Goal: Task Accomplishment & Management: Use online tool/utility

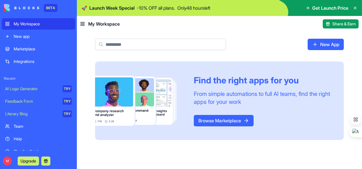
click at [25, 23] on div "My Workspace" at bounding box center [43, 24] width 58 height 6
click at [18, 36] on div "New app" at bounding box center [43, 37] width 58 height 6
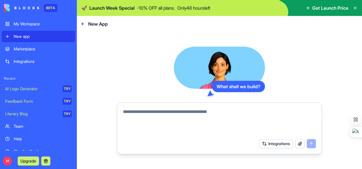
click at [7, 36] on link "New app" at bounding box center [38, 36] width 73 height 11
click at [240, 117] on textarea at bounding box center [219, 121] width 193 height 27
paste textarea "**********"
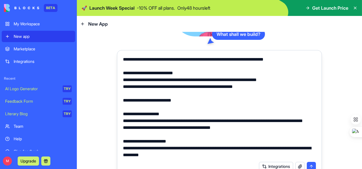
scroll to position [23, 0]
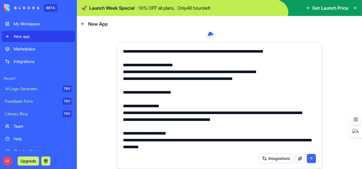
type textarea "**********"
click at [309, 160] on button "submit" at bounding box center [310, 158] width 9 height 9
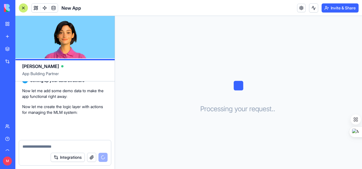
scroll to position [1459, 0]
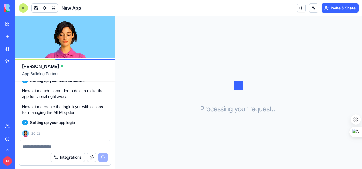
click at [98, 114] on p "Now let me create the logic layer with actions for managing the MLM system:" at bounding box center [65, 109] width 86 height 11
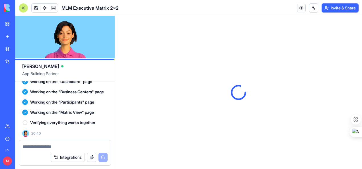
scroll to position [0, 0]
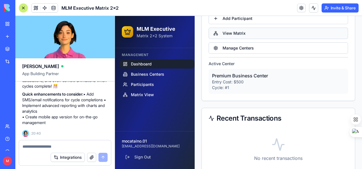
scroll to position [430, 0]
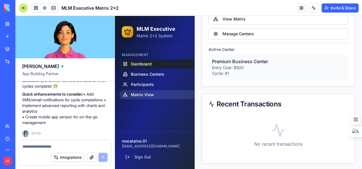
click at [140, 94] on span "Matrix View" at bounding box center [142, 95] width 23 height 6
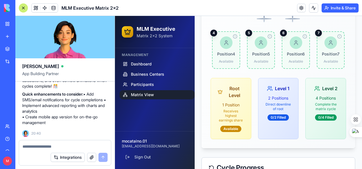
scroll to position [395, 0]
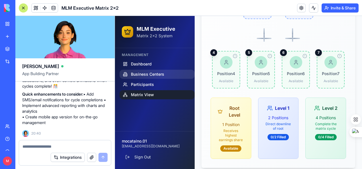
click at [146, 72] on span "Business Centers" at bounding box center [147, 74] width 33 height 6
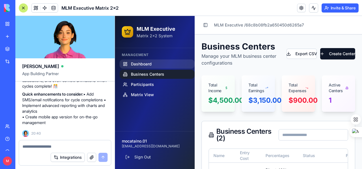
click at [144, 63] on span "Dashboard" at bounding box center [141, 64] width 21 height 6
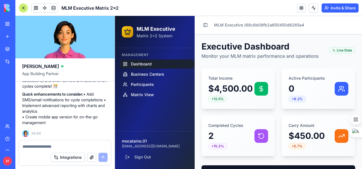
click at [144, 63] on span "Dashboard" at bounding box center [141, 64] width 21 height 6
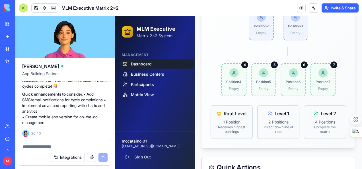
scroll to position [256, 0]
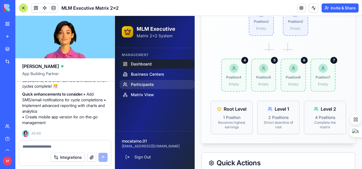
click at [144, 82] on span "Participants" at bounding box center [142, 85] width 23 height 6
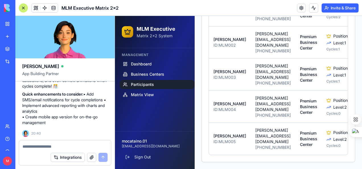
scroll to position [177, 0]
click at [148, 76] on span "Business Centers" at bounding box center [147, 74] width 33 height 6
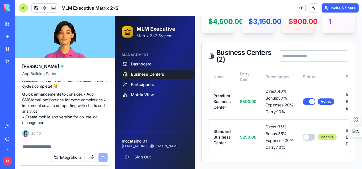
scroll to position [103, 0]
click at [143, 83] on span "Participants" at bounding box center [142, 85] width 23 height 6
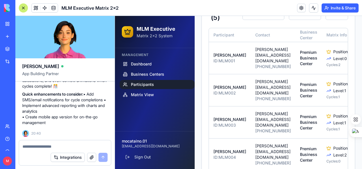
scroll to position [87, 0]
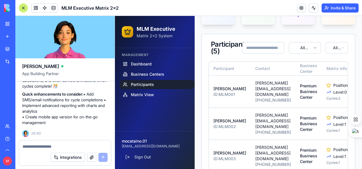
click at [313, 47] on html "MLM Executive Matrix 2x2 System Management Dashboard Business Centers Participa…" at bounding box center [238, 89] width 247 height 321
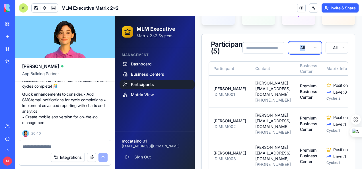
click at [313, 47] on html "MLM Executive Matrix 2x2 System Management Dashboard Business Centers Participa…" at bounding box center [238, 89] width 247 height 321
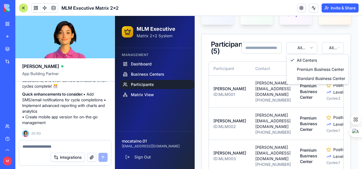
click at [312, 47] on html "MLM Executive Matrix 2x2 System Management Dashboard Business Centers Participa…" at bounding box center [238, 89] width 247 height 321
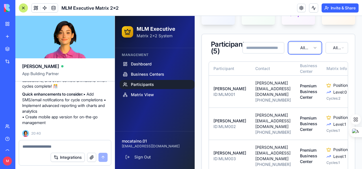
click at [312, 47] on html "MLM Executive Matrix 2x2 System Management Dashboard Business Centers Participa…" at bounding box center [238, 89] width 247 height 321
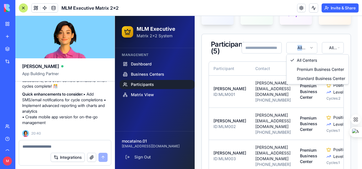
click at [312, 47] on html "MLM Executive Matrix 2x2 System Management Dashboard Business Centers Participa…" at bounding box center [238, 89] width 247 height 321
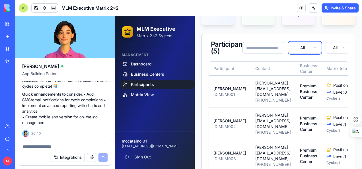
click at [338, 48] on html "MLM Executive Matrix 2x2 System Management Dashboard Business Centers Participa…" at bounding box center [238, 89] width 247 height 321
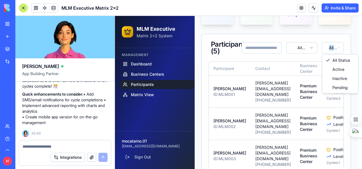
click at [338, 48] on html "MLM Executive Matrix 2x2 System Management Dashboard Business Centers Participa…" at bounding box center [238, 89] width 247 height 321
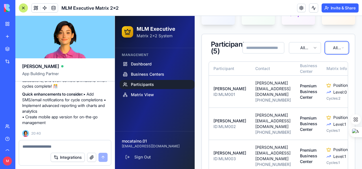
click at [272, 57] on html "MLM Executive Matrix 2x2 System Management Dashboard Business Centers Participa…" at bounding box center [238, 89] width 247 height 321
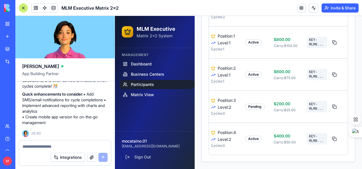
scroll to position [0, 135]
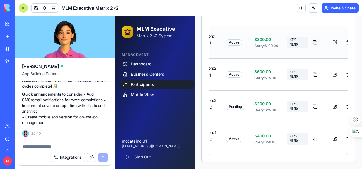
click at [310, 37] on button at bounding box center [315, 42] width 10 height 10
click at [354, 74] on div "Participants Manage participant registration and matrix positions Export CSV Ad…" at bounding box center [277, 17] width 167 height 303
click at [53, 144] on textarea at bounding box center [64, 147] width 85 height 6
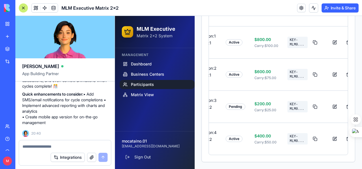
click at [53, 144] on textarea at bounding box center [64, 147] width 85 height 6
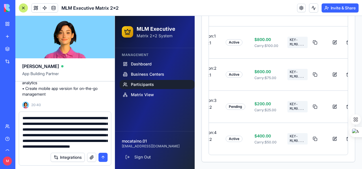
scroll to position [96, 0]
type textarea "**********"
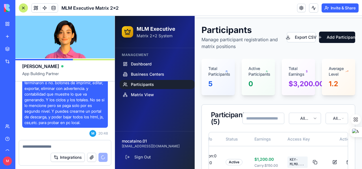
scroll to position [0, 0]
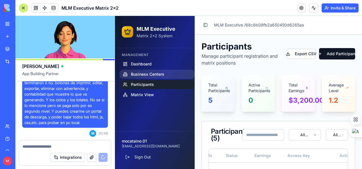
click at [136, 76] on span "Business Centers" at bounding box center [147, 74] width 33 height 6
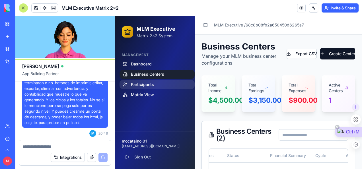
click at [132, 83] on span "Participants" at bounding box center [142, 85] width 23 height 6
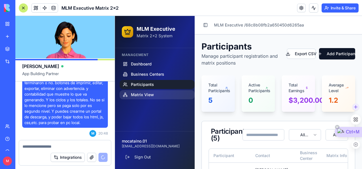
click at [144, 94] on span "Matrix View" at bounding box center [142, 95] width 23 height 6
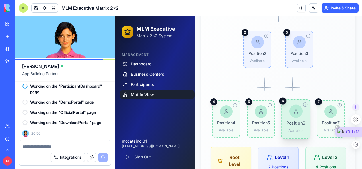
scroll to position [310, 0]
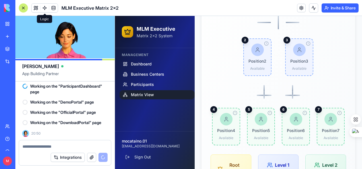
click at [44, 7] on span at bounding box center [45, 8] width 16 height 16
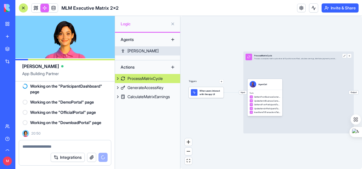
click at [140, 47] on link "[PERSON_NAME]" at bounding box center [147, 50] width 65 height 9
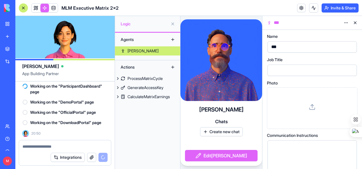
click at [151, 67] on div "Actions" at bounding box center [140, 67] width 45 height 9
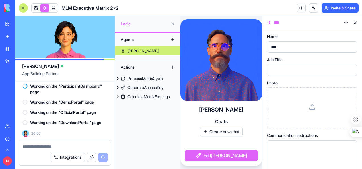
click at [172, 67] on button at bounding box center [172, 67] width 9 height 9
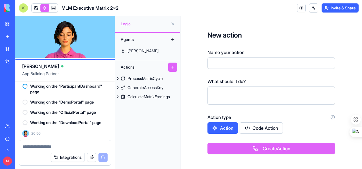
click at [172, 67] on button at bounding box center [172, 67] width 9 height 9
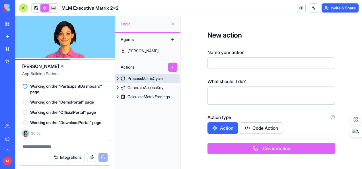
click at [117, 79] on button at bounding box center [118, 78] width 6 height 9
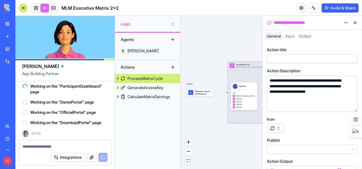
click at [117, 79] on button at bounding box center [118, 78] width 6 height 9
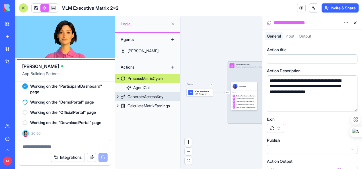
click at [117, 97] on button at bounding box center [118, 96] width 6 height 9
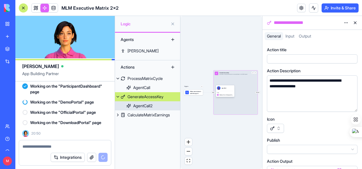
click at [144, 107] on div "AgentCall2" at bounding box center [142, 106] width 19 height 6
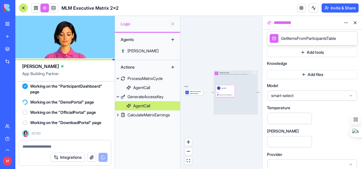
scroll to position [135, 0]
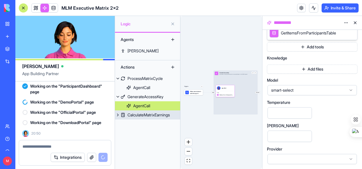
click at [116, 115] on button at bounding box center [118, 114] width 6 height 9
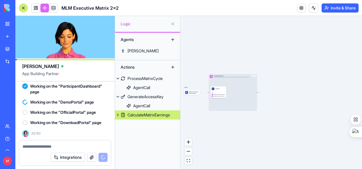
click at [117, 115] on button at bounding box center [118, 114] width 6 height 9
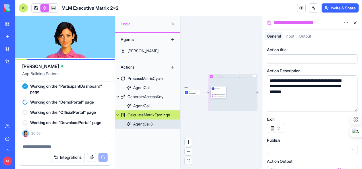
click at [142, 122] on div "AgentCall3" at bounding box center [142, 124] width 19 height 6
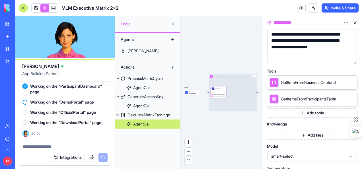
scroll to position [142, 0]
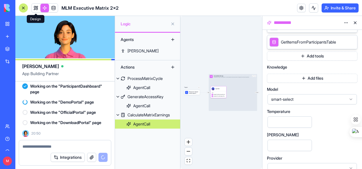
click at [35, 7] on link at bounding box center [36, 8] width 9 height 9
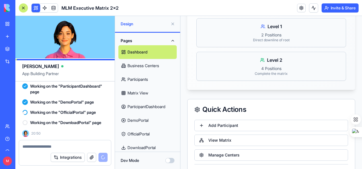
scroll to position [519, 0]
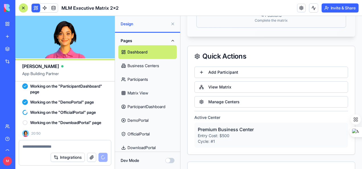
click at [361, 138] on html "BETA My Workspace New app Marketplace Integrations Recent New App New App AI Lo…" at bounding box center [181, 84] width 362 height 169
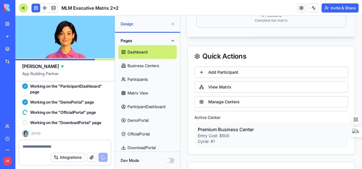
click at [361, 141] on html "BETA My Workspace New app Marketplace Integrations Recent New App New App AI Lo…" at bounding box center [181, 84] width 362 height 169
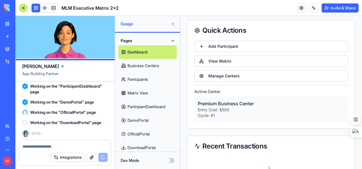
scroll to position [530, 0]
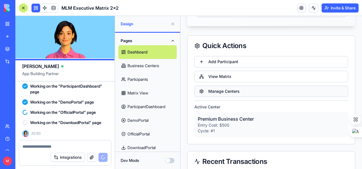
click at [246, 87] on button "Manage Centers" at bounding box center [271, 91] width 154 height 11
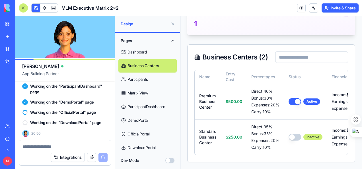
scroll to position [208, 0]
click at [134, 79] on link "Participants" at bounding box center [147, 79] width 58 height 14
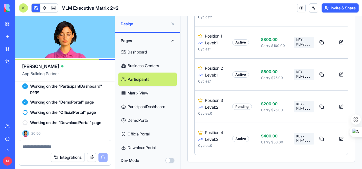
scroll to position [0, 121]
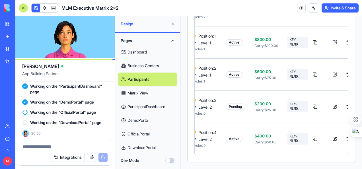
click at [146, 106] on link "ParticipantDashboard" at bounding box center [147, 107] width 58 height 14
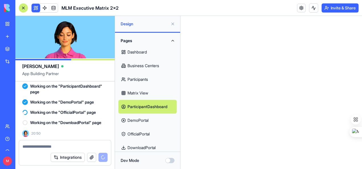
click at [137, 121] on link "DemoPortal" at bounding box center [147, 120] width 58 height 14
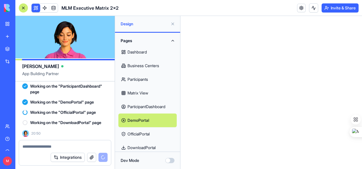
click at [138, 135] on link "OfficialPortal" at bounding box center [147, 134] width 58 height 14
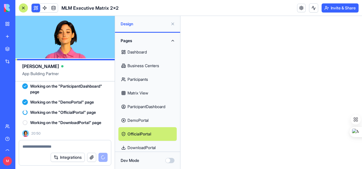
scroll to position [6, 0]
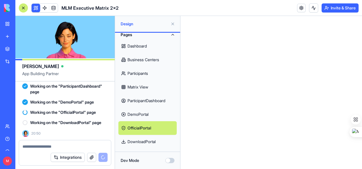
click at [147, 142] on link "DownloadPortal" at bounding box center [147, 142] width 58 height 14
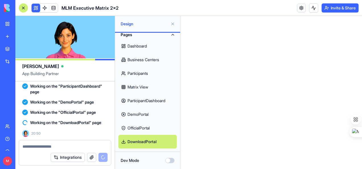
click at [142, 58] on link "Business Centers" at bounding box center [147, 60] width 58 height 14
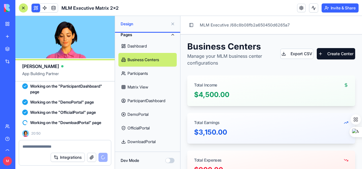
click at [140, 73] on link "Participants" at bounding box center [147, 74] width 58 height 14
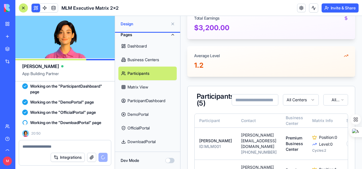
scroll to position [142, 0]
click at [310, 99] on html "Toggle Sidebar MLM Executive / 68c8b08fb2a650450d6265aa Participants Manage par…" at bounding box center [270, 88] width 181 height 428
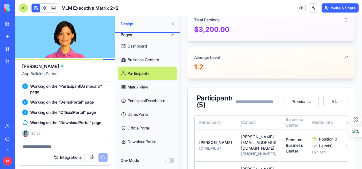
scroll to position [114, 0]
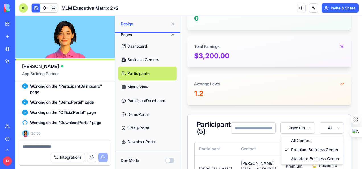
click at [307, 129] on html "Toggle Sidebar MLM Executive / 68c8b08fb2a650450d6265aa Participants Manage par…" at bounding box center [270, 116] width 181 height 428
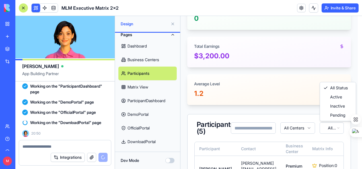
click at [335, 127] on html "Toggle Sidebar MLM Executive / 68c8b08fb2a650450d6265aa Participants Manage par…" at bounding box center [270, 116] width 181 height 428
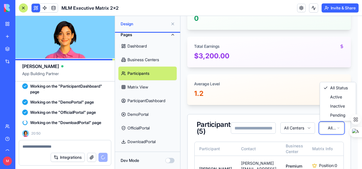
click at [141, 114] on link "DemoPortal" at bounding box center [147, 114] width 58 height 14
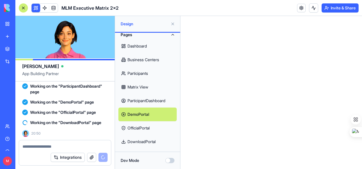
click at [143, 98] on link "ParticipantDashboard" at bounding box center [147, 101] width 58 height 14
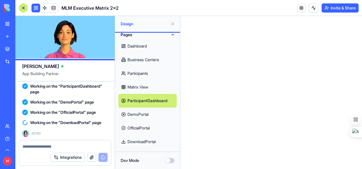
drag, startPoint x: 143, startPoint y: 98, endPoint x: 145, endPoint y: 140, distance: 42.1
click at [145, 140] on link "DownloadPortal" at bounding box center [147, 142] width 58 height 14
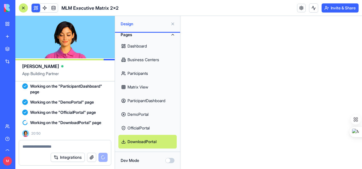
click at [141, 72] on link "Participants" at bounding box center [147, 74] width 58 height 14
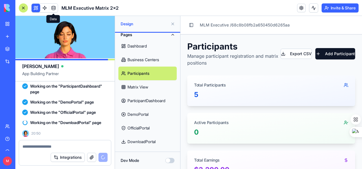
click at [52, 8] on span at bounding box center [53, 8] width 16 height 16
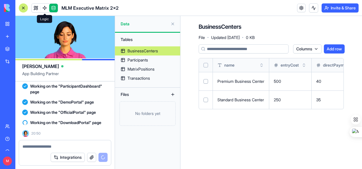
click at [43, 9] on link at bounding box center [44, 8] width 9 height 9
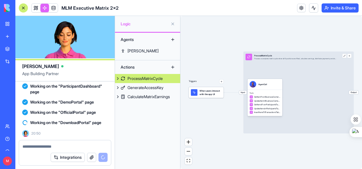
scroll to position [1985, 0]
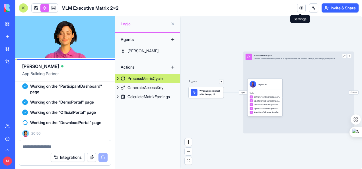
click at [300, 9] on link at bounding box center [301, 8] width 9 height 9
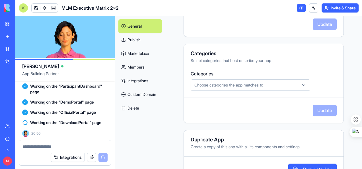
scroll to position [199, 0]
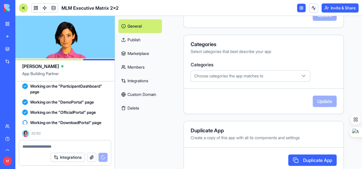
click at [300, 75] on icon "button" at bounding box center [303, 76] width 6 height 6
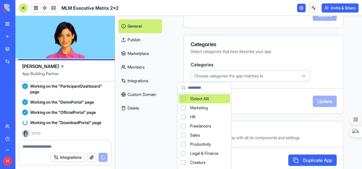
click at [300, 75] on icon "button" at bounding box center [303, 76] width 6 height 6
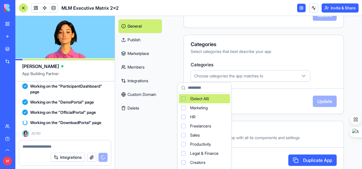
click at [314, 62] on html "BETA My Workspace New app Marketplace Integrations Recent New App New App AI Lo…" at bounding box center [181, 84] width 362 height 169
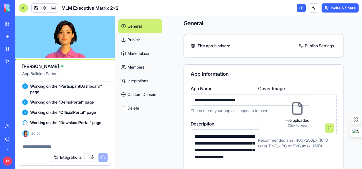
scroll to position [0, 0]
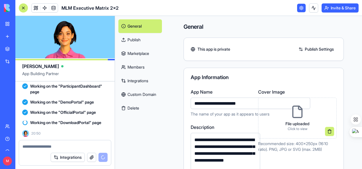
click at [138, 79] on link "Integrations" at bounding box center [139, 81] width 43 height 14
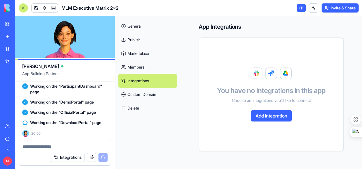
click at [140, 93] on link "Custom Domain" at bounding box center [147, 95] width 59 height 14
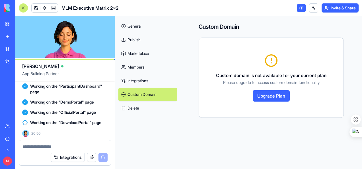
click at [135, 26] on link "General" at bounding box center [147, 26] width 59 height 14
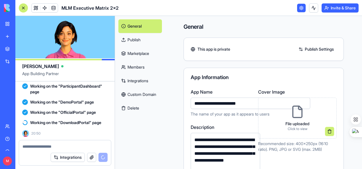
click at [297, 10] on link at bounding box center [301, 8] width 9 height 9
click at [45, 9] on link at bounding box center [44, 8] width 9 height 9
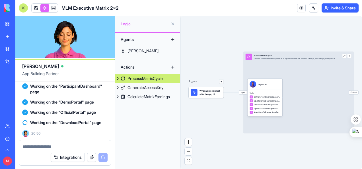
click at [104, 72] on span "App Building Partner" at bounding box center [65, 76] width 86 height 10
click at [83, 6] on span "MLM Executive Matrix 2x2" at bounding box center [89, 8] width 57 height 7
click at [47, 6] on link at bounding box center [44, 8] width 9 height 9
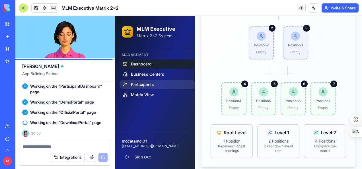
scroll to position [231, 0]
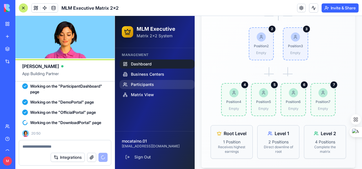
click at [146, 84] on span "Participants" at bounding box center [142, 85] width 23 height 6
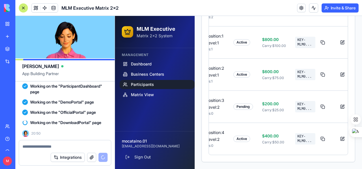
scroll to position [0, 135]
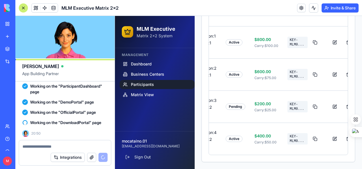
click at [350, 157] on div "Participant Contact Business Center Matrix Info Status Earnings Access Key Acti…" at bounding box center [278, 71] width 153 height 182
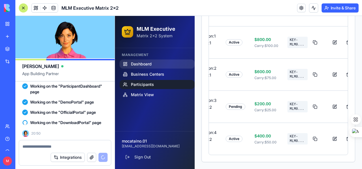
click at [148, 63] on span "Dashboard" at bounding box center [141, 64] width 21 height 6
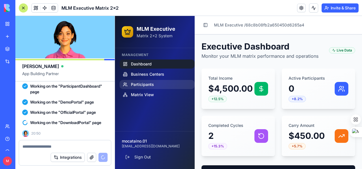
click at [145, 82] on span "Participants" at bounding box center [142, 85] width 23 height 6
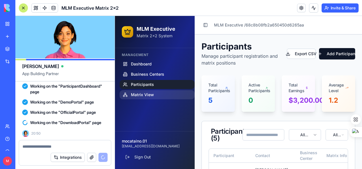
click at [144, 92] on span "Matrix View" at bounding box center [142, 95] width 23 height 6
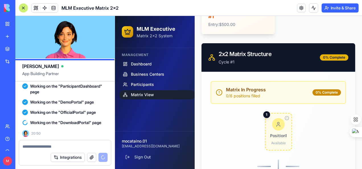
scroll to position [171, 0]
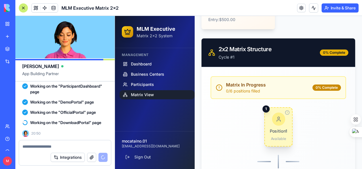
click at [281, 126] on div "Position 1 Available" at bounding box center [278, 127] width 18 height 29
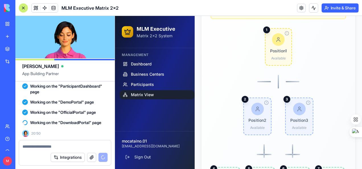
scroll to position [256, 0]
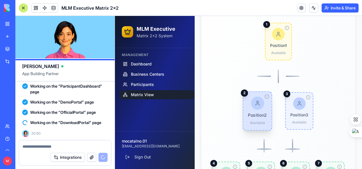
click at [254, 113] on span "Position 2" at bounding box center [257, 115] width 19 height 6
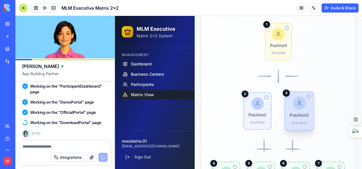
click at [295, 117] on span "Position 3" at bounding box center [298, 115] width 19 height 6
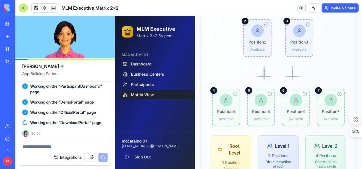
scroll to position [341, 0]
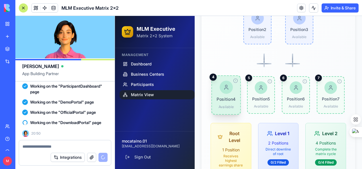
click at [228, 109] on div "Position 4 Available" at bounding box center [225, 95] width 19 height 29
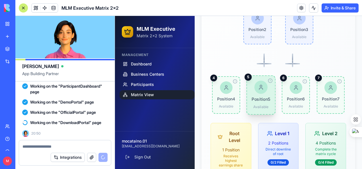
click at [265, 102] on span "Position 5" at bounding box center [260, 99] width 18 height 6
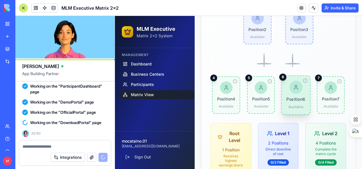
click at [299, 102] on span "Position 6" at bounding box center [295, 99] width 19 height 6
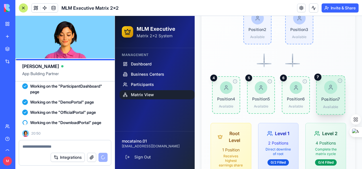
click at [328, 102] on span "Position 7" at bounding box center [330, 99] width 18 height 6
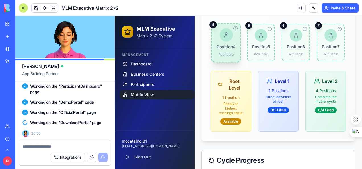
scroll to position [398, 0]
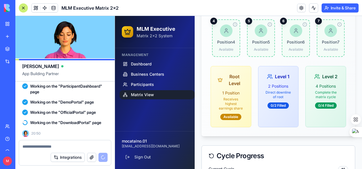
click at [313, 96] on p "Complete the matrix cycle" at bounding box center [325, 94] width 26 height 9
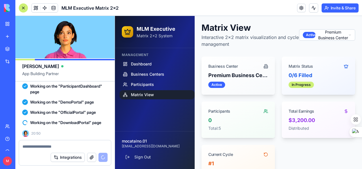
scroll to position [0, 0]
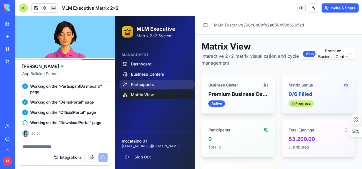
click at [146, 85] on span "Participants" at bounding box center [142, 85] width 23 height 6
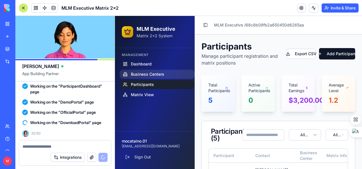
click at [144, 72] on span "Business Centers" at bounding box center [147, 74] width 33 height 6
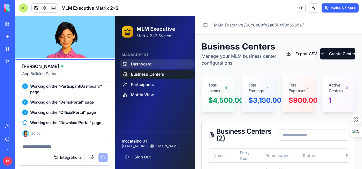
click at [136, 63] on span "Dashboard" at bounding box center [141, 64] width 21 height 6
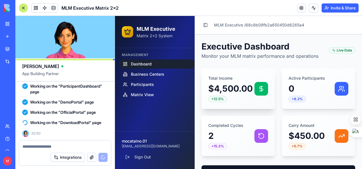
click at [215, 87] on p "$4,500.00" at bounding box center [230, 88] width 44 height 10
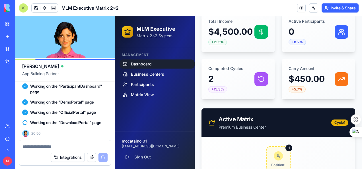
scroll to position [85, 0]
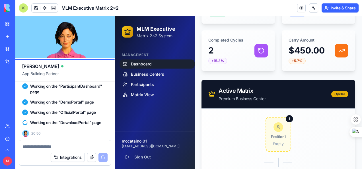
click at [289, 120] on div "1" at bounding box center [288, 118] width 7 height 7
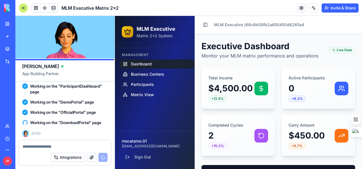
scroll to position [0, 0]
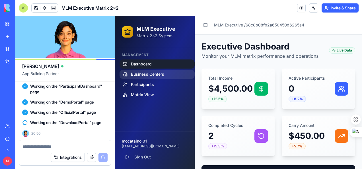
click at [145, 76] on span "Business Centers" at bounding box center [147, 74] width 33 height 6
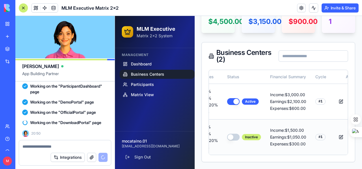
scroll to position [103, 0]
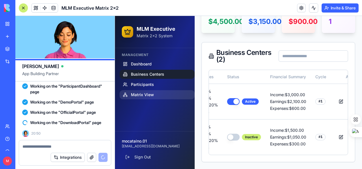
click at [147, 94] on span "Matrix View" at bounding box center [142, 95] width 23 height 6
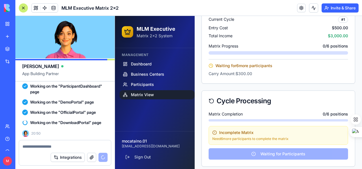
scroll to position [537, 0]
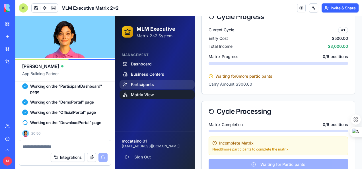
click at [148, 83] on span "Participants" at bounding box center [142, 85] width 23 height 6
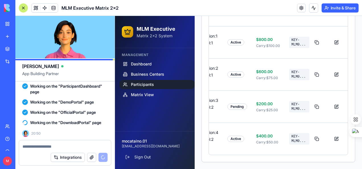
scroll to position [0, 135]
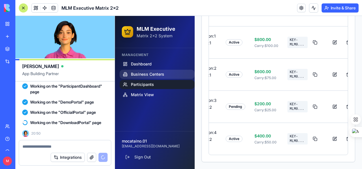
click at [148, 73] on span "Business Centers" at bounding box center [147, 74] width 33 height 6
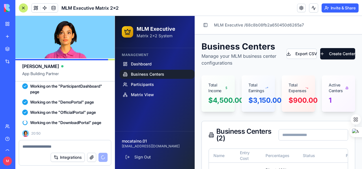
click at [145, 72] on span "Business Centers" at bounding box center [147, 74] width 33 height 6
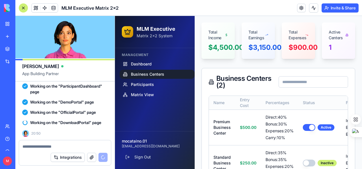
scroll to position [57, 0]
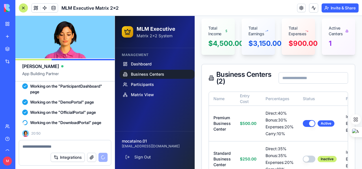
click at [308, 79] on input at bounding box center [312, 77] width 69 height 11
click at [334, 34] on div "Active Centers" at bounding box center [336, 30] width 17 height 11
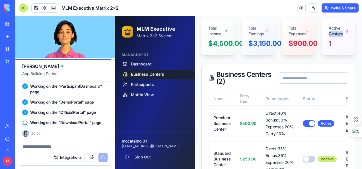
click at [334, 34] on div "Active Centers" at bounding box center [336, 30] width 17 height 11
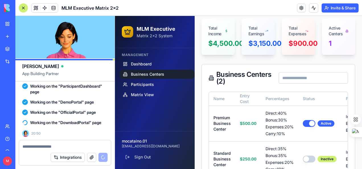
click at [300, 35] on div "Total Expenses" at bounding box center [296, 30] width 17 height 11
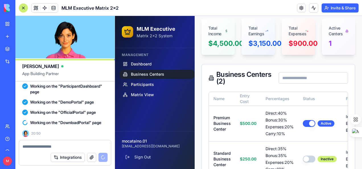
click at [269, 38] on div "Total Earnings" at bounding box center [257, 28] width 33 height 20
click at [226, 38] on div "Total Income" at bounding box center [217, 28] width 33 height 20
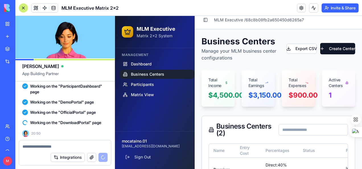
scroll to position [0, 0]
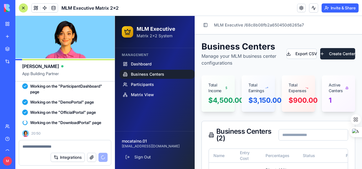
click at [320, 53] on button "Create Center" at bounding box center [337, 53] width 35 height 11
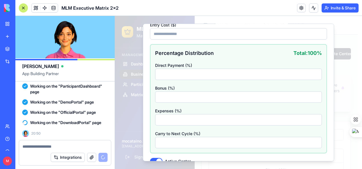
scroll to position [70, 0]
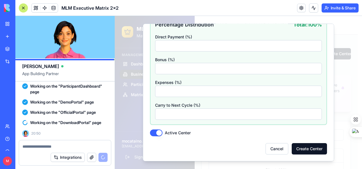
drag, startPoint x: 169, startPoint y: 45, endPoint x: 156, endPoint y: 44, distance: 13.1
click at [156, 44] on input "**" at bounding box center [238, 45] width 167 height 11
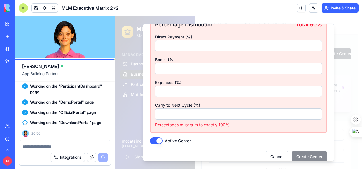
type input "**"
drag, startPoint x: 169, startPoint y: 70, endPoint x: 155, endPoint y: 70, distance: 13.9
click at [155, 70] on input "**" at bounding box center [238, 68] width 167 height 11
type input "**"
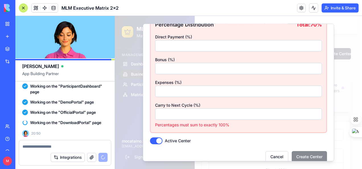
drag, startPoint x: 168, startPoint y: 91, endPoint x: 156, endPoint y: 93, distance: 12.0
click at [156, 93] on input "**" at bounding box center [238, 91] width 167 height 11
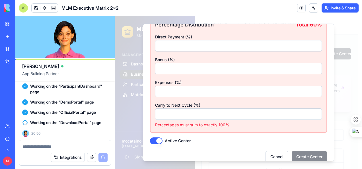
type input "**"
drag, startPoint x: 168, startPoint y: 115, endPoint x: 157, endPoint y: 114, distance: 10.9
click at [165, 115] on input "**" at bounding box center [238, 113] width 167 height 11
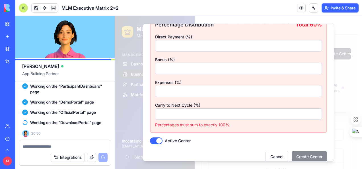
drag, startPoint x: 157, startPoint y: 114, endPoint x: 153, endPoint y: 114, distance: 4.5
click at [153, 114] on div "Percentage Distribution Total: 60 % Direct Payment (%) ** Bonus (%) ** Expenses…" at bounding box center [238, 74] width 176 height 116
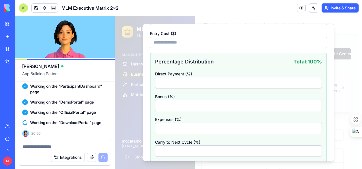
scroll to position [0, 0]
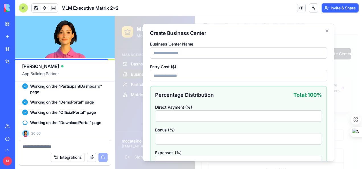
type input "**"
click at [211, 53] on input "Business Center Name" at bounding box center [238, 52] width 177 height 11
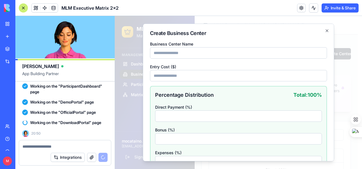
type input "**********"
click at [175, 77] on input "*" at bounding box center [238, 75] width 177 height 11
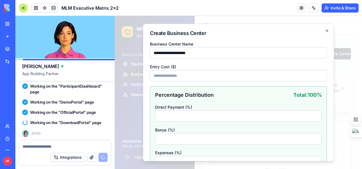
drag, startPoint x: 175, startPoint y: 77, endPoint x: 169, endPoint y: 78, distance: 6.0
click at [175, 77] on input "*" at bounding box center [238, 75] width 177 height 11
drag, startPoint x: 169, startPoint y: 78, endPoint x: 156, endPoint y: 78, distance: 13.6
click at [156, 78] on input "*" at bounding box center [238, 75] width 177 height 11
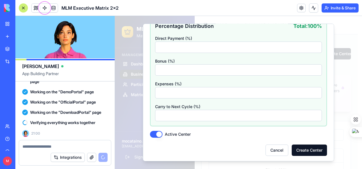
scroll to position [70, 0]
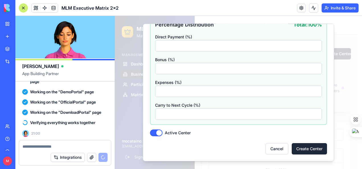
type input "******"
click at [308, 148] on button "Create Center" at bounding box center [308, 148] width 35 height 11
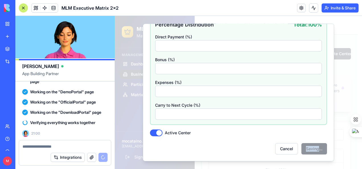
click at [308, 148] on div "Cancel Saving..." at bounding box center [238, 148] width 177 height 11
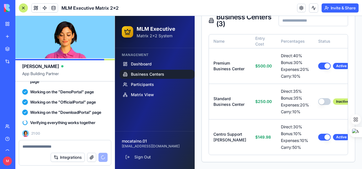
scroll to position [148, 0]
drag, startPoint x: 360, startPoint y: 35, endPoint x: 464, endPoint y: 130, distance: 141.5
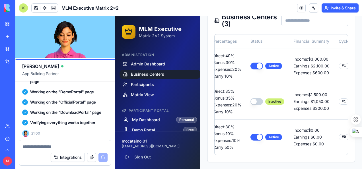
scroll to position [0, 81]
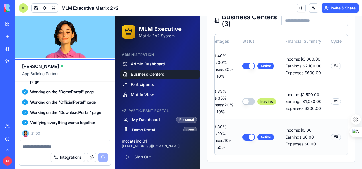
click at [350, 132] on button at bounding box center [355, 137] width 11 height 10
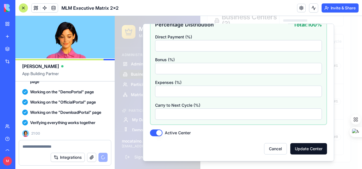
scroll to position [0, 0]
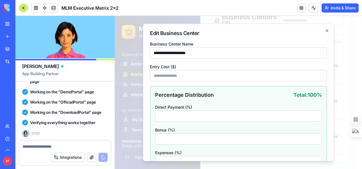
click at [180, 77] on input "******" at bounding box center [238, 75] width 177 height 11
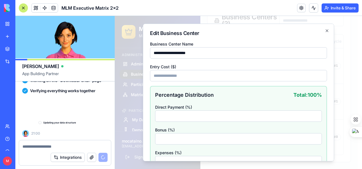
scroll to position [2027, 0]
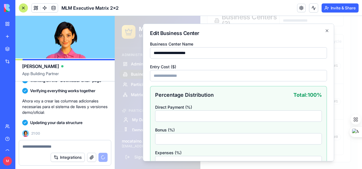
click at [154, 75] on input "*" at bounding box center [238, 75] width 177 height 11
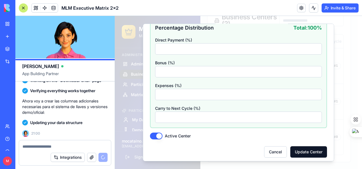
scroll to position [70, 0]
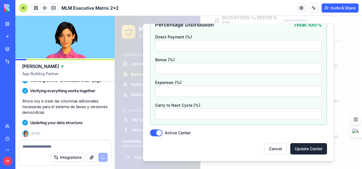
type input "***"
click at [304, 146] on button "Update Center" at bounding box center [308, 148] width 37 height 11
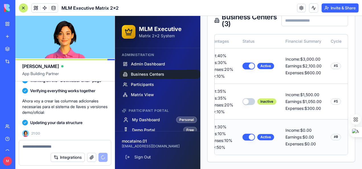
scroll to position [120, 0]
click at [257, 140] on div "Active" at bounding box center [265, 137] width 17 height 6
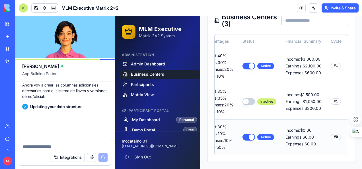
scroll to position [2043, 0]
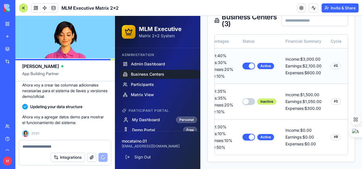
click at [242, 63] on button "button" at bounding box center [248, 66] width 13 height 7
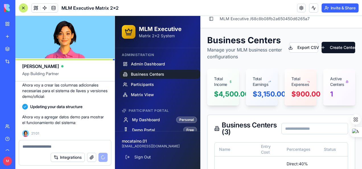
scroll to position [0, 0]
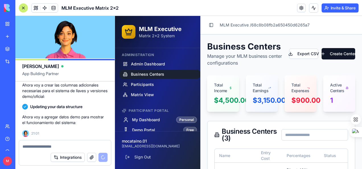
click at [337, 88] on div "Active Centers" at bounding box center [338, 87] width 16 height 11
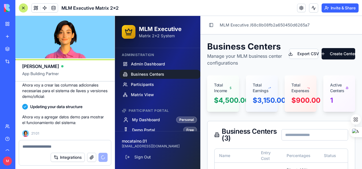
drag, startPoint x: 324, startPoint y: 99, endPoint x: 299, endPoint y: 105, distance: 25.1
click at [323, 100] on div "1" at bounding box center [339, 104] width 32 height 16
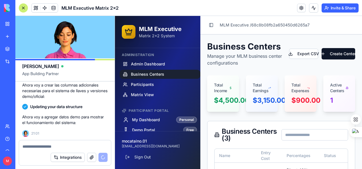
click at [271, 103] on div "$3,150.00" at bounding box center [261, 100] width 18 height 9
click at [219, 103] on div "$4,500.00" at bounding box center [223, 100] width 18 height 9
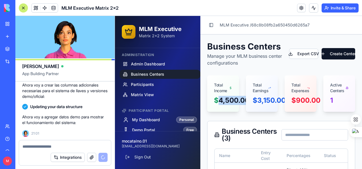
click at [219, 103] on div "$4,500.00" at bounding box center [223, 100] width 18 height 9
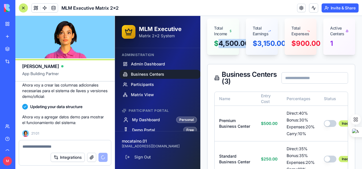
scroll to position [2043, 0]
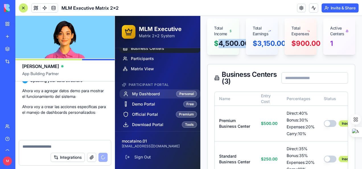
scroll to position [2075, 0]
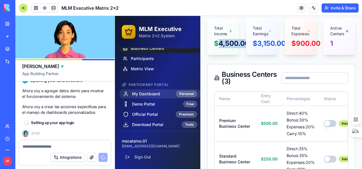
click at [147, 93] on span "My Dashboard" at bounding box center [146, 94] width 28 height 6
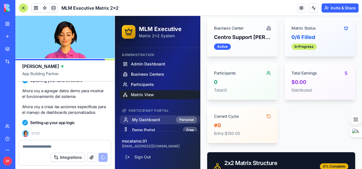
click at [148, 118] on span "My Dashboard" at bounding box center [146, 120] width 28 height 6
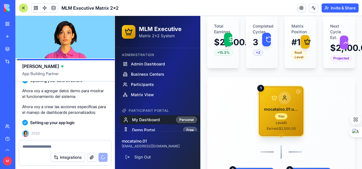
scroll to position [165, 0]
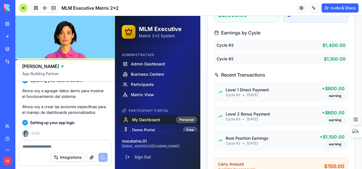
drag, startPoint x: 359, startPoint y: 46, endPoint x: 476, endPoint y: 157, distance: 161.3
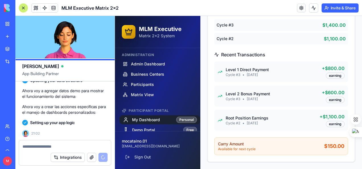
drag, startPoint x: 361, startPoint y: 143, endPoint x: 475, endPoint y: 184, distance: 121.4
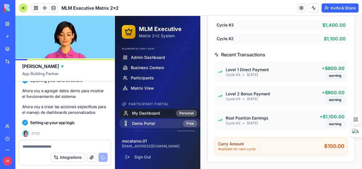
scroll to position [26, 0]
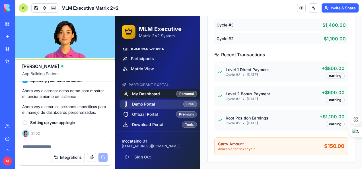
click at [140, 102] on span "Demo Portal" at bounding box center [143, 104] width 23 height 6
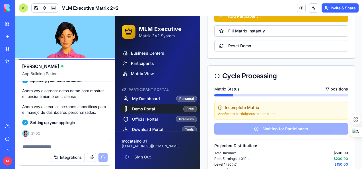
scroll to position [26, 0]
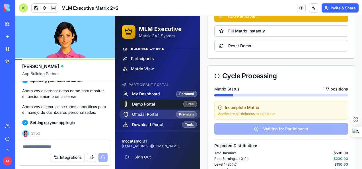
click at [148, 113] on span "Official Portal" at bounding box center [145, 114] width 26 height 6
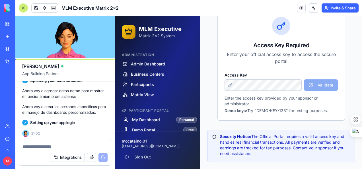
scroll to position [95, 0]
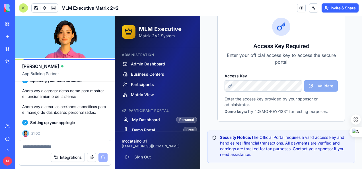
click at [285, 111] on p "Demo keys: Try "DEMO-KEY-123" for testing purposes." at bounding box center [280, 112] width 113 height 6
drag, startPoint x: 285, startPoint y: 111, endPoint x: 282, endPoint y: 111, distance: 3.1
click at [284, 111] on p "Demo keys: Try "DEMO-KEY-123" for testing purposes." at bounding box center [280, 112] width 113 height 6
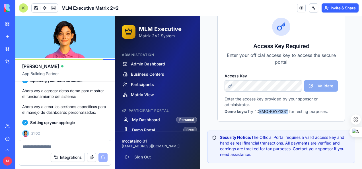
drag, startPoint x: 256, startPoint y: 111, endPoint x: 285, endPoint y: 111, distance: 28.4
click at [285, 111] on p "Demo keys: Try "DEMO-KEY-123" for testing purposes." at bounding box center [280, 112] width 113 height 6
copy p "DEMO-KEY-123"
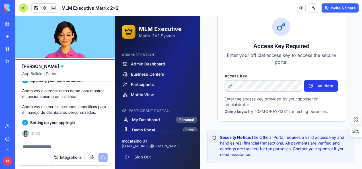
click at [319, 84] on button "Validate" at bounding box center [321, 85] width 34 height 11
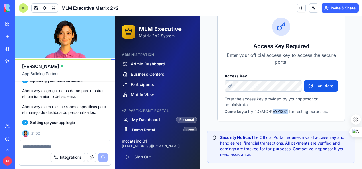
drag, startPoint x: 269, startPoint y: 110, endPoint x: 284, endPoint y: 110, distance: 14.5
click at [284, 110] on p "Demo keys: Try "DEMO-KEY-123" for testing purposes." at bounding box center [280, 112] width 113 height 6
copy p "KEY-123"
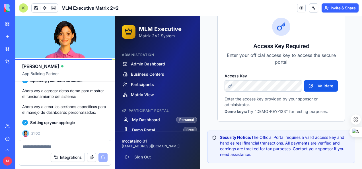
click at [229, 86] on div at bounding box center [262, 85] width 77 height 11
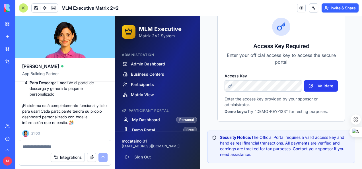
click at [318, 84] on button "Validate" at bounding box center [321, 85] width 34 height 11
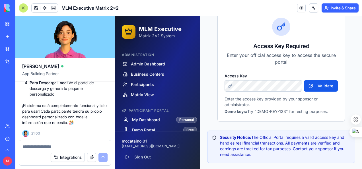
scroll to position [26, 0]
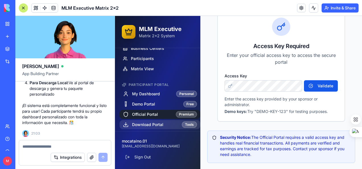
click at [152, 123] on span "Download Portal" at bounding box center [147, 125] width 31 height 6
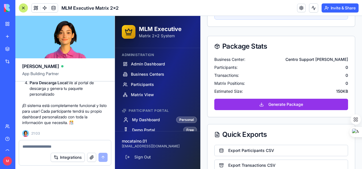
scroll to position [777, 0]
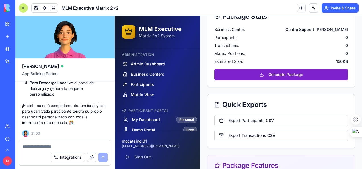
click at [289, 80] on button "Generate Package" at bounding box center [281, 74] width 134 height 11
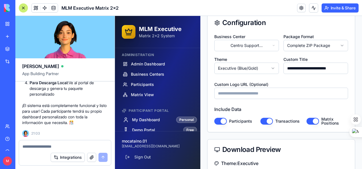
scroll to position [82, 0]
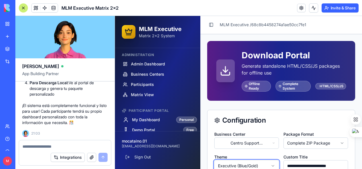
scroll to position [0, 0]
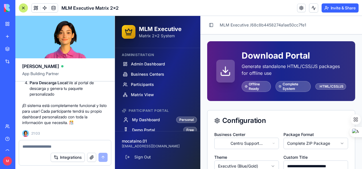
click at [223, 72] on icon at bounding box center [224, 70] width 11 height 11
click at [254, 86] on div "Offline Ready" at bounding box center [255, 86] width 29 height 11
click at [290, 88] on div "Complete System" at bounding box center [292, 86] width 35 height 11
click at [224, 71] on polyline at bounding box center [225, 71] width 5 height 2
click at [287, 85] on div "Complete System" at bounding box center [292, 86] width 35 height 11
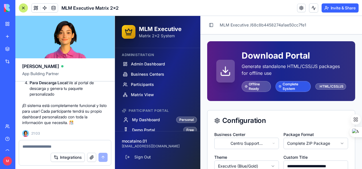
click at [280, 88] on div "Complete System" at bounding box center [292, 86] width 35 height 11
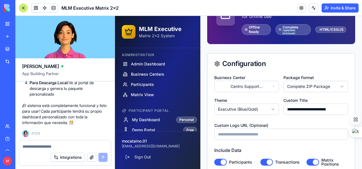
scroll to position [114, 0]
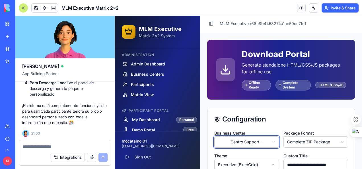
scroll to position [0, 0]
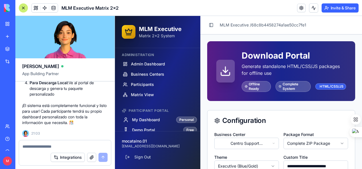
click at [326, 86] on div "HTML/CSS/JS" at bounding box center [330, 86] width 31 height 6
click at [250, 86] on div "Offline Ready" at bounding box center [255, 86] width 29 height 11
click at [224, 70] on icon at bounding box center [224, 70] width 11 height 11
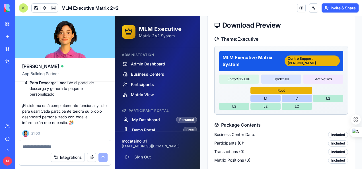
scroll to position [227, 0]
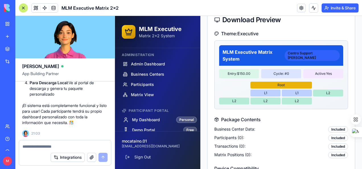
click at [314, 54] on div "Centro Support [PERSON_NAME]" at bounding box center [311, 55] width 55 height 11
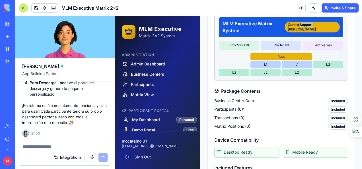
click at [47, 146] on textarea at bounding box center [64, 147] width 85 height 6
type textarea "**********"
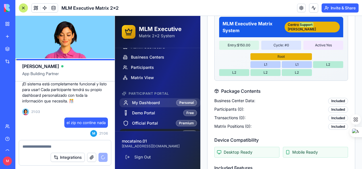
scroll to position [26, 0]
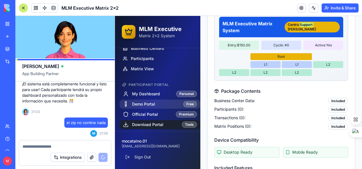
click at [147, 102] on span "Demo Portal" at bounding box center [143, 104] width 23 height 6
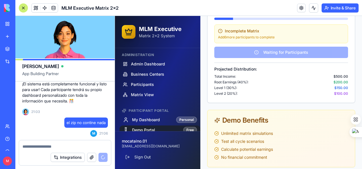
scroll to position [603, 0]
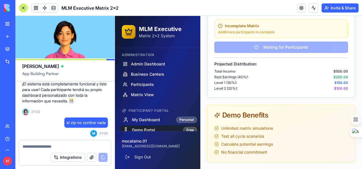
drag, startPoint x: 360, startPoint y: 78, endPoint x: 476, endPoint y: 176, distance: 152.1
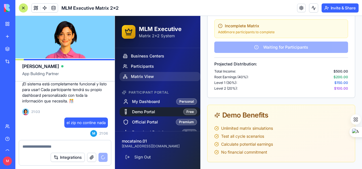
scroll to position [26, 0]
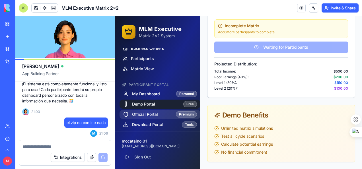
click at [154, 113] on span "Official Portal" at bounding box center [145, 114] width 26 height 6
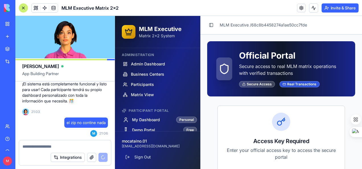
click at [298, 86] on div "Real Transactions" at bounding box center [299, 84] width 40 height 6
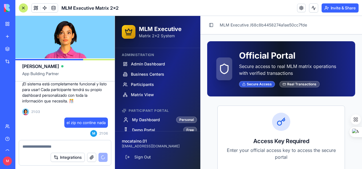
click at [257, 86] on div "Secure Access" at bounding box center [257, 84] width 36 height 6
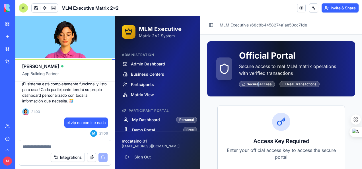
scroll to position [26, 0]
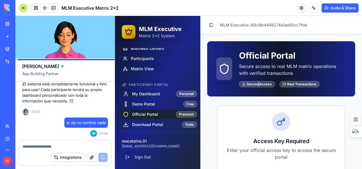
click at [161, 115] on link "Official Portal Premium" at bounding box center [159, 114] width 81 height 9
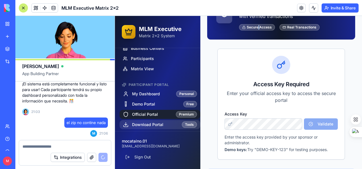
click at [162, 123] on span "Download Portal" at bounding box center [147, 125] width 31 height 6
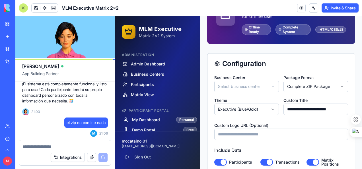
click at [163, 123] on link "My Dashboard Personal" at bounding box center [159, 119] width 81 height 9
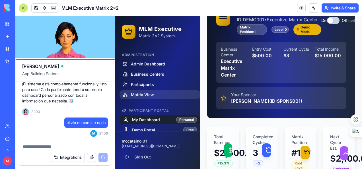
click at [140, 95] on span "Matrix View" at bounding box center [142, 95] width 23 height 6
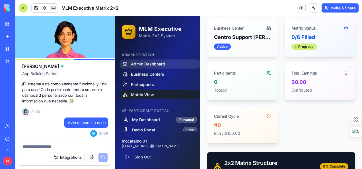
click at [149, 63] on span "Admin Dashboard" at bounding box center [148, 64] width 34 height 6
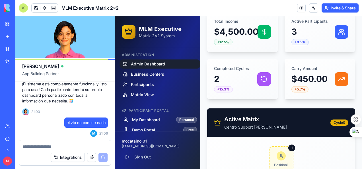
scroll to position [2663, 0]
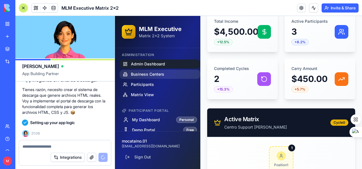
click at [154, 73] on span "Business Centers" at bounding box center [147, 74] width 33 height 6
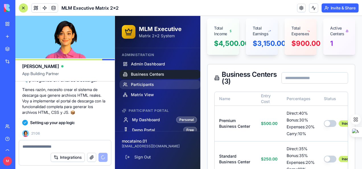
click at [150, 84] on span "Participants" at bounding box center [142, 85] width 23 height 6
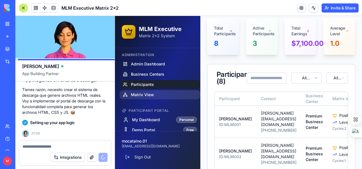
click at [146, 97] on span "Matrix View" at bounding box center [142, 95] width 23 height 6
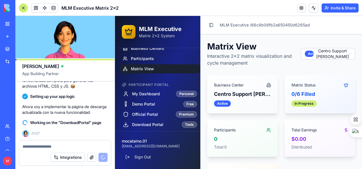
scroll to position [13, 0]
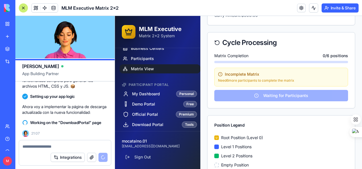
scroll to position [627, 0]
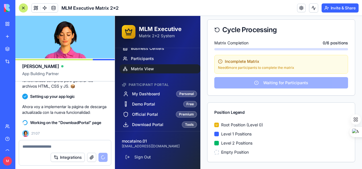
drag, startPoint x: 360, startPoint y: 42, endPoint x: 474, endPoint y: 184, distance: 181.7
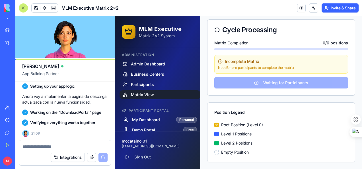
scroll to position [619, 0]
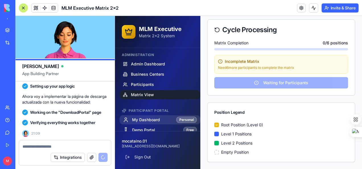
click at [140, 119] on span "My Dashboard" at bounding box center [146, 120] width 28 height 6
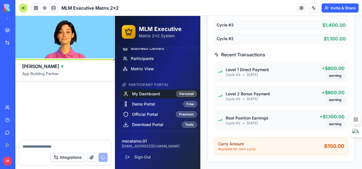
scroll to position [3159, 0]
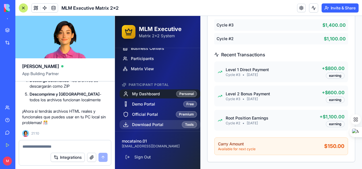
click at [152, 123] on span "Download Portal" at bounding box center [147, 125] width 31 height 6
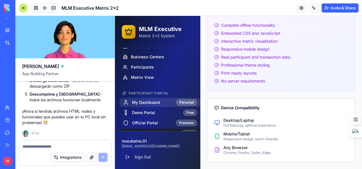
scroll to position [26, 0]
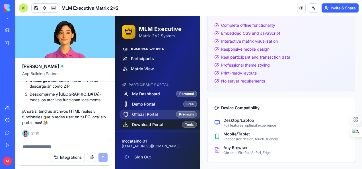
click at [148, 112] on span "Official Portal" at bounding box center [145, 114] width 26 height 6
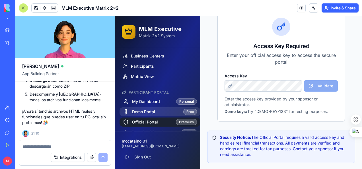
scroll to position [26, 0]
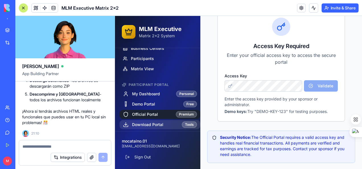
click at [150, 123] on span "Download Portal" at bounding box center [147, 125] width 31 height 6
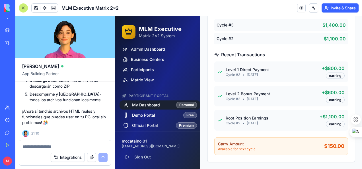
scroll to position [26, 0]
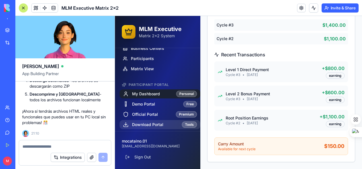
click at [138, 124] on span "Download Portal" at bounding box center [147, 125] width 31 height 6
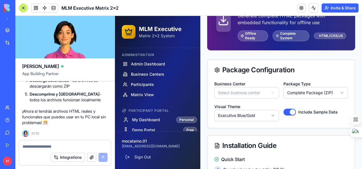
scroll to position [22, 0]
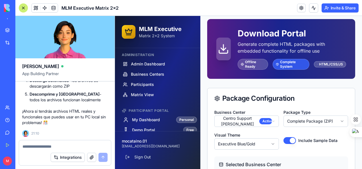
click at [298, 62] on div "Complete System" at bounding box center [290, 64] width 37 height 11
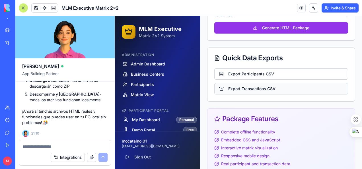
scroll to position [802, 0]
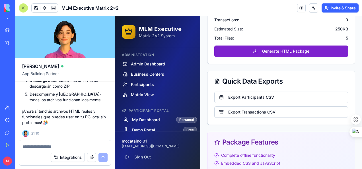
click at [280, 57] on button "Generate HTML Package" at bounding box center [281, 50] width 134 height 11
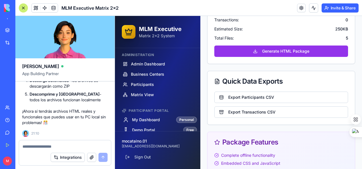
click at [280, 41] on div "Business Center: Centro Support Deborah Participants: 0 Transactions: 0 Estimat…" at bounding box center [281, 20] width 134 height 42
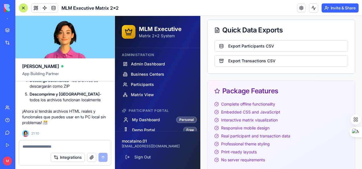
scroll to position [902, 0]
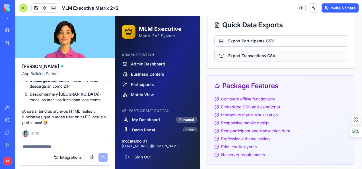
click at [257, 61] on button "Export Transactions CSV" at bounding box center [281, 55] width 134 height 11
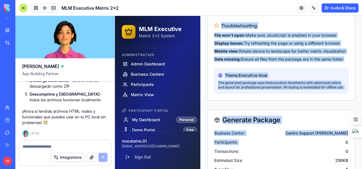
scroll to position [703, 0]
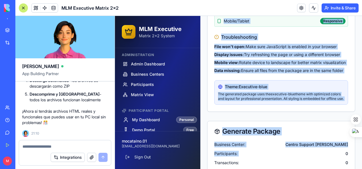
click at [297, 73] on div "Data missing: Ensure all files from the package are in the same folder" at bounding box center [281, 71] width 134 height 6
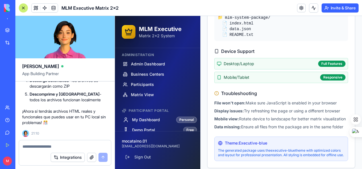
scroll to position [646, 0]
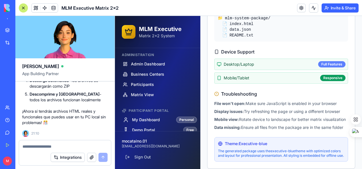
click at [326, 62] on div "Full Features" at bounding box center [331, 64] width 27 height 6
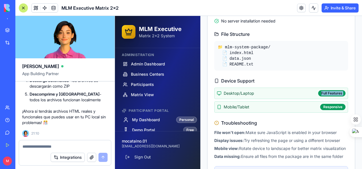
scroll to position [561, 0]
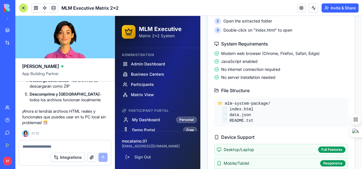
click at [221, 101] on div "📁 mlm-system-package/" at bounding box center [280, 104] width 127 height 6
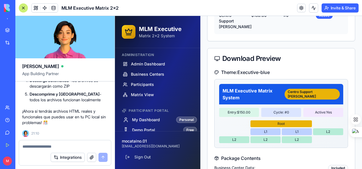
scroll to position [220, 0]
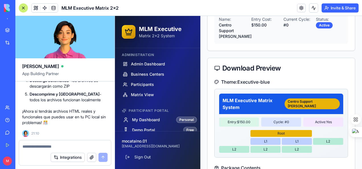
click at [323, 122] on div "Active: Yes" at bounding box center [323, 121] width 40 height 9
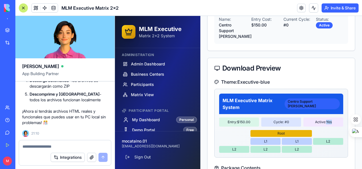
click at [301, 101] on div "Centro Support [PERSON_NAME]" at bounding box center [311, 103] width 55 height 11
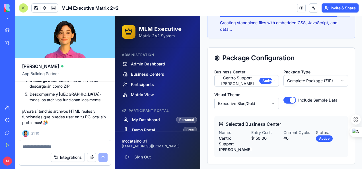
scroll to position [106, 0]
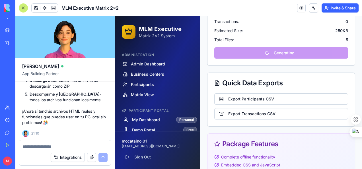
scroll to position [845, 0]
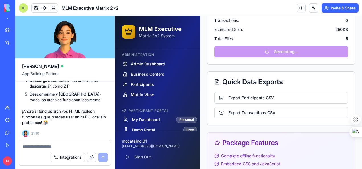
click at [310, 87] on div "Quick Data Exports" at bounding box center [280, 82] width 147 height 20
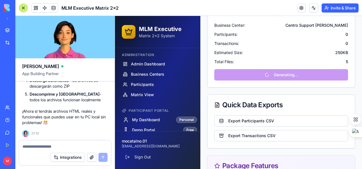
scroll to position [817, 0]
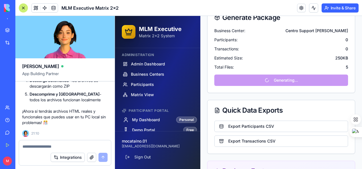
click at [286, 92] on div "Business Center: Centro Support Deborah Participants: 0 Transactions: 0 Estimat…" at bounding box center [280, 60] width 147 height 65
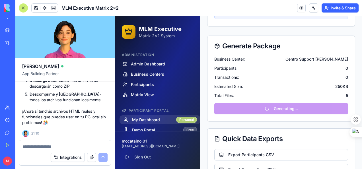
click at [179, 121] on div "Personal" at bounding box center [186, 120] width 21 height 6
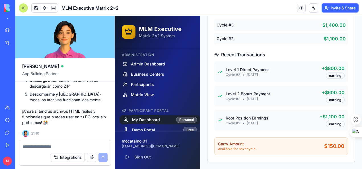
click at [179, 121] on div "Personal" at bounding box center [186, 120] width 21 height 6
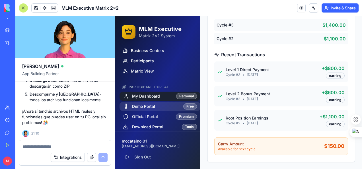
scroll to position [26, 0]
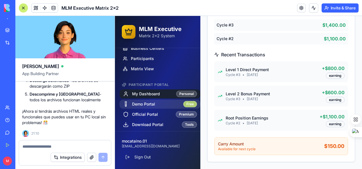
click at [186, 102] on div "Free" at bounding box center [190, 104] width 14 height 6
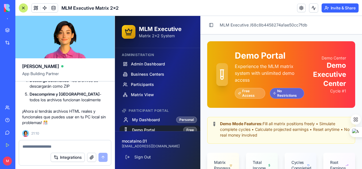
click at [283, 93] on div "No Restrictions" at bounding box center [286, 93] width 34 height 11
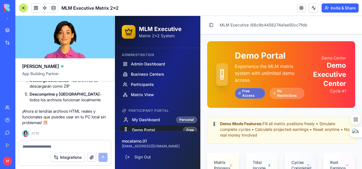
click at [250, 93] on div "Free Access" at bounding box center [250, 93] width 30 height 11
click at [222, 76] on icon at bounding box center [222, 76] width 2 height 0
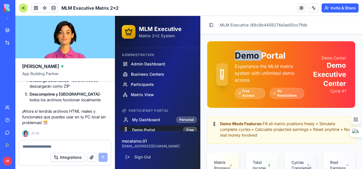
click at [222, 76] on icon at bounding box center [222, 76] width 2 height 0
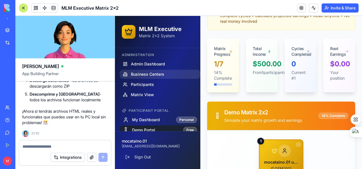
click at [157, 73] on span "Business Centers" at bounding box center [147, 74] width 33 height 6
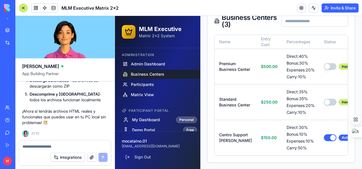
click at [157, 73] on span "Business Centers" at bounding box center [147, 74] width 33 height 6
click at [146, 65] on span "Admin Dashboard" at bounding box center [148, 64] width 34 height 6
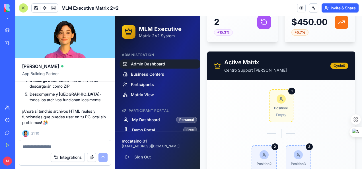
click at [146, 65] on span "Admin Dashboard" at bounding box center [148, 64] width 34 height 6
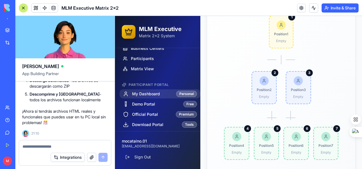
scroll to position [199, 0]
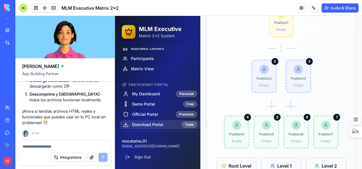
click at [145, 124] on span "Download Portal" at bounding box center [147, 125] width 31 height 6
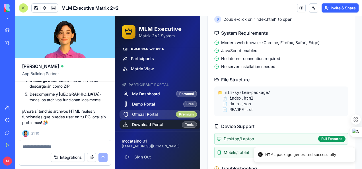
scroll to position [227, 0]
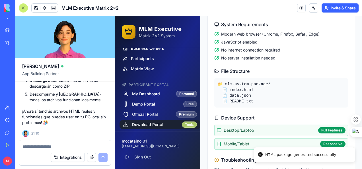
click at [184, 124] on div "Tools" at bounding box center [189, 124] width 15 height 6
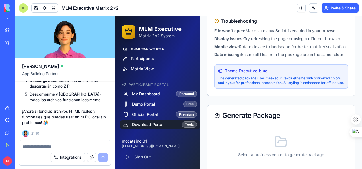
scroll to position [449, 0]
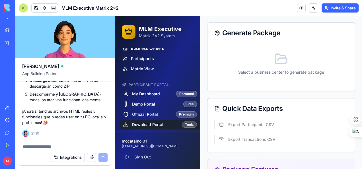
click at [277, 66] on icon at bounding box center [281, 59] width 14 height 14
click at [291, 84] on div "Select a business center to generate package" at bounding box center [281, 63] width 134 height 41
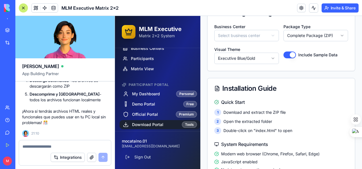
scroll to position [51, 0]
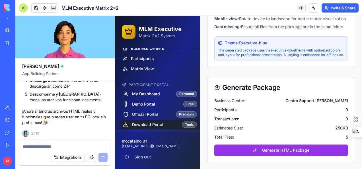
scroll to position [704, 0]
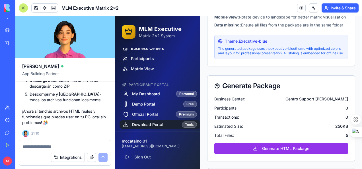
click at [239, 55] on p "The generated package uses the executive-blue theme with optimized colors and l…" at bounding box center [281, 50] width 126 height 9
click at [220, 43] on icon at bounding box center [220, 41] width 5 height 5
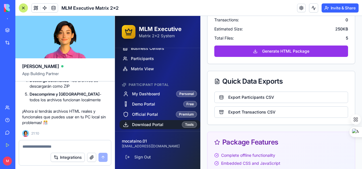
scroll to position [802, 0]
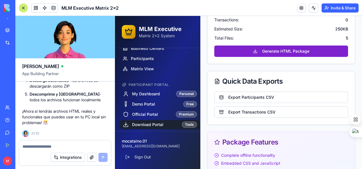
click at [254, 57] on button "Generate HTML Package" at bounding box center [281, 50] width 134 height 11
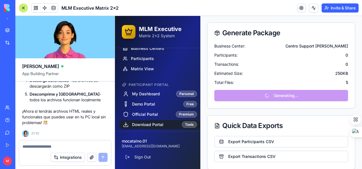
click at [227, 129] on div "Quick Data Exports" at bounding box center [281, 125] width 134 height 7
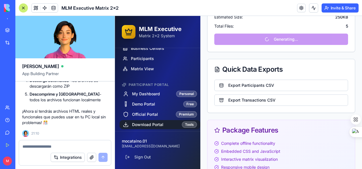
scroll to position [858, 0]
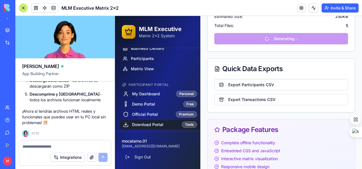
click at [281, 51] on div "Business Center: Centro Support Deborah Participants: 0 Transactions: 0 Estimat…" at bounding box center [280, 18] width 147 height 65
click at [241, 90] on button "Export Participants CSV" at bounding box center [281, 84] width 134 height 11
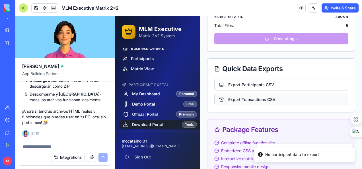
click at [240, 105] on button "Export Transactions CSV" at bounding box center [281, 99] width 134 height 11
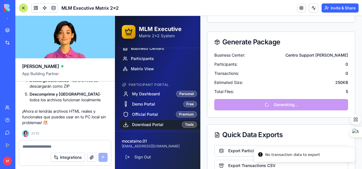
scroll to position [830, 0]
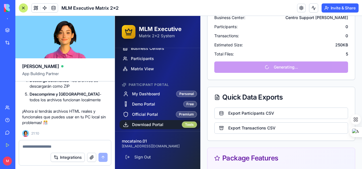
click at [183, 123] on div "Tools" at bounding box center [189, 124] width 15 height 6
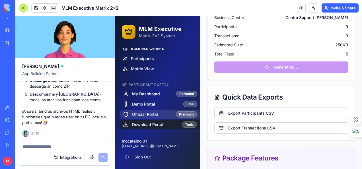
click at [156, 115] on span "Official Portal" at bounding box center [145, 114] width 26 height 6
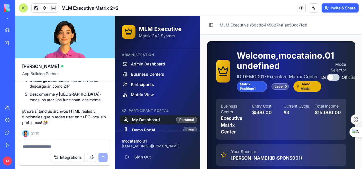
click at [243, 92] on div "Matrix Position: 1" at bounding box center [252, 86] width 30 height 11
click at [244, 92] on div "Matrix Position: 1" at bounding box center [252, 86] width 30 height 11
click at [332, 81] on button "button" at bounding box center [333, 77] width 13 height 7
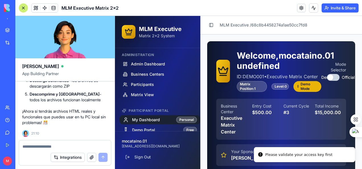
click at [310, 80] on p "ID: DEMO001 • Executive Matrix Center" at bounding box center [279, 76] width 84 height 7
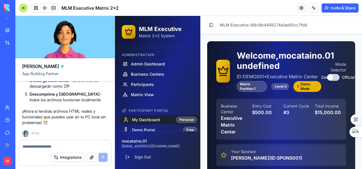
drag, startPoint x: 269, startPoint y: 87, endPoint x: 283, endPoint y: 78, distance: 16.3
click at [270, 80] on p "ID: DEMO001 • Executive Matrix Center" at bounding box center [279, 76] width 84 height 7
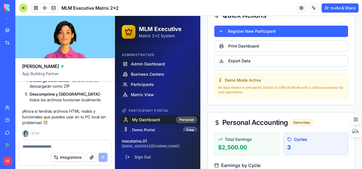
scroll to position [512, 0]
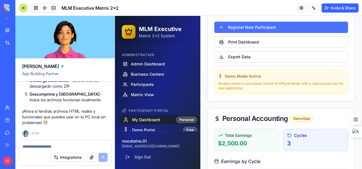
click at [271, 33] on button "Register New Participant" at bounding box center [281, 27] width 134 height 11
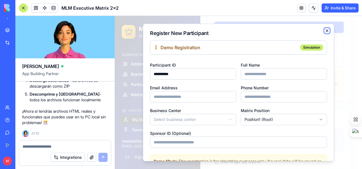
click at [324, 31] on icon "button" at bounding box center [326, 30] width 5 height 5
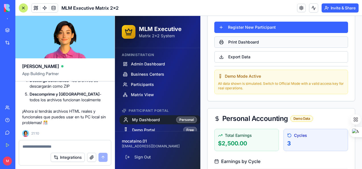
click at [260, 48] on button "Print Dashboard" at bounding box center [281, 41] width 134 height 11
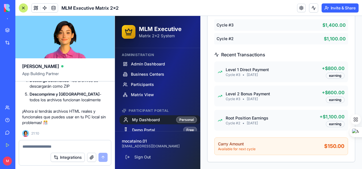
drag, startPoint x: 225, startPoint y: 36, endPoint x: 246, endPoint y: 83, distance: 51.5
click at [246, 86] on div "Level 2 Bonus Payment Cycle # 3 • 5 days ago + $600.00 earning" at bounding box center [281, 96] width 134 height 21
click at [36, 146] on textarea at bounding box center [64, 147] width 85 height 6
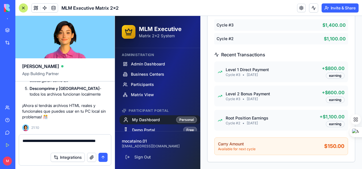
type textarea "**********"
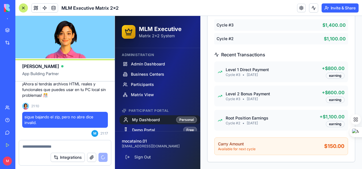
click at [22, 136] on div "sigue bajando el zip, pero no abre dice invalid. M 21:17" at bounding box center [65, 124] width 86 height 25
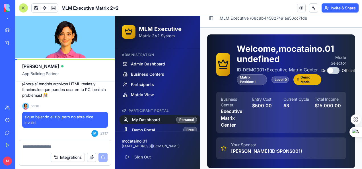
scroll to position [10, 0]
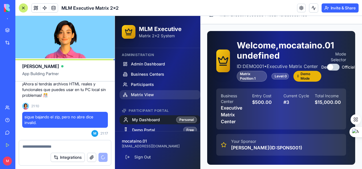
click at [138, 92] on span "Matrix View" at bounding box center [142, 95] width 23 height 6
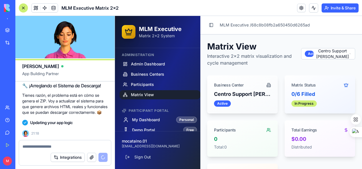
click at [242, 85] on div "Business Center" at bounding box center [229, 85] width 30 height 6
click at [243, 85] on div "Business Center" at bounding box center [229, 85] width 30 height 6
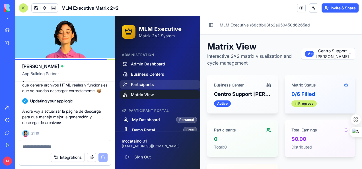
scroll to position [3283, 0]
click at [146, 86] on span "Participants" at bounding box center [142, 85] width 23 height 6
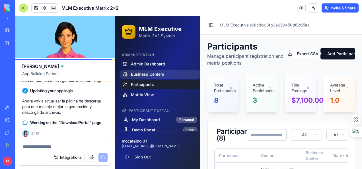
click at [146, 73] on span "Business Centers" at bounding box center [147, 74] width 33 height 6
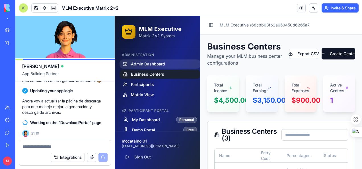
click at [147, 61] on span "Admin Dashboard" at bounding box center [148, 64] width 34 height 6
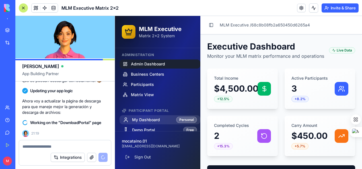
click at [143, 118] on span "My Dashboard" at bounding box center [146, 120] width 28 height 6
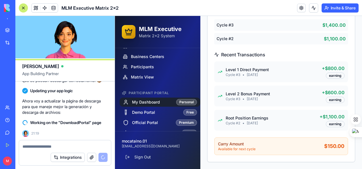
scroll to position [26, 0]
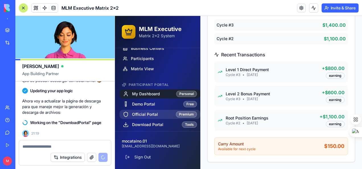
click at [143, 113] on span "Official Portal" at bounding box center [145, 114] width 26 height 6
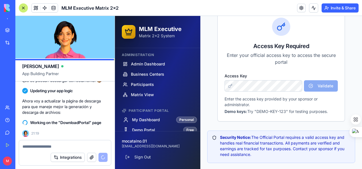
scroll to position [26, 0]
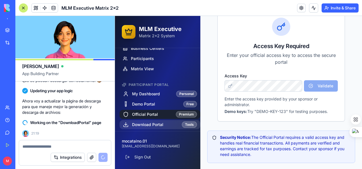
click at [144, 123] on span "Download Portal" at bounding box center [147, 125] width 31 height 6
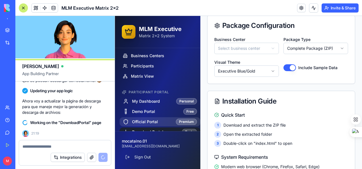
scroll to position [26, 0]
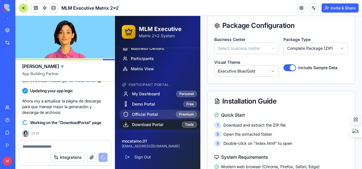
click at [141, 113] on span "Official Portal" at bounding box center [145, 114] width 26 height 6
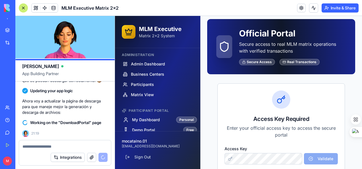
scroll to position [10, 0]
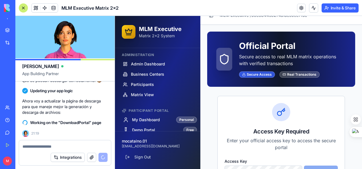
click at [255, 74] on div "Secure Access" at bounding box center [257, 74] width 36 height 6
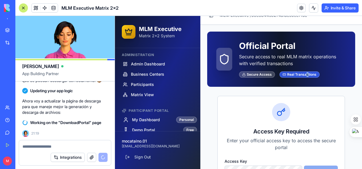
click at [306, 72] on div "Real Transactions" at bounding box center [299, 74] width 40 height 6
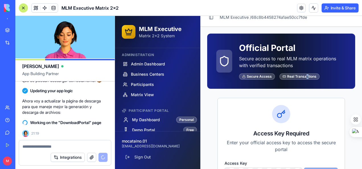
scroll to position [0, 0]
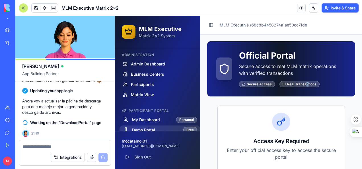
click at [143, 130] on span "Demo Portal" at bounding box center [143, 130] width 23 height 6
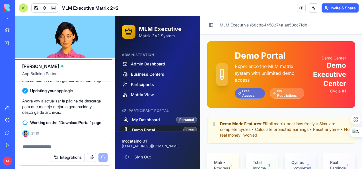
click at [245, 94] on div "Free Access" at bounding box center [250, 93] width 30 height 11
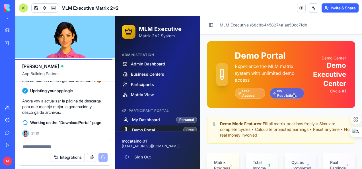
click at [292, 93] on div "No Restrictions" at bounding box center [286, 93] width 34 height 11
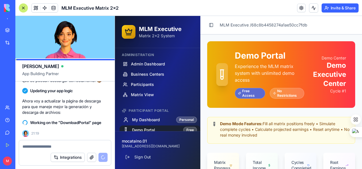
click at [246, 91] on div "Free Access" at bounding box center [250, 93] width 30 height 11
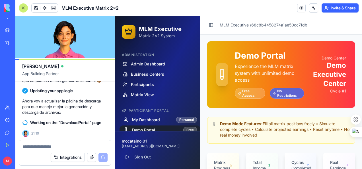
click at [283, 90] on div "No Restrictions" at bounding box center [286, 93] width 34 height 11
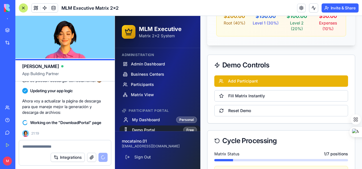
scroll to position [455, 0]
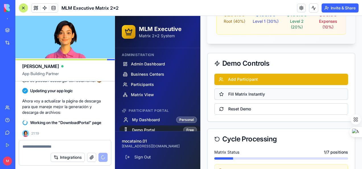
click at [256, 99] on button "Fill Matrix Instantly" at bounding box center [281, 93] width 134 height 11
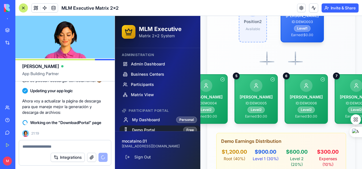
scroll to position [313, 0]
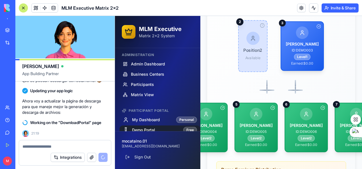
click at [255, 43] on div at bounding box center [252, 38] width 13 height 13
click at [254, 38] on icon at bounding box center [253, 38] width 6 height 6
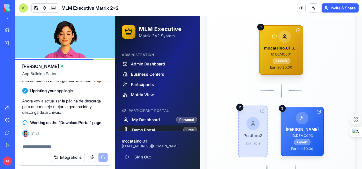
scroll to position [3293, 0]
click at [259, 125] on div at bounding box center [252, 123] width 13 height 13
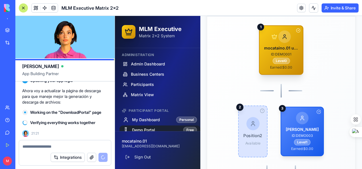
click at [259, 125] on div at bounding box center [252, 123] width 13 height 13
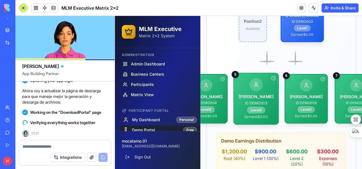
scroll to position [341, 0]
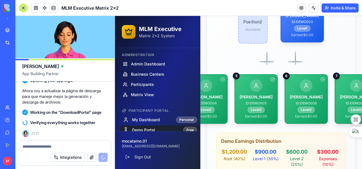
click at [253, 27] on span "Available" at bounding box center [252, 29] width 15 height 5
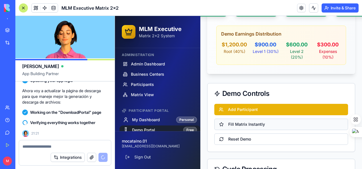
scroll to position [484, 0]
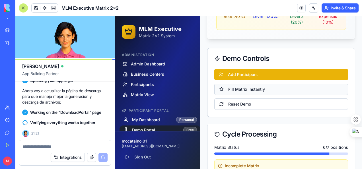
click at [246, 90] on button "Fill Matrix Instantly" at bounding box center [281, 89] width 134 height 11
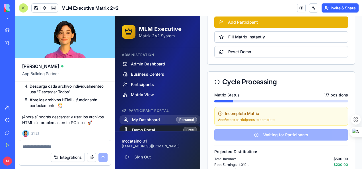
scroll to position [26, 0]
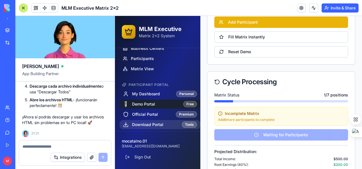
click at [148, 123] on span "Download Portal" at bounding box center [147, 125] width 31 height 6
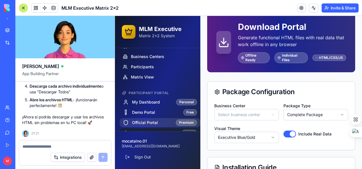
scroll to position [26, 0]
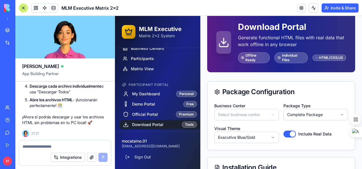
click at [146, 123] on span "Download Portal" at bounding box center [147, 125] width 31 height 6
click at [148, 123] on span "Download Portal" at bounding box center [147, 125] width 31 height 6
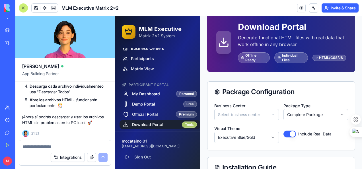
click at [189, 121] on div "Tools" at bounding box center [189, 124] width 15 height 6
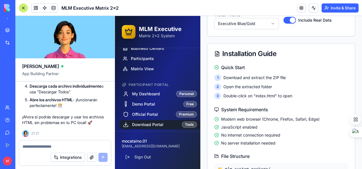
scroll to position [57, 0]
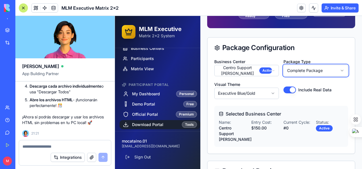
scroll to position [86, 0]
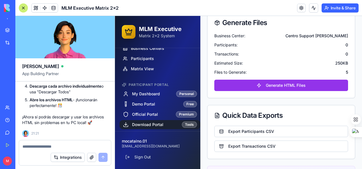
scroll to position [768, 0]
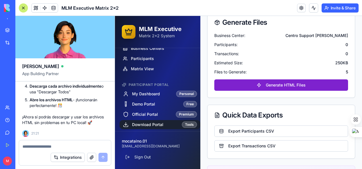
click at [275, 91] on button "Generate HTML Files" at bounding box center [281, 84] width 134 height 11
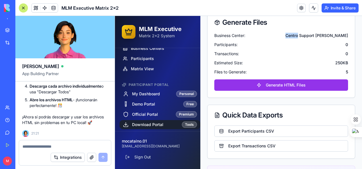
click at [275, 38] on div "Business Center: Centro Support Deborah" at bounding box center [281, 36] width 134 height 6
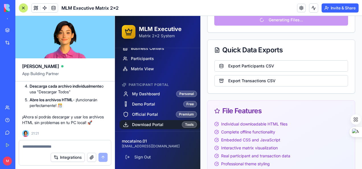
scroll to position [874, 0]
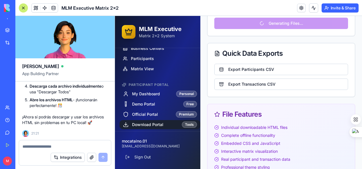
click at [309, 49] on div "Generate Files Business Center: Centro Support Deborah Participants: 0 Transact…" at bounding box center [281, 107] width 148 height 314
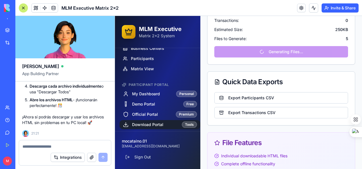
scroll to position [845, 0]
click at [269, 64] on div "Business Center: Centro Support Deborah Participants: 0 Transactions: 0 Estimat…" at bounding box center [280, 31] width 147 height 65
click at [256, 64] on div "Business Center: Centro Support Deborah Participants: 0 Transactions: 0 Estimat…" at bounding box center [280, 31] width 147 height 65
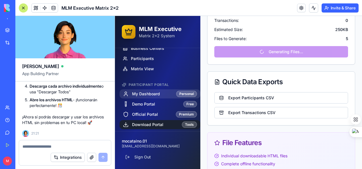
click at [151, 94] on span "My Dashboard" at bounding box center [146, 94] width 28 height 6
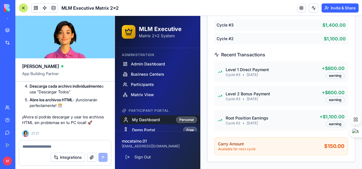
scroll to position [684, 0]
click at [149, 128] on span "Demo Portal" at bounding box center [143, 130] width 23 height 6
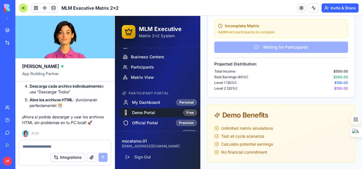
scroll to position [26, 0]
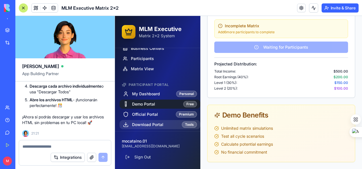
click at [151, 123] on span "Download Portal" at bounding box center [147, 125] width 31 height 6
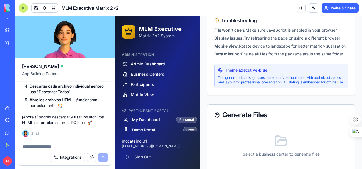
scroll to position [335, 0]
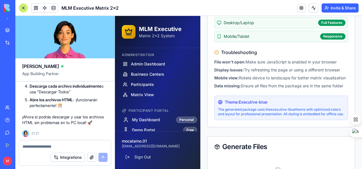
click at [275, 116] on p "The generated package uses the executive-blue theme with optimized colors and l…" at bounding box center [281, 111] width 126 height 9
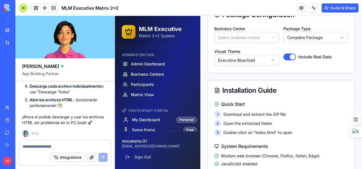
scroll to position [51, 0]
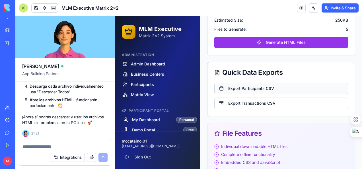
scroll to position [802, 0]
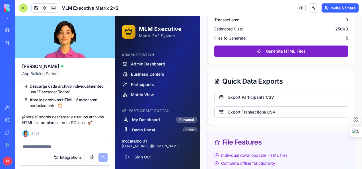
click at [291, 57] on button "Generate HTML Files" at bounding box center [281, 50] width 134 height 11
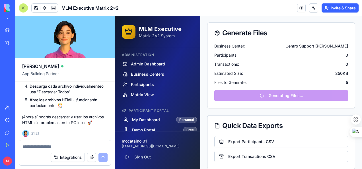
click at [35, 144] on textarea at bounding box center [64, 147] width 85 height 6
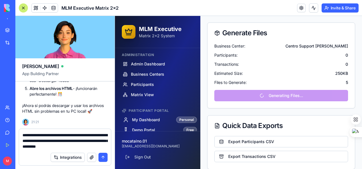
type textarea "**********"
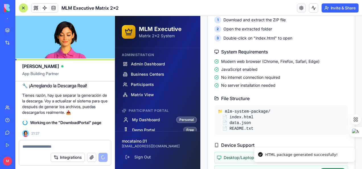
scroll to position [830, 0]
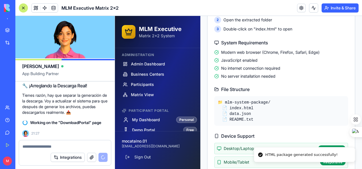
click at [311, 154] on div "HTML package generated successfully!" at bounding box center [301, 155] width 72 height 6
drag, startPoint x: 311, startPoint y: 154, endPoint x: 301, endPoint y: 154, distance: 9.9
click at [311, 154] on div "HTML package generated successfully!" at bounding box center [301, 155] width 72 height 6
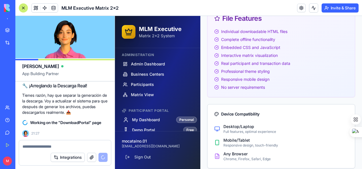
scroll to position [1292, 0]
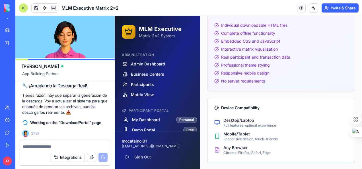
click at [20, 154] on div "Integrations" at bounding box center [65, 157] width 92 height 16
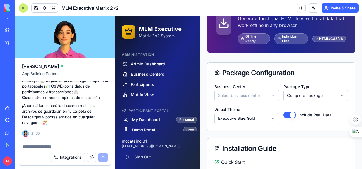
scroll to position [57, 0]
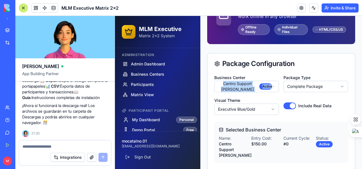
click at [267, 119] on div "Business Center Centro Support Deborah Active Package Type Complete Package Vis…" at bounding box center [280, 122] width 147 height 96
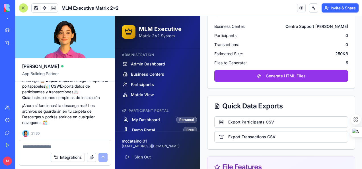
scroll to position [773, 0]
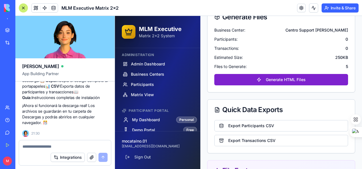
click at [278, 85] on button "Generate HTML Files" at bounding box center [281, 79] width 134 height 11
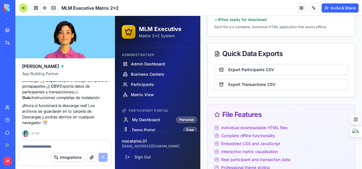
scroll to position [1142, 0]
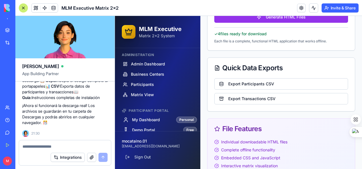
click at [233, 37] on div "✓ 4 files ready for download" at bounding box center [281, 34] width 134 height 6
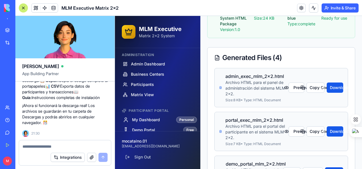
scroll to position [147, 0]
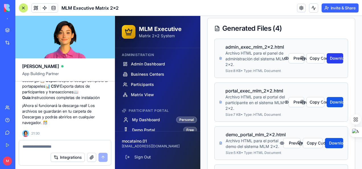
click at [330, 63] on button "Download" at bounding box center [334, 58] width 16 height 10
click at [331, 107] on button "Download" at bounding box center [334, 102] width 16 height 10
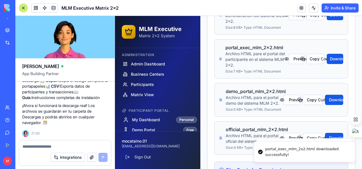
scroll to position [204, 0]
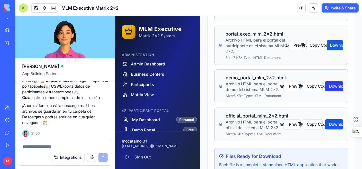
click at [336, 91] on button "Download" at bounding box center [334, 86] width 18 height 10
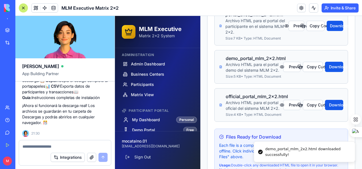
scroll to position [233, 0]
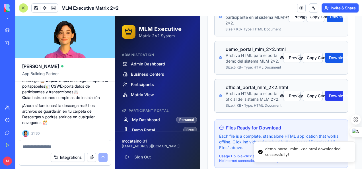
click at [335, 101] on button "Download" at bounding box center [334, 96] width 18 height 10
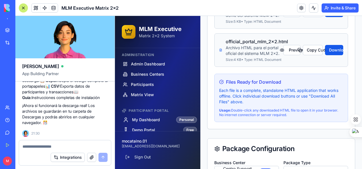
scroll to position [289, 0]
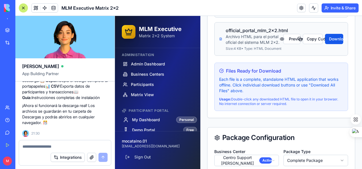
click at [347, 81] on div "admin_exec_mlm_2x2.html Archivo HTML para el panel de administración del sistem…" at bounding box center [280, 7] width 147 height 221
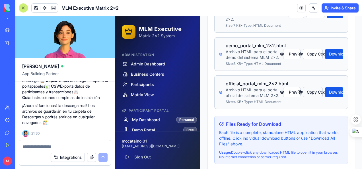
scroll to position [233, 0]
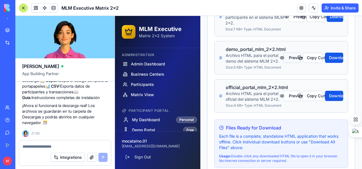
click at [289, 63] on button "Preview" at bounding box center [291, 58] width 17 height 10
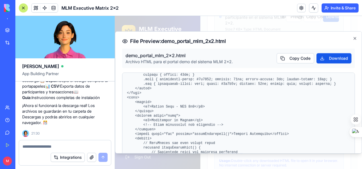
scroll to position [0, 0]
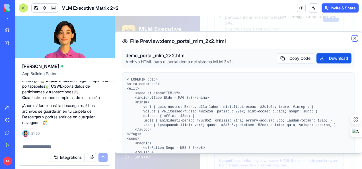
click at [352, 36] on icon "button" at bounding box center [354, 38] width 5 height 5
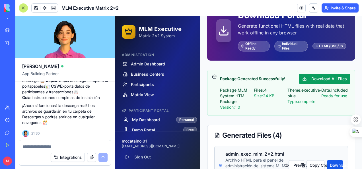
scroll to position [5, 0]
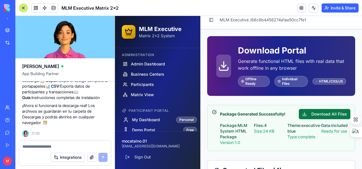
click at [335, 113] on button "Download All Files" at bounding box center [323, 114] width 51 height 10
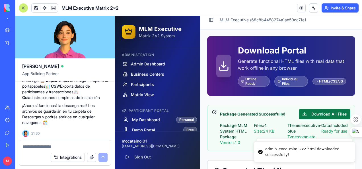
click at [335, 113] on button "Download All Files" at bounding box center [323, 114] width 51 height 10
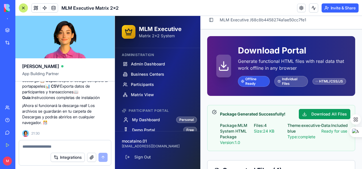
click at [248, 81] on div "Offline Ready" at bounding box center [254, 81] width 32 height 11
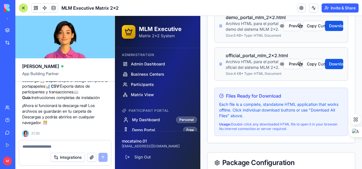
scroll to position [318, 0]
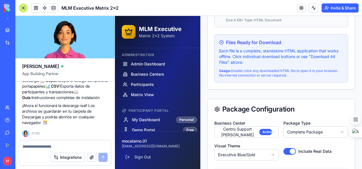
click at [58, 146] on textarea at bounding box center [64, 147] width 85 height 6
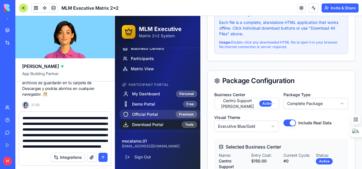
scroll to position [28, 0]
type textarea "**********"
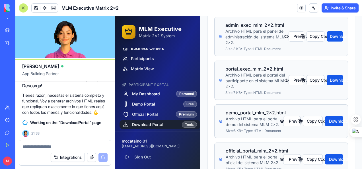
scroll to position [233, 0]
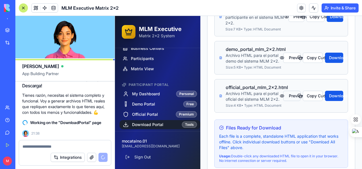
click at [290, 101] on button "Preview" at bounding box center [291, 96] width 17 height 10
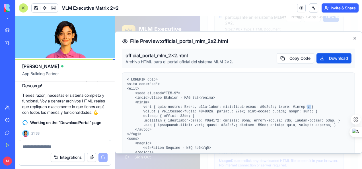
click at [290, 107] on pre at bounding box center [238, 147] width 223 height 141
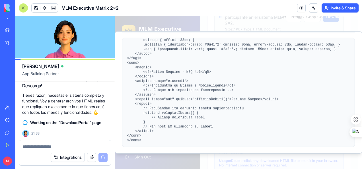
scroll to position [0, 0]
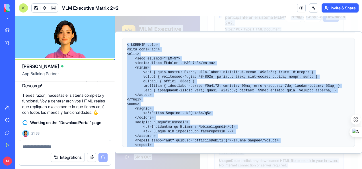
copy body "MLM Executive Matrix 2x2 System Administration Admin Dashboard Business Centers…"
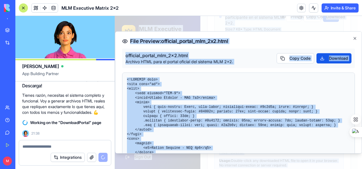
click at [262, 58] on div "official_portal_mlm_2x2.html Archivo HTML para el portal oficial del sistema ML…" at bounding box center [238, 58] width 233 height 19
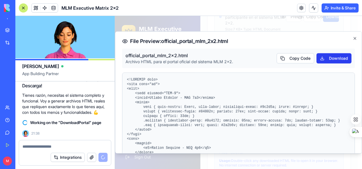
click at [325, 60] on button "Download" at bounding box center [333, 58] width 35 height 10
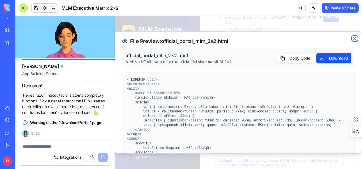
click at [352, 39] on icon "button" at bounding box center [354, 38] width 5 height 5
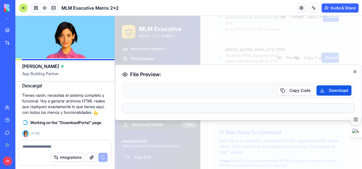
click at [351, 39] on div at bounding box center [238, 92] width 247 height 153
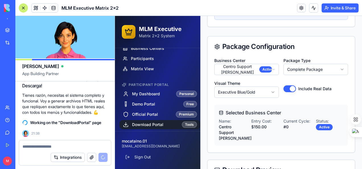
scroll to position [403, 0]
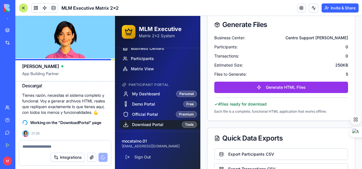
scroll to position [1085, 0]
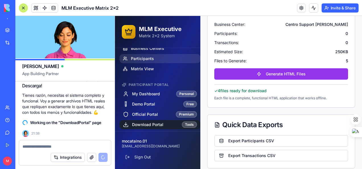
click at [146, 57] on span "Participants" at bounding box center [142, 59] width 23 height 6
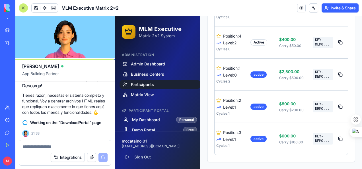
scroll to position [0, 148]
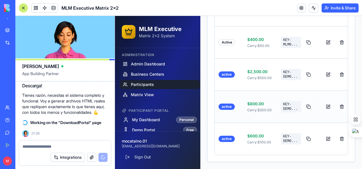
click at [284, 101] on code "KEY-DEMO ..." at bounding box center [291, 106] width 20 height 11
drag, startPoint x: 282, startPoint y: 100, endPoint x: 301, endPoint y: 103, distance: 19.9
click at [282, 101] on code "KEY-DEMO ..." at bounding box center [291, 106] width 20 height 11
click at [303, 102] on button at bounding box center [308, 106] width 10 height 10
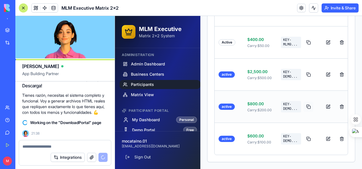
click at [303, 102] on button at bounding box center [308, 106] width 10 height 10
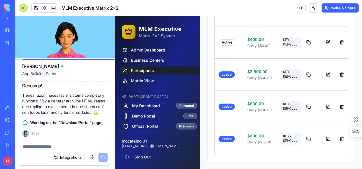
scroll to position [26, 0]
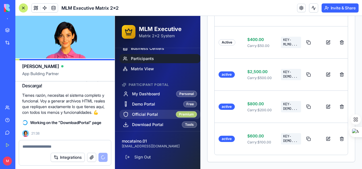
click at [183, 115] on div "Premium" at bounding box center [186, 114] width 21 height 6
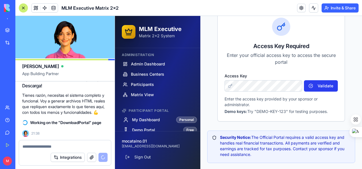
click at [323, 85] on button "Validate" at bounding box center [321, 85] width 34 height 11
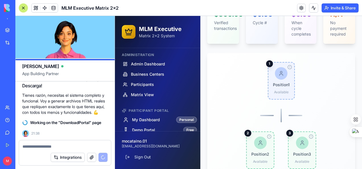
scroll to position [128, 0]
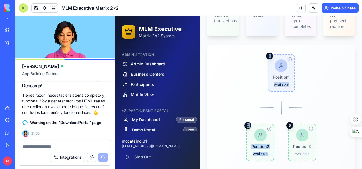
drag, startPoint x: 356, startPoint y: 69, endPoint x: 355, endPoint y: 88, distance: 19.4
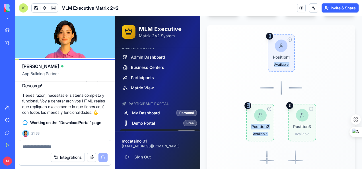
scroll to position [26, 0]
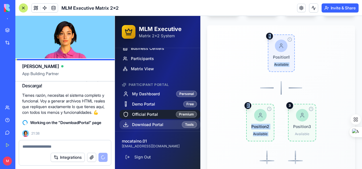
click at [149, 125] on span "Download Portal" at bounding box center [147, 125] width 31 height 6
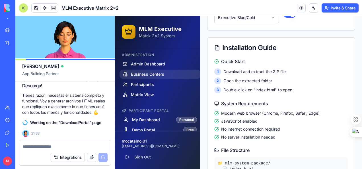
click at [140, 73] on span "Business Centers" at bounding box center [147, 74] width 33 height 6
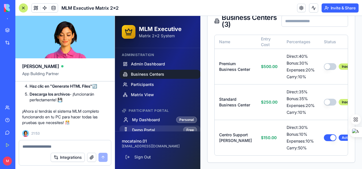
scroll to position [26, 0]
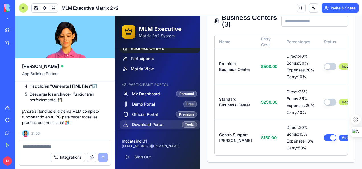
click at [148, 122] on span "Download Portal" at bounding box center [147, 125] width 31 height 6
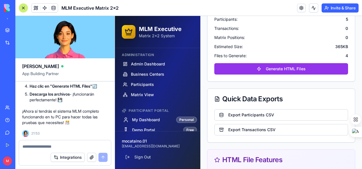
scroll to position [796, 0]
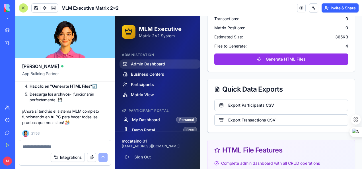
click at [141, 63] on span "Admin Dashboard" at bounding box center [148, 64] width 34 height 6
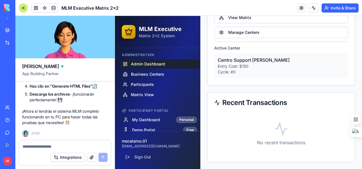
scroll to position [437, 0]
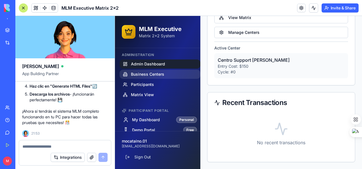
click at [143, 73] on span "Business Centers" at bounding box center [147, 74] width 33 height 6
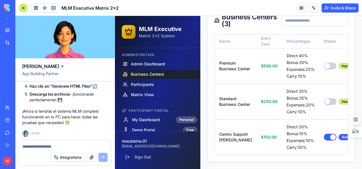
scroll to position [148, 0]
click at [323, 98] on button "button" at bounding box center [329, 101] width 13 height 7
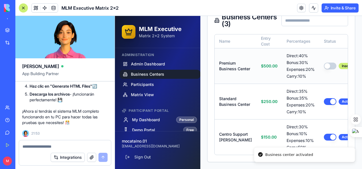
click at [323, 63] on button "button" at bounding box center [329, 66] width 13 height 7
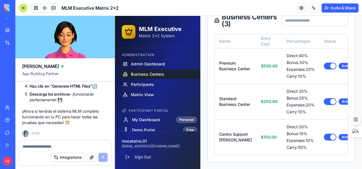
scroll to position [26, 0]
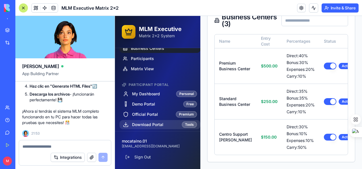
click at [143, 124] on span "Download Portal" at bounding box center [147, 125] width 31 height 6
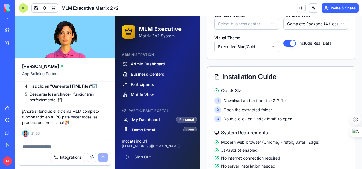
scroll to position [107, 0]
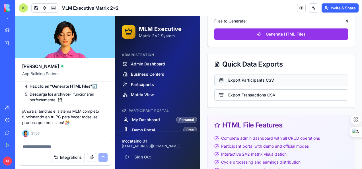
scroll to position [847, 0]
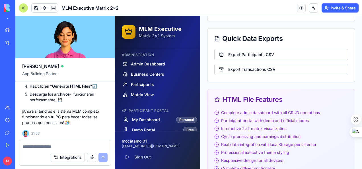
click at [273, 14] on button "Generate HTML Files" at bounding box center [281, 8] width 134 height 11
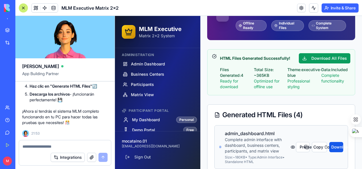
scroll to position [51, 0]
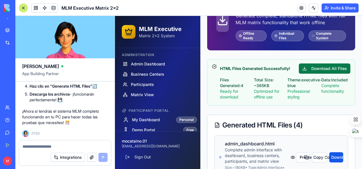
click at [327, 67] on button "Download All Files" at bounding box center [323, 68] width 51 height 10
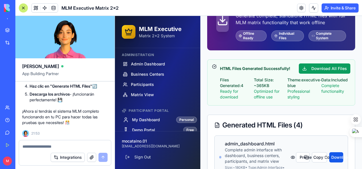
click at [39, 148] on textarea at bounding box center [64, 147] width 85 height 6
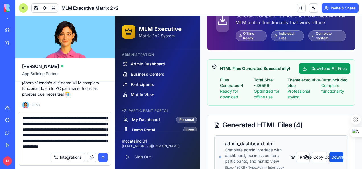
scroll to position [28, 0]
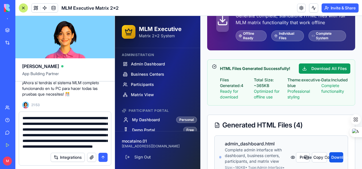
type textarea "**********"
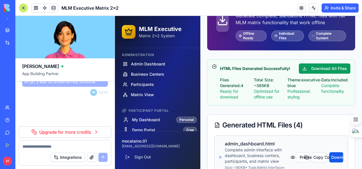
scroll to position [4867, 0]
click at [229, 97] on div "Ready for download" at bounding box center [234, 93] width 29 height 11
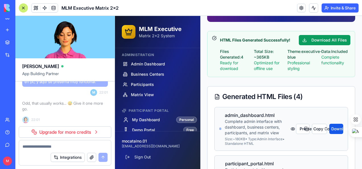
scroll to position [0, 0]
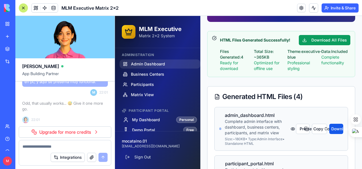
click at [159, 64] on span "Admin Dashboard" at bounding box center [148, 64] width 34 height 6
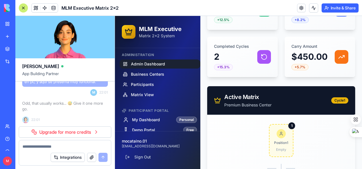
drag, startPoint x: 45, startPoint y: 48, endPoint x: 35, endPoint y: 7, distance: 41.4
click at [35, 7] on span at bounding box center [36, 8] width 16 height 16
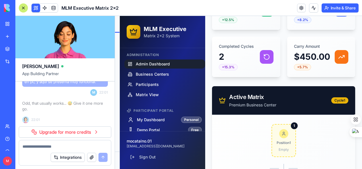
scroll to position [72, 0]
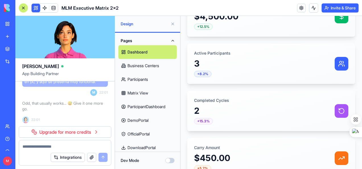
click at [139, 51] on link "Dashboard" at bounding box center [147, 52] width 58 height 14
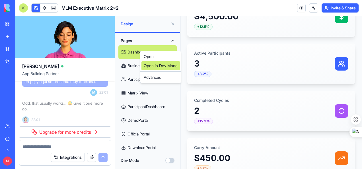
click at [167, 64] on link "Open in Dev Mode" at bounding box center [160, 65] width 38 height 9
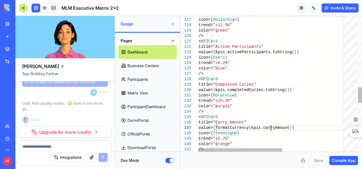
scroll to position [0, 0]
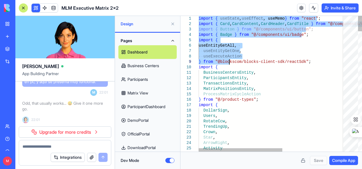
drag, startPoint x: 198, startPoint y: 19, endPoint x: 233, endPoint y: 80, distance: 70.7
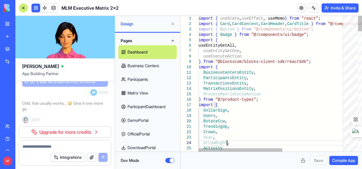
drag, startPoint x: 242, startPoint y: 144, endPoint x: 229, endPoint y: 128, distance: 20.6
drag, startPoint x: 199, startPoint y: 19, endPoint x: 198, endPoint y: 23, distance: 3.7
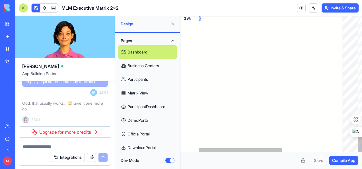
drag, startPoint x: 198, startPoint y: 23, endPoint x: 221, endPoint y: 29, distance: 23.3
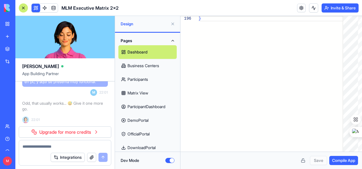
click at [154, 67] on link "Business Centers" at bounding box center [147, 66] width 58 height 14
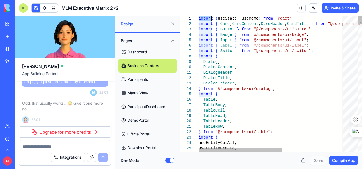
drag, startPoint x: 198, startPoint y: 21, endPoint x: 200, endPoint y: 27, distance: 6.2
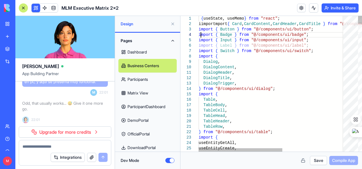
click at [197, 20] on div "1" at bounding box center [189, 18] width 18 height 5
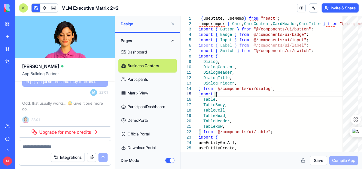
click at [135, 80] on link "Participants" at bounding box center [147, 79] width 58 height 14
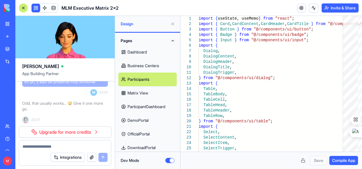
click at [140, 62] on link "Business Centers" at bounding box center [147, 66] width 58 height 14
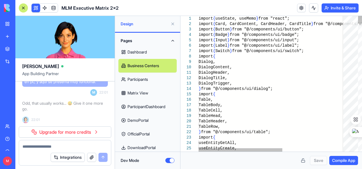
click at [140, 62] on link "Business Centers" at bounding box center [147, 66] width 58 height 14
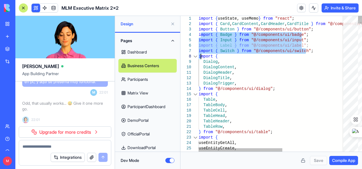
drag, startPoint x: 201, startPoint y: 41, endPoint x: 194, endPoint y: 35, distance: 8.9
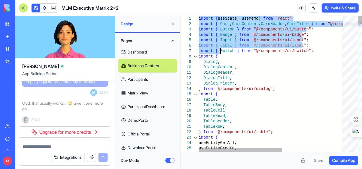
type textarea "**********"
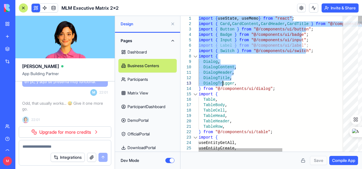
drag, startPoint x: 198, startPoint y: 18, endPoint x: 226, endPoint y: 110, distance: 96.2
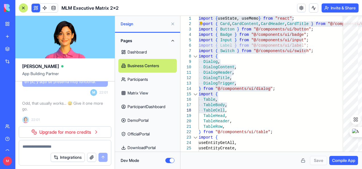
click at [239, 154] on div "Save Compile App" at bounding box center [270, 160] width 181 height 17
click at [239, 152] on div "Save Compile App" at bounding box center [270, 160] width 181 height 17
drag, startPoint x: 193, startPoint y: 19, endPoint x: 198, endPoint y: 20, distance: 4.9
click at [193, 19] on div "1" at bounding box center [189, 18] width 18 height 5
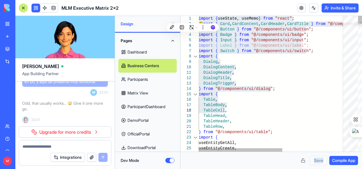
click at [198, 18] on div "1" at bounding box center [189, 18] width 18 height 5
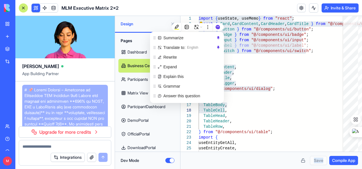
scroll to position [4867, 0]
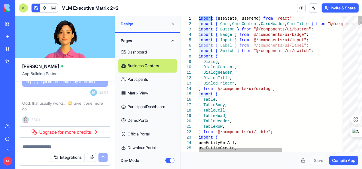
drag, startPoint x: 199, startPoint y: 19, endPoint x: 211, endPoint y: 24, distance: 13.3
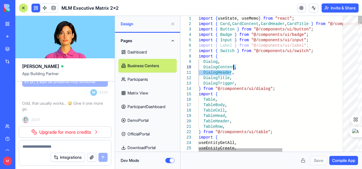
drag, startPoint x: 238, startPoint y: 77, endPoint x: 238, endPoint y: 61, distance: 16.2
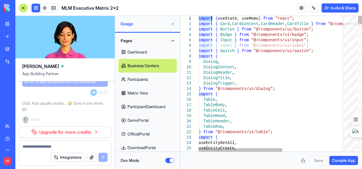
drag, startPoint x: 199, startPoint y: 18, endPoint x: 207, endPoint y: 23, distance: 9.5
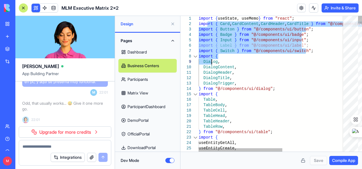
drag, startPoint x: 207, startPoint y: 23, endPoint x: 197, endPoint y: 29, distance: 11.6
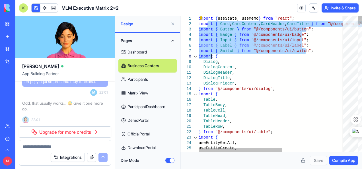
click at [198, 18] on div "1" at bounding box center [189, 18] width 18 height 5
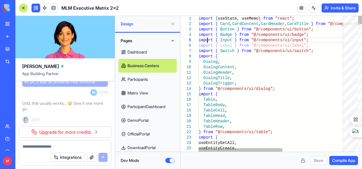
drag, startPoint x: 207, startPoint y: 38, endPoint x: 202, endPoint y: 27, distance: 11.3
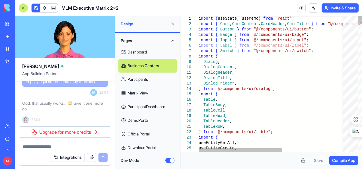
drag, startPoint x: 203, startPoint y: 26, endPoint x: 205, endPoint y: 36, distance: 11.0
drag, startPoint x: 205, startPoint y: 36, endPoint x: 205, endPoint y: 40, distance: 3.4
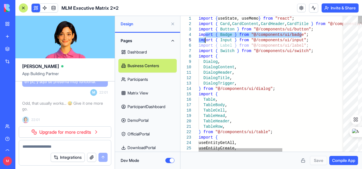
drag, startPoint x: 209, startPoint y: 53, endPoint x: 209, endPoint y: 58, distance: 4.9
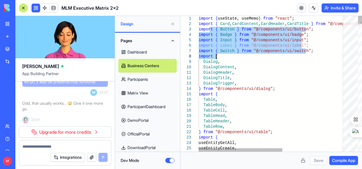
drag, startPoint x: 212, startPoint y: 36, endPoint x: 202, endPoint y: 31, distance: 11.3
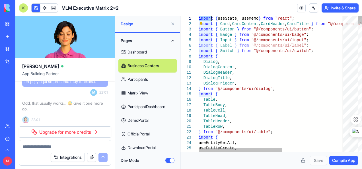
drag, startPoint x: 198, startPoint y: 17, endPoint x: 219, endPoint y: 23, distance: 21.9
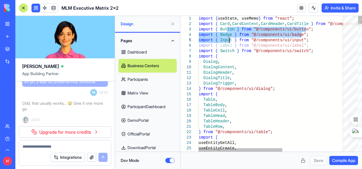
drag, startPoint x: 228, startPoint y: 39, endPoint x: 228, endPoint y: 42, distance: 2.9
click at [198, 18] on div "1" at bounding box center [189, 18] width 18 height 5
drag, startPoint x: 198, startPoint y: 20, endPoint x: 200, endPoint y: 24, distance: 3.4
click at [200, 25] on div "24 25 26 22 23 19 20 21 17 18 14 15 16 11 12 13 9 10 6 7 8 3 4 5 1 2 useEntityG…" at bounding box center [270, 84] width 181 height 136
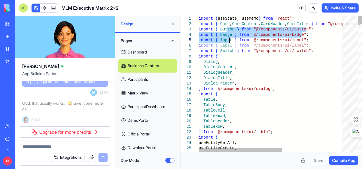
drag, startPoint x: 198, startPoint y: 18, endPoint x: 201, endPoint y: 19, distance: 3.5
click at [201, 19] on div "24 25 26 22 23 19 20 21 17 18 14 15 16 11 12 13 9 10 6 7 8 3 4 5 1 2 useEntityG…" at bounding box center [270, 84] width 181 height 136
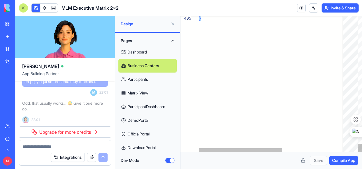
drag, startPoint x: 199, startPoint y: 19, endPoint x: 219, endPoint y: 117, distance: 100.7
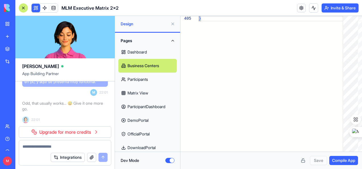
click at [137, 76] on link "Participants" at bounding box center [147, 79] width 58 height 14
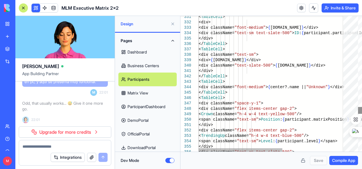
click at [360, 110] on div at bounding box center [360, 110] width 4 height 7
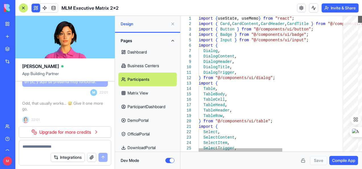
click at [359, 16] on div at bounding box center [360, 84] width 4 height 136
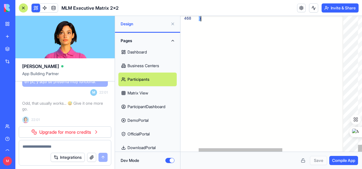
drag, startPoint x: 199, startPoint y: 19, endPoint x: 231, endPoint y: 146, distance: 131.2
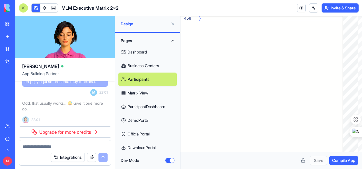
click at [136, 93] on link "Matrix View" at bounding box center [147, 93] width 58 height 14
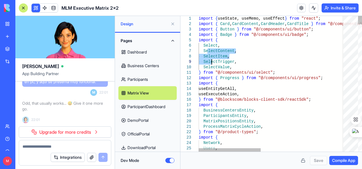
drag, startPoint x: 209, startPoint y: 50, endPoint x: 210, endPoint y: 64, distance: 13.8
drag, startPoint x: 197, startPoint y: 18, endPoint x: 202, endPoint y: 22, distance: 6.1
click at [198, 19] on div "26 23 24 25 21 22 18 19 20 15 16 17 13 14 10 11 12 7 8 9 5 6 2 3 4 1 Crown , im…" at bounding box center [270, 84] width 181 height 136
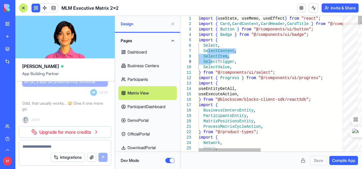
drag, startPoint x: 202, startPoint y: 22, endPoint x: 207, endPoint y: 28, distance: 7.5
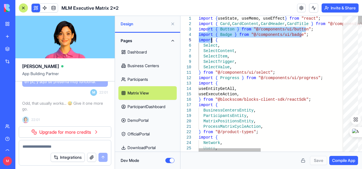
drag, startPoint x: 207, startPoint y: 28, endPoint x: 212, endPoint y: 43, distance: 15.6
drag, startPoint x: 199, startPoint y: 18, endPoint x: 205, endPoint y: 25, distance: 9.7
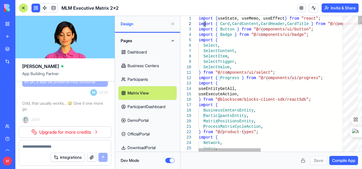
drag, startPoint x: 205, startPoint y: 25, endPoint x: 212, endPoint y: 42, distance: 17.5
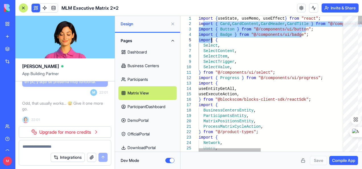
drag, startPoint x: 215, startPoint y: 59, endPoint x: 214, endPoint y: 54, distance: 5.8
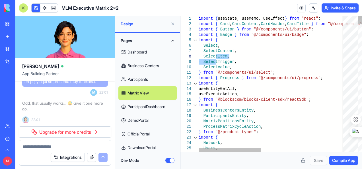
click at [198, 19] on div "1" at bounding box center [189, 18] width 18 height 5
drag, startPoint x: 198, startPoint y: 19, endPoint x: 199, endPoint y: 23, distance: 4.7
click at [200, 32] on div "26 23 24 25 21 22 18 19 20 15 16 17 13 14 10 11 12 7 8 9 5 6 2 3 4 1 Crown , im…" at bounding box center [270, 84] width 181 height 136
drag, startPoint x: 202, startPoint y: 26, endPoint x: 204, endPoint y: 30, distance: 4.1
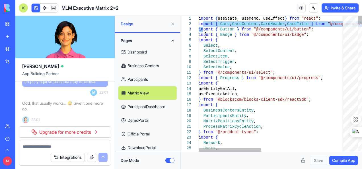
drag, startPoint x: 204, startPoint y: 30, endPoint x: 206, endPoint y: 33, distance: 4.1
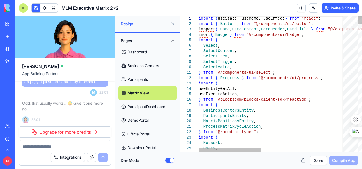
drag, startPoint x: 202, startPoint y: 21, endPoint x: 206, endPoint y: 28, distance: 7.6
click at [197, 18] on div at bounding box center [189, 18] width 18 height 5
drag, startPoint x: 197, startPoint y: 25, endPoint x: 200, endPoint y: 29, distance: 4.6
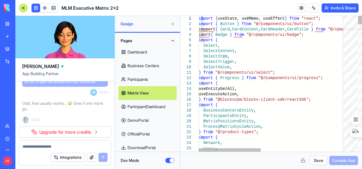
click at [202, 36] on div "23 24 25 21 22 18 19 20 15 16 17 13 14 10 11 12 7 8 9 5 6 2 3 1 4 26 import { N…" at bounding box center [270, 84] width 181 height 136
click at [197, 17] on div at bounding box center [189, 18] width 18 height 5
click at [198, 17] on div at bounding box center [189, 18] width 18 height 5
drag, startPoint x: 203, startPoint y: 19, endPoint x: 209, endPoint y: 20, distance: 5.6
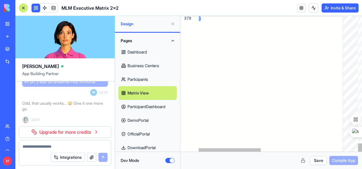
drag, startPoint x: 199, startPoint y: 18, endPoint x: 209, endPoint y: 26, distance: 13.0
click at [252, 5] on header "MLM Executive Matrix 2x2 Invite & Share" at bounding box center [188, 8] width 346 height 16
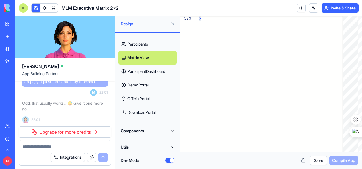
scroll to position [38, 0]
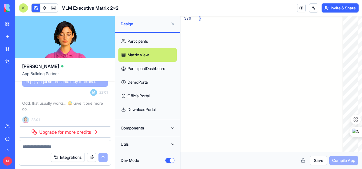
click at [147, 67] on link "ParticipantDashboard" at bounding box center [147, 69] width 58 height 14
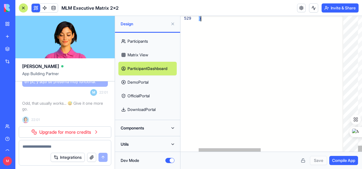
drag, startPoint x: 199, startPoint y: 18, endPoint x: 215, endPoint y: 29, distance: 19.7
click at [258, 13] on header "MLM Executive Matrix 2x2 Invite & Share" at bounding box center [188, 8] width 346 height 16
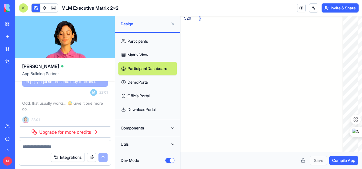
click at [134, 80] on link "DemoPortal" at bounding box center [147, 82] width 58 height 14
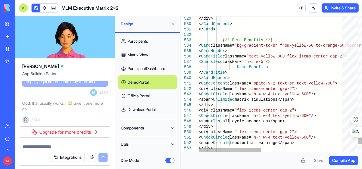
click at [134, 80] on link "DemoPortal" at bounding box center [147, 82] width 58 height 14
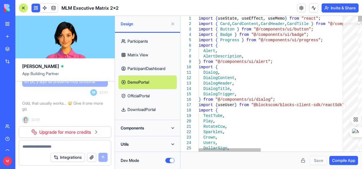
scroll to position [0, 2]
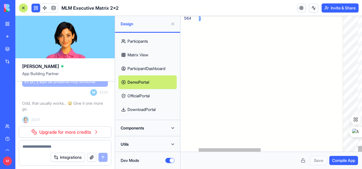
drag, startPoint x: 199, startPoint y: 19, endPoint x: 243, endPoint y: 52, distance: 55.3
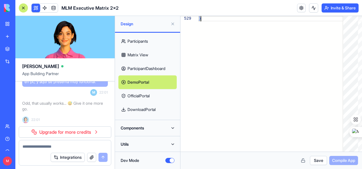
click at [140, 95] on link "OfficialPortal" at bounding box center [147, 96] width 58 height 14
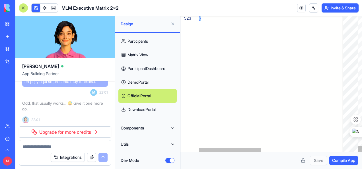
drag, startPoint x: 198, startPoint y: 19, endPoint x: 210, endPoint y: 118, distance: 99.3
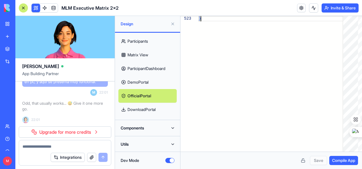
click at [145, 109] on link "DownloadPortal" at bounding box center [147, 110] width 58 height 14
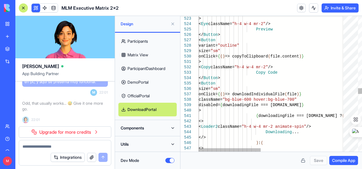
click at [145, 109] on link "DownloadPortal" at bounding box center [147, 110] width 58 height 14
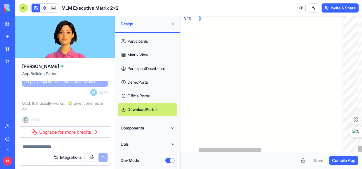
drag, startPoint x: 199, startPoint y: 18, endPoint x: 214, endPoint y: 45, distance: 30.7
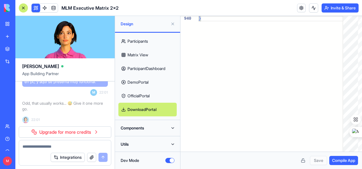
click at [175, 128] on button "Components" at bounding box center [147, 127] width 58 height 9
click at [174, 127] on button "Components" at bounding box center [147, 127] width 58 height 9
click at [173, 126] on button "Components" at bounding box center [147, 127] width 58 height 9
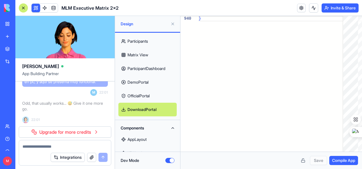
click at [173, 126] on button "Components" at bounding box center [147, 127] width 58 height 9
click at [140, 138] on link "AppLayout" at bounding box center [147, 139] width 58 height 14
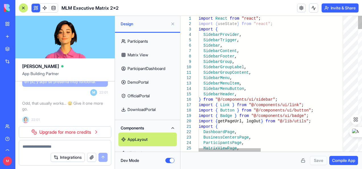
scroll to position [0, 2]
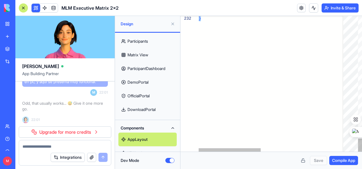
drag, startPoint x: 199, startPoint y: 18, endPoint x: 228, endPoint y: 134, distance: 119.1
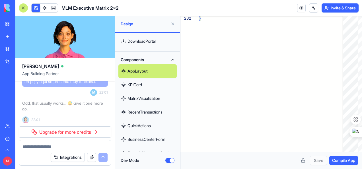
scroll to position [123, 0]
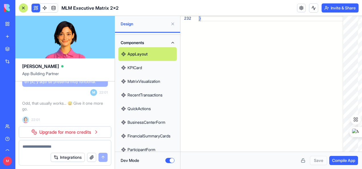
click at [149, 67] on link "KPICard" at bounding box center [147, 68] width 58 height 14
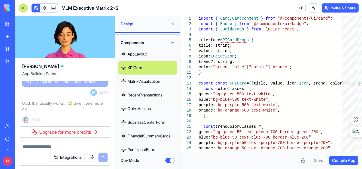
click at [154, 80] on link "MatrixVisualization" at bounding box center [147, 81] width 58 height 14
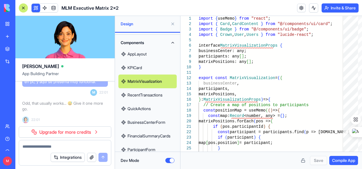
click at [142, 92] on link "RecentTransactions" at bounding box center [147, 95] width 58 height 14
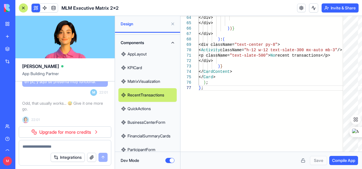
click at [137, 108] on link "QuickActions" at bounding box center [147, 109] width 58 height 14
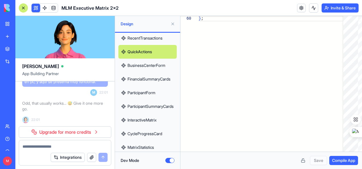
scroll to position [180, 0]
click at [146, 65] on link "BusinessCenterForm" at bounding box center [147, 66] width 58 height 14
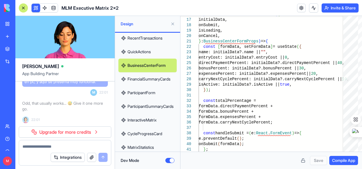
click at [138, 77] on link "FinancialSummaryCards" at bounding box center [147, 79] width 58 height 14
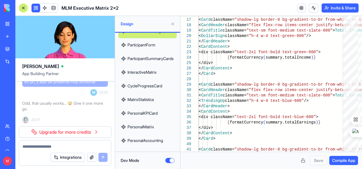
scroll to position [237, 0]
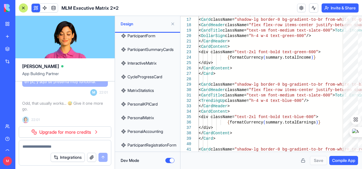
click at [142, 91] on link "MatrixStatistics" at bounding box center [147, 91] width 58 height 14
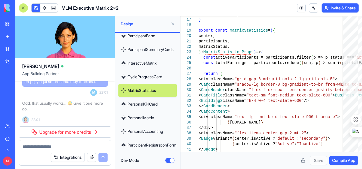
click at [140, 103] on link "PersonalKPICard" at bounding box center [147, 104] width 58 height 14
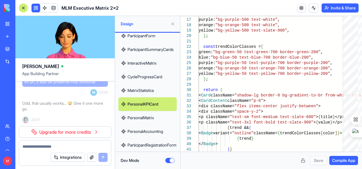
click at [139, 117] on link "PersonalMatrix" at bounding box center [147, 118] width 58 height 14
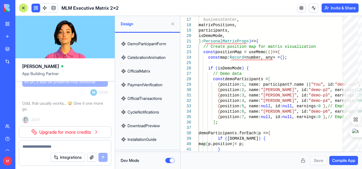
scroll to position [379, 0]
click at [136, 70] on link "OfficialMatrix" at bounding box center [147, 71] width 58 height 14
click at [136, 71] on link "OfficialMatrix" at bounding box center [147, 71] width 58 height 14
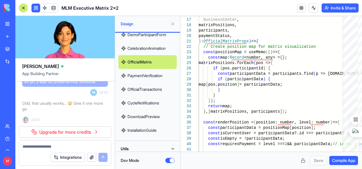
scroll to position [393, 0]
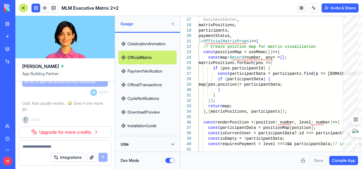
click at [145, 121] on link "InstallationGuide" at bounding box center [147, 126] width 58 height 14
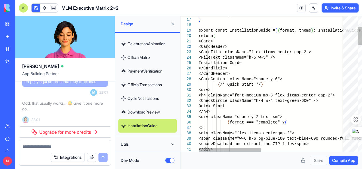
click at [145, 121] on link "InstallationGuide" at bounding box center [147, 126] width 58 height 14
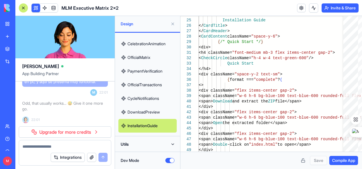
click at [173, 144] on button "Utils" at bounding box center [147, 144] width 58 height 9
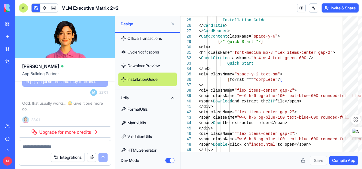
scroll to position [447, 0]
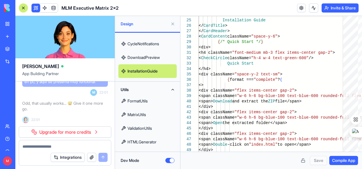
click at [148, 99] on link "FormatUtils" at bounding box center [147, 101] width 58 height 14
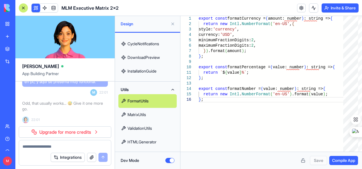
click at [142, 115] on link "MatrixUtils" at bounding box center [147, 115] width 58 height 14
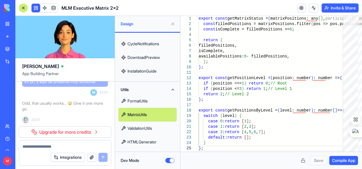
click at [147, 140] on link "HTMLGenerator" at bounding box center [147, 142] width 58 height 14
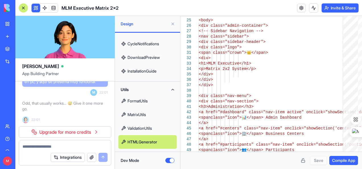
click at [150, 127] on link "ValidationUtils" at bounding box center [147, 128] width 58 height 14
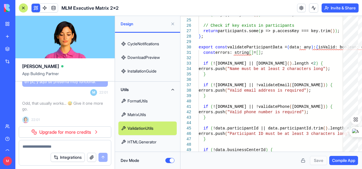
click at [153, 140] on link "HTMLGenerator" at bounding box center [147, 142] width 58 height 14
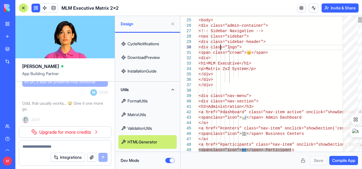
scroll to position [0, 4]
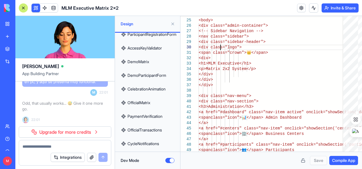
scroll to position [334, 0]
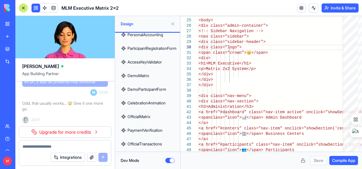
click at [339, 160] on span "Compile App" at bounding box center [343, 160] width 23 height 6
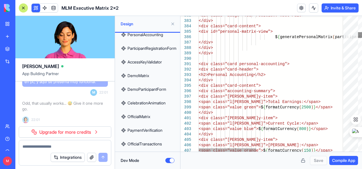
click at [358, 33] on div at bounding box center [360, 35] width 4 height 6
click at [358, 32] on div at bounding box center [360, 35] width 4 height 6
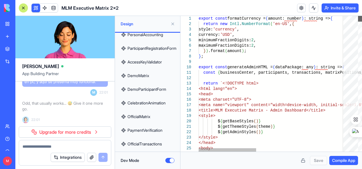
click at [358, 16] on div at bounding box center [360, 84] width 4 height 136
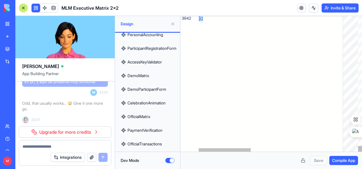
drag, startPoint x: 199, startPoint y: 18, endPoint x: 240, endPoint y: 53, distance: 54.2
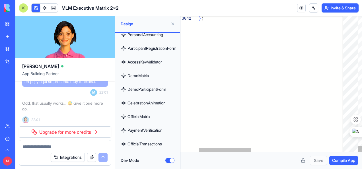
click at [139, 141] on link "OfficialTransactions" at bounding box center [147, 144] width 58 height 14
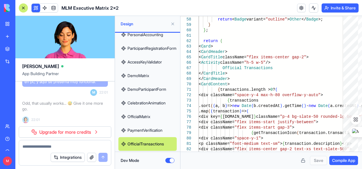
click at [172, 24] on button at bounding box center [172, 23] width 9 height 9
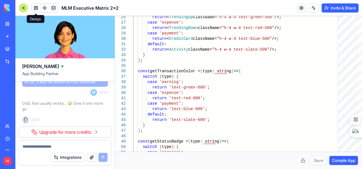
click at [34, 5] on button at bounding box center [36, 8] width 9 height 9
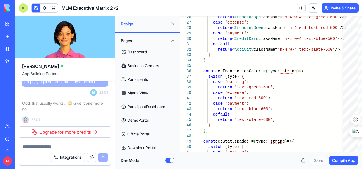
click at [172, 42] on button "Pages" at bounding box center [147, 40] width 58 height 9
click at [172, 41] on button "Pages" at bounding box center [147, 40] width 58 height 9
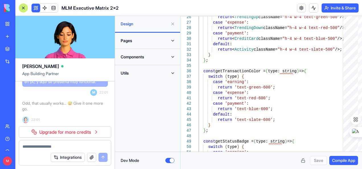
click at [173, 72] on button "Utils" at bounding box center [147, 73] width 58 height 9
click at [173, 73] on button "Utils" at bounding box center [147, 73] width 58 height 9
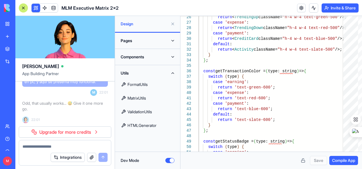
click at [137, 123] on link "HTMLGenerator" at bounding box center [147, 126] width 58 height 14
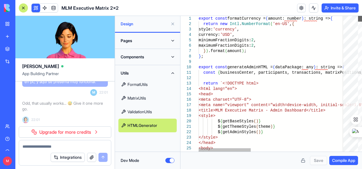
click at [358, 16] on div at bounding box center [360, 19] width 4 height 6
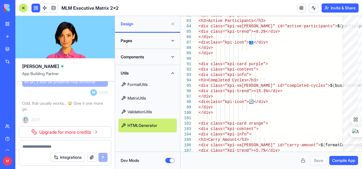
click at [134, 98] on link "MatrixUtils" at bounding box center [147, 98] width 58 height 14
type textarea "**********"
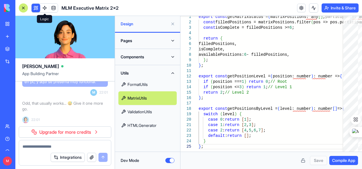
click at [42, 9] on span at bounding box center [45, 8] width 16 height 16
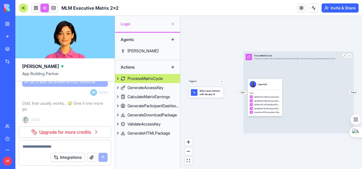
click at [142, 78] on div "ProcessMatrixCycle" at bounding box center [144, 79] width 35 height 6
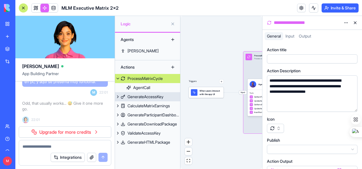
click at [144, 94] on div "GenerateAccessKey" at bounding box center [145, 97] width 36 height 6
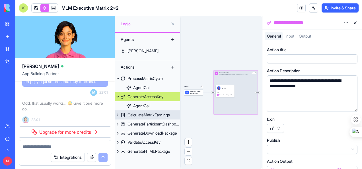
click at [144, 113] on div "CalculateMatrixEarnings" at bounding box center [148, 115] width 42 height 6
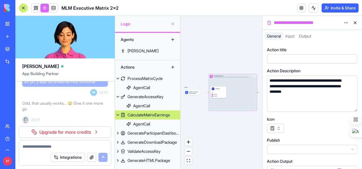
scroll to position [0, 0]
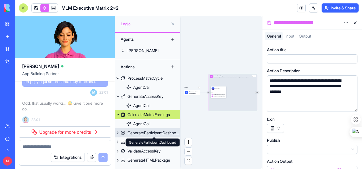
click at [139, 131] on div "GenerateParticipantDashboard" at bounding box center [153, 133] width 53 height 6
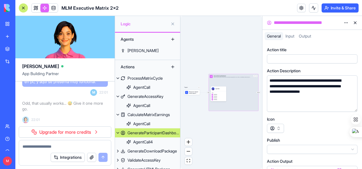
scroll to position [9, 0]
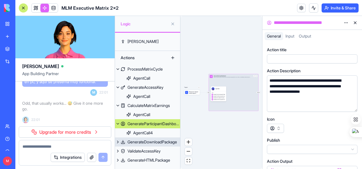
click at [138, 141] on div "GenerateDownloadPackage" at bounding box center [151, 142] width 49 height 6
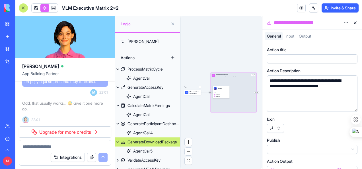
scroll to position [18, 0]
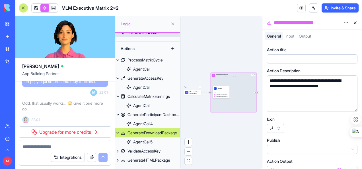
click at [131, 34] on div "[PERSON_NAME]" at bounding box center [142, 33] width 31 height 6
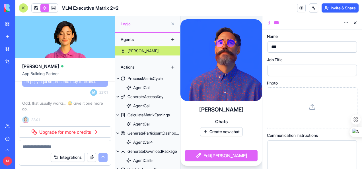
click at [288, 67] on div at bounding box center [307, 70] width 76 height 9
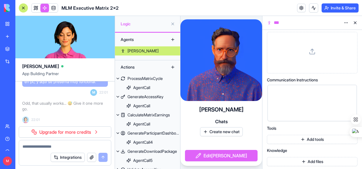
scroll to position [57, 0]
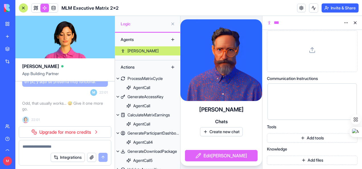
click at [288, 89] on div at bounding box center [307, 90] width 76 height 6
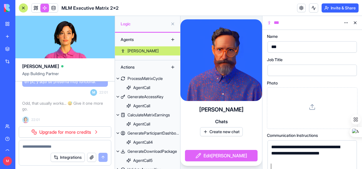
scroll to position [17, 0]
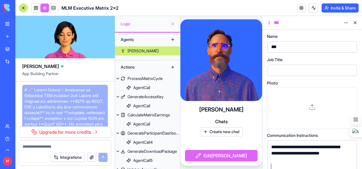
scroll to position [57, 0]
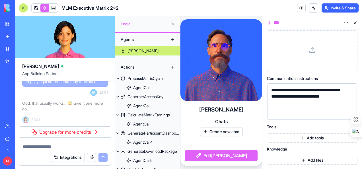
click at [222, 121] on span "Chats" at bounding box center [221, 121] width 13 height 7
click at [243, 119] on div "[PERSON_NAME] Create new chat Edit [PERSON_NAME]" at bounding box center [221, 133] width 82 height 65
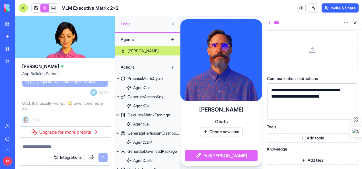
click at [324, 115] on div "**********" at bounding box center [307, 101] width 76 height 29
drag, startPoint x: 290, startPoint y: 103, endPoint x: 287, endPoint y: 104, distance: 2.9
click at [289, 104] on div "**********" at bounding box center [307, 96] width 76 height 19
drag, startPoint x: 287, startPoint y: 104, endPoint x: 280, endPoint y: 103, distance: 6.9
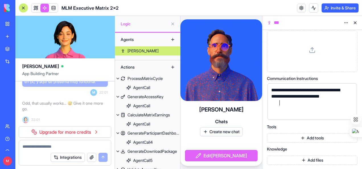
click at [287, 104] on div "**********" at bounding box center [307, 96] width 76 height 19
click at [283, 104] on div "**********" at bounding box center [307, 96] width 76 height 19
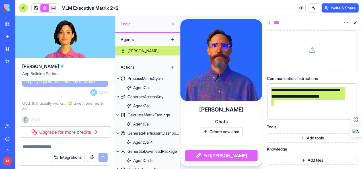
drag, startPoint x: 273, startPoint y: 99, endPoint x: 268, endPoint y: 90, distance: 10.7
click at [268, 90] on div "**********" at bounding box center [311, 101] width 89 height 36
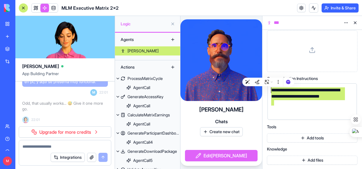
click at [283, 103] on div "**********" at bounding box center [307, 96] width 76 height 19
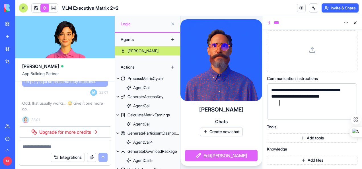
drag, startPoint x: 283, startPoint y: 103, endPoint x: 276, endPoint y: 100, distance: 7.5
click at [282, 103] on div "**********" at bounding box center [307, 96] width 76 height 19
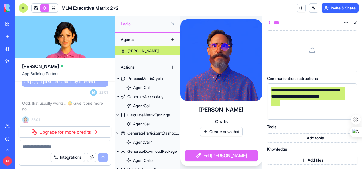
drag, startPoint x: 276, startPoint y: 100, endPoint x: 270, endPoint y: 92, distance: 9.6
click at [270, 92] on div "**********" at bounding box center [307, 96] width 76 height 19
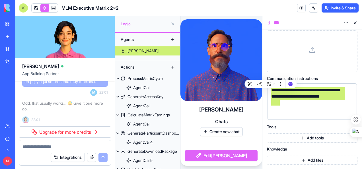
copy div "**********"
click at [219, 122] on span "Chats" at bounding box center [221, 121] width 13 height 7
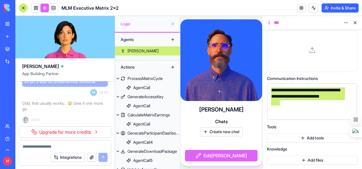
click at [216, 144] on div "Ron Chats Create new chat Edit Ron" at bounding box center [221, 133] width 82 height 65
drag, startPoint x: 216, startPoint y: 144, endPoint x: 229, endPoint y: 155, distance: 17.5
click at [229, 155] on button "Edit Ron" at bounding box center [221, 155] width 72 height 11
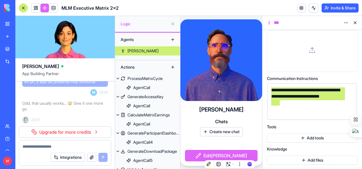
drag, startPoint x: 229, startPoint y: 155, endPoint x: 213, endPoint y: 144, distance: 20.4
click at [213, 144] on div "Ron Chats Create new chat Edit Ron" at bounding box center [221, 133] width 82 height 65
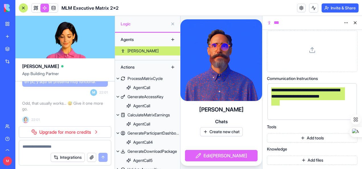
click at [221, 130] on button "Create new chat" at bounding box center [221, 131] width 43 height 9
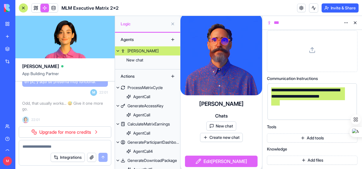
click at [241, 121] on div "Ron Chats New chat Create new chat Edit Ron" at bounding box center [221, 133] width 82 height 76
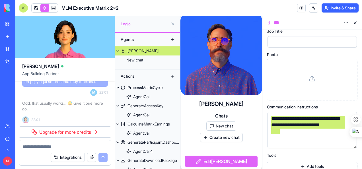
scroll to position [0, 0]
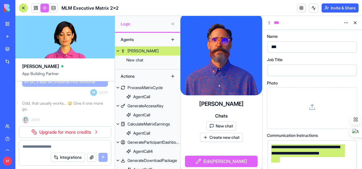
click at [218, 112] on span "Chats" at bounding box center [221, 115] width 13 height 7
click at [172, 24] on button at bounding box center [172, 23] width 9 height 9
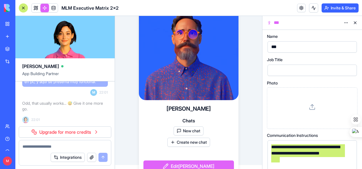
scroll to position [11, 0]
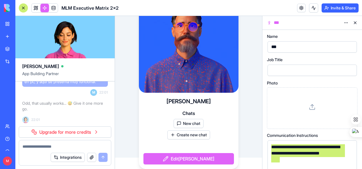
click at [199, 56] on video at bounding box center [188, 42] width 99 height 99
click at [199, 57] on video at bounding box center [188, 42] width 99 height 99
click at [186, 123] on button "New chat" at bounding box center [188, 123] width 30 height 9
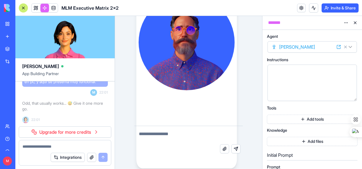
scroll to position [0, 0]
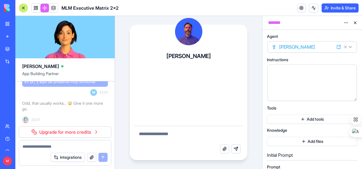
click at [159, 132] on textarea at bounding box center [188, 135] width 109 height 18
paste textarea "**********"
type textarea "**********"
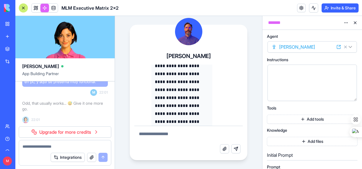
scroll to position [146, 0]
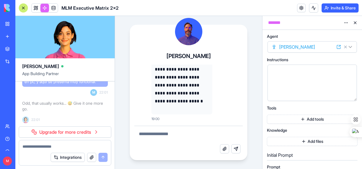
click at [190, 136] on textarea at bounding box center [188, 135] width 109 height 18
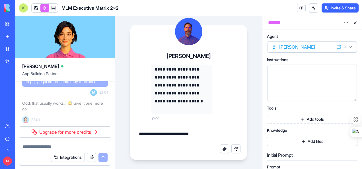
type textarea "**********"
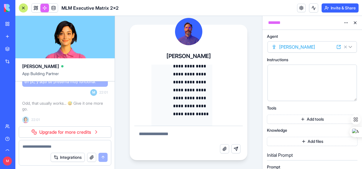
scroll to position [1029, 0]
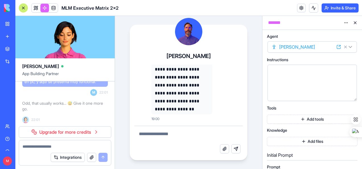
click at [189, 136] on textarea at bounding box center [188, 135] width 109 height 18
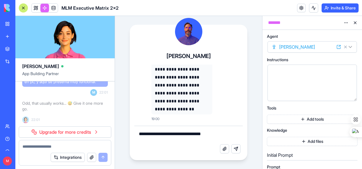
type textarea "**********"
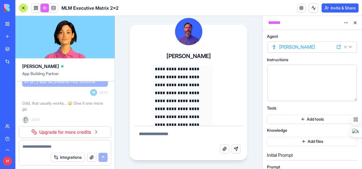
scroll to position [2045, 0]
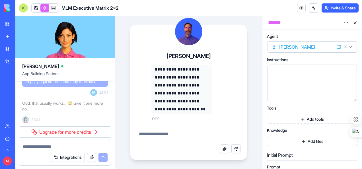
click at [154, 155] on div "Attach file Send message" at bounding box center [188, 149] width 109 height 11
click at [154, 136] on textarea at bounding box center [188, 135] width 109 height 18
paste textarea "**********"
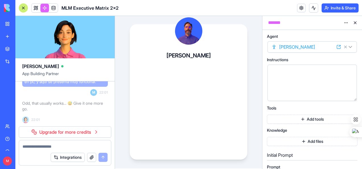
scroll to position [0, 0]
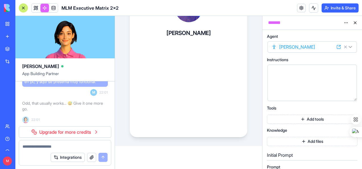
drag, startPoint x: 138, startPoint y: 70, endPoint x: 215, endPoint y: 165, distance: 123.0
click at [215, 165] on main "**********" at bounding box center [188, 92] width 147 height 153
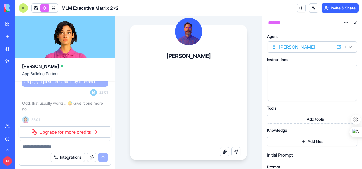
drag, startPoint x: 168, startPoint y: 124, endPoint x: 160, endPoint y: 110, distance: 15.8
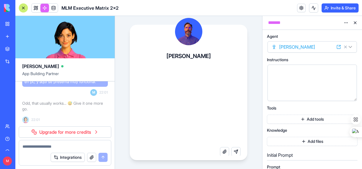
drag, startPoint x: 156, startPoint y: 86, endPoint x: 134, endPoint y: 48, distance: 43.8
click at [134, 48] on div "**********" at bounding box center [189, 103] width 118 height 112
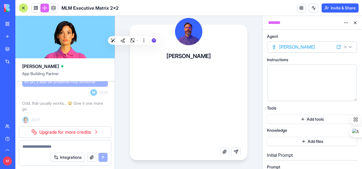
scroll to position [2090, 0]
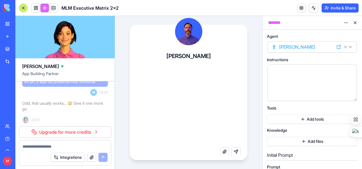
drag, startPoint x: 178, startPoint y: 126, endPoint x: 158, endPoint y: 119, distance: 21.5
drag, startPoint x: 158, startPoint y: 119, endPoint x: 135, endPoint y: 89, distance: 37.7
drag, startPoint x: 135, startPoint y: 89, endPoint x: 135, endPoint y: 75, distance: 13.9
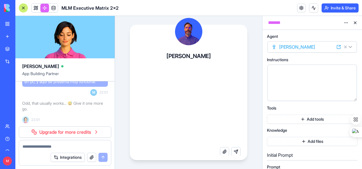
drag, startPoint x: 135, startPoint y: 68, endPoint x: 135, endPoint y: 61, distance: 7.1
click at [135, 61] on div "**********" at bounding box center [189, 103] width 118 height 112
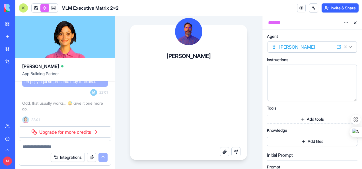
drag, startPoint x: 154, startPoint y: 73, endPoint x: 186, endPoint y: 126, distance: 60.9
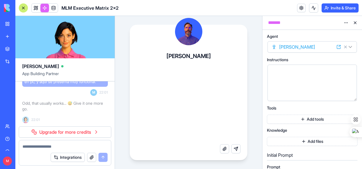
drag, startPoint x: 155, startPoint y: 121, endPoint x: 150, endPoint y: 114, distance: 8.9
drag, startPoint x: 147, startPoint y: 111, endPoint x: 137, endPoint y: 61, distance: 50.2
click at [137, 61] on div "**********" at bounding box center [189, 103] width 118 height 112
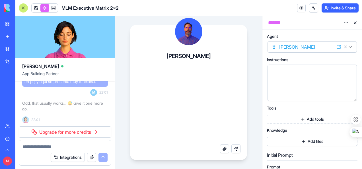
drag, startPoint x: 186, startPoint y: 136, endPoint x: 131, endPoint y: 53, distance: 99.4
click at [132, 53] on div "**********" at bounding box center [189, 103] width 118 height 112
drag, startPoint x: 229, startPoint y: 138, endPoint x: 135, endPoint y: 53, distance: 126.6
click at [135, 53] on div "**********" at bounding box center [189, 103] width 118 height 112
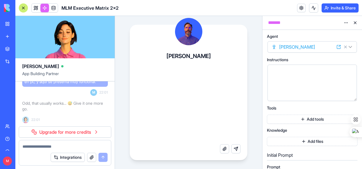
drag, startPoint x: 157, startPoint y: 97, endPoint x: 148, endPoint y: 90, distance: 12.1
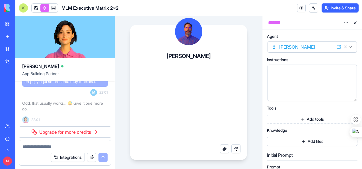
drag, startPoint x: 156, startPoint y: 96, endPoint x: 236, endPoint y: 139, distance: 91.1
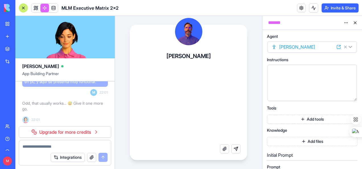
drag, startPoint x: 180, startPoint y: 134, endPoint x: 130, endPoint y: 77, distance: 75.5
click at [131, 79] on div "**********" at bounding box center [189, 103] width 118 height 112
drag, startPoint x: 123, startPoint y: 57, endPoint x: 166, endPoint y: 113, distance: 70.1
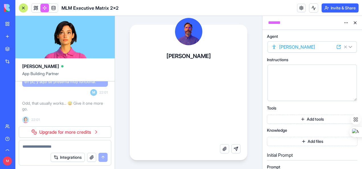
click at [138, 74] on div "**********" at bounding box center [188, 92] width 147 height 153
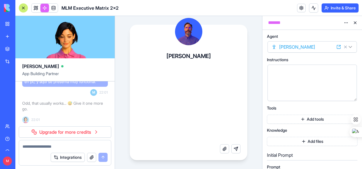
drag, startPoint x: 168, startPoint y: 137, endPoint x: 138, endPoint y: 55, distance: 87.0
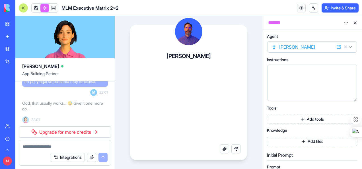
click at [138, 57] on div "**********" at bounding box center [189, 103] width 118 height 112
click at [138, 54] on div "**********" at bounding box center [189, 103] width 118 height 112
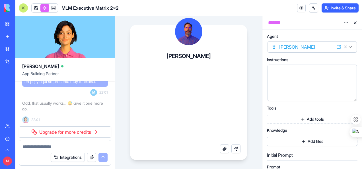
drag, startPoint x: 150, startPoint y: 78, endPoint x: 143, endPoint y: 63, distance: 15.5
click at [143, 63] on div "**********" at bounding box center [189, 103] width 118 height 112
drag, startPoint x: 158, startPoint y: 136, endPoint x: 151, endPoint y: 126, distance: 12.6
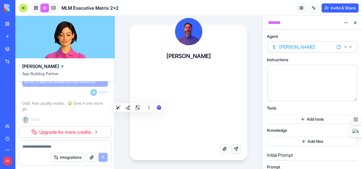
drag, startPoint x: 138, startPoint y: 96, endPoint x: 134, endPoint y: 68, distance: 28.1
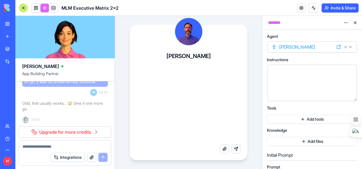
drag, startPoint x: 159, startPoint y: 138, endPoint x: 138, endPoint y: 126, distance: 23.9
click at [133, 111] on div "**********" at bounding box center [189, 103] width 118 height 112
drag, startPoint x: 155, startPoint y: 138, endPoint x: 154, endPoint y: 125, distance: 12.8
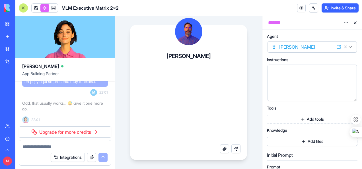
drag, startPoint x: 152, startPoint y: 88, endPoint x: 151, endPoint y: 84, distance: 4.0
drag, startPoint x: 150, startPoint y: 70, endPoint x: 148, endPoint y: 65, distance: 5.3
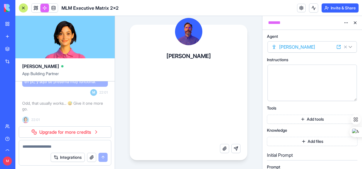
scroll to position [1240, 0]
drag, startPoint x: 159, startPoint y: 136, endPoint x: 138, endPoint y: 131, distance: 21.6
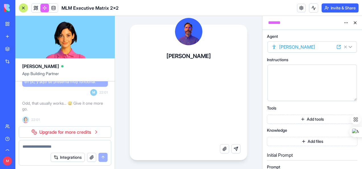
drag, startPoint x: 157, startPoint y: 140, endPoint x: 154, endPoint y: 125, distance: 15.7
drag, startPoint x: 154, startPoint y: 114, endPoint x: 145, endPoint y: 119, distance: 9.5
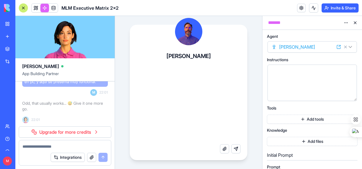
drag, startPoint x: 139, startPoint y: 121, endPoint x: 173, endPoint y: 137, distance: 37.8
drag, startPoint x: 137, startPoint y: 67, endPoint x: 231, endPoint y: 117, distance: 106.2
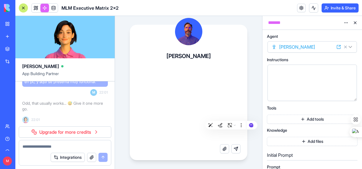
scroll to position [1178, 0]
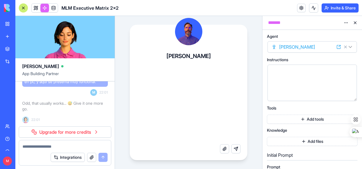
drag, startPoint x: 150, startPoint y: 70, endPoint x: 212, endPoint y: 116, distance: 77.7
drag, startPoint x: 140, startPoint y: 67, endPoint x: 181, endPoint y: 122, distance: 68.1
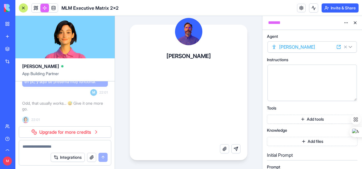
drag, startPoint x: 141, startPoint y: 69, endPoint x: 234, endPoint y: 128, distance: 110.2
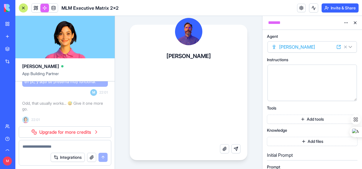
drag, startPoint x: 154, startPoint y: 70, endPoint x: 233, endPoint y: 133, distance: 100.5
drag, startPoint x: 142, startPoint y: 87, endPoint x: 227, endPoint y: 137, distance: 98.4
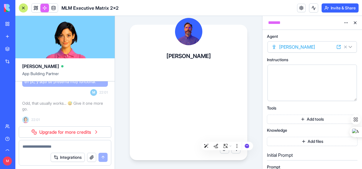
scroll to position [892, 0]
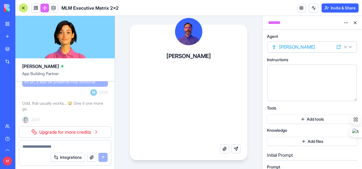
drag, startPoint x: 138, startPoint y: 68, endPoint x: 189, endPoint y: 126, distance: 77.1
drag, startPoint x: 142, startPoint y: 67, endPoint x: 213, endPoint y: 128, distance: 93.5
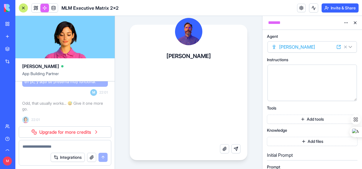
drag, startPoint x: 139, startPoint y: 135, endPoint x: 134, endPoint y: 135, distance: 4.3
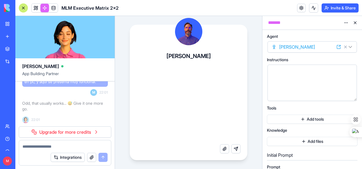
drag, startPoint x: 161, startPoint y: 71, endPoint x: 191, endPoint y: 123, distance: 59.8
drag, startPoint x: 138, startPoint y: 67, endPoint x: 188, endPoint y: 130, distance: 80.7
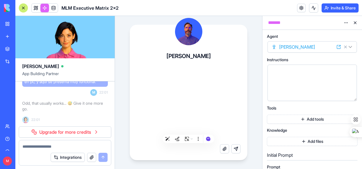
scroll to position [708, 0]
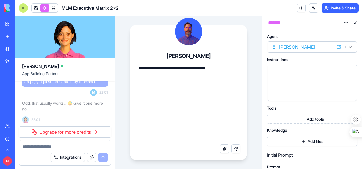
drag, startPoint x: 136, startPoint y: 67, endPoint x: 156, endPoint y: 74, distance: 21.9
drag
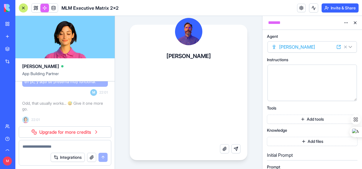
scroll to position [646, 0]
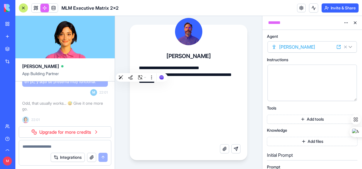
scroll to position [640, 0]
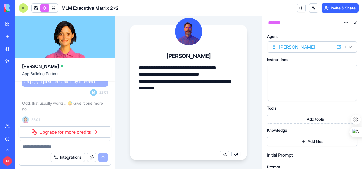
drag, startPoint x: 152, startPoint y: 70, endPoint x: 171, endPoint y: 142, distance: 74.2
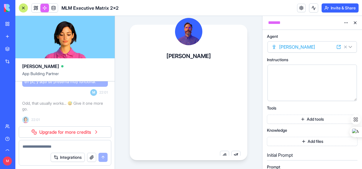
scroll to position [571, 0]
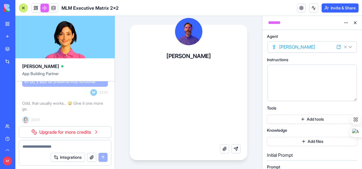
scroll to position [496, 0]
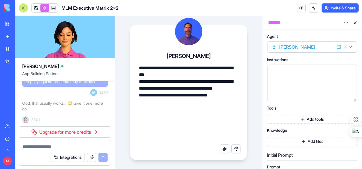
drag, startPoint x: 142, startPoint y: 67, endPoint x: 229, endPoint y: 140, distance: 113.4
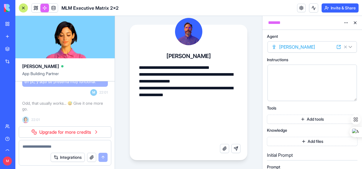
scroll to position [428, 0]
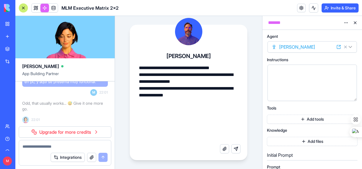
drag, startPoint x: 137, startPoint y: 68, endPoint x: 146, endPoint y: 68, distance: 8.8
drag, startPoint x: 146, startPoint y: 68, endPoint x: 213, endPoint y: 134, distance: 93.7
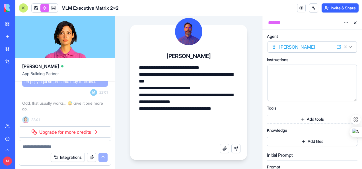
scroll to position [353, 0]
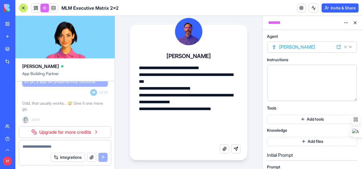
drag, startPoint x: 159, startPoint y: 76, endPoint x: 225, endPoint y: 137, distance: 89.9
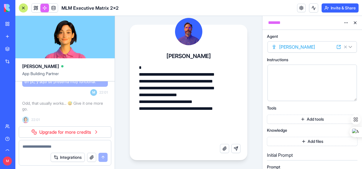
scroll to position [285, 0]
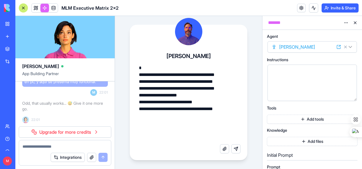
drag, startPoint x: 144, startPoint y: 69, endPoint x: 237, endPoint y: 137, distance: 114.9
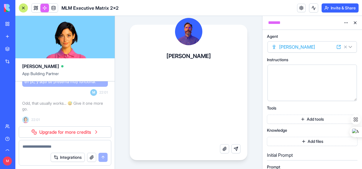
scroll to position [216, 0]
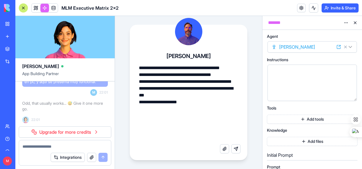
drag, startPoint x: 146, startPoint y: 67, endPoint x: 159, endPoint y: 77, distance: 16.0
drag, startPoint x: 159, startPoint y: 77, endPoint x: 187, endPoint y: 141, distance: 69.5
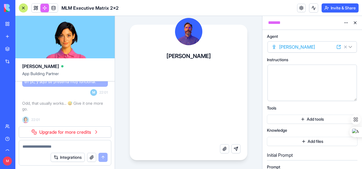
scroll to position [155, 0]
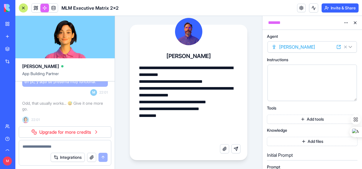
click at [147, 67] on textarea "**********" at bounding box center [186, 27] width 105 height 234
drag, startPoint x: 158, startPoint y: 72, endPoint x: 202, endPoint y: 136, distance: 77.7
click at [202, 136] on textarea "**********" at bounding box center [186, 27] width 105 height 234
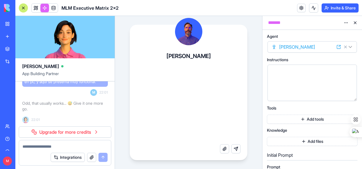
scroll to position [87, 0]
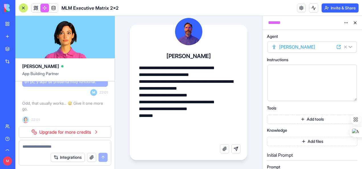
click at [139, 69] on textarea "**********" at bounding box center [186, 61] width 105 height 166
drag, startPoint x: 152, startPoint y: 74, endPoint x: 203, endPoint y: 136, distance: 79.9
click at [203, 136] on textarea "**********" at bounding box center [186, 61] width 105 height 166
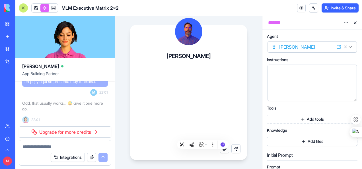
scroll to position [2106, 0]
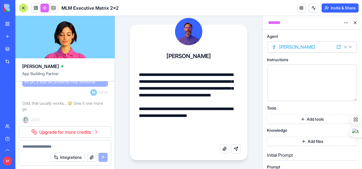
click at [139, 75] on textarea "**********" at bounding box center [188, 95] width 109 height 98
drag, startPoint x: 151, startPoint y: 79, endPoint x: 219, endPoint y: 135, distance: 88.9
click at [219, 135] on textarea "**********" at bounding box center [188, 95] width 109 height 98
click at [222, 136] on textarea "**********" at bounding box center [188, 95] width 109 height 98
drag, startPoint x: 137, startPoint y: 74, endPoint x: 185, endPoint y: 136, distance: 78.8
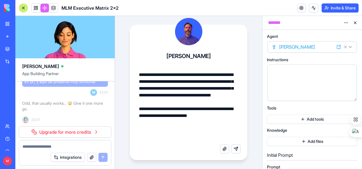
click at [185, 136] on textarea "**********" at bounding box center [188, 95] width 109 height 98
type textarea "**********"
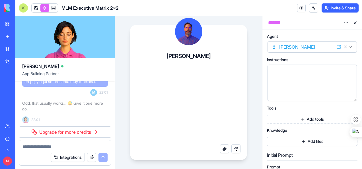
scroll to position [0, 0]
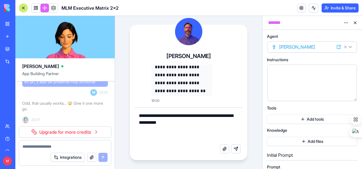
click at [139, 116] on textarea "**********" at bounding box center [188, 126] width 109 height 36
drag, startPoint x: 139, startPoint y: 116, endPoint x: 210, endPoint y: 128, distance: 72.1
click at [210, 128] on textarea "**********" at bounding box center [188, 126] width 109 height 36
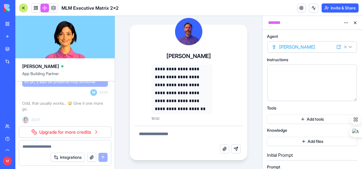
scroll to position [2045, 0]
drag, startPoint x: 135, startPoint y: 150, endPoint x: 142, endPoint y: 142, distance: 10.1
click at [135, 150] on div "Attach file Send message" at bounding box center [188, 149] width 109 height 11
click at [159, 133] on textarea at bounding box center [188, 135] width 109 height 18
paste textarea "**********"
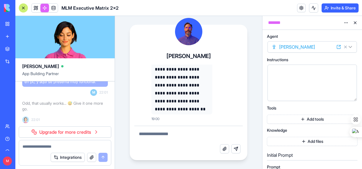
type textarea "**********"
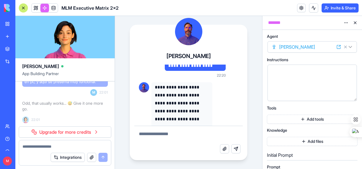
scroll to position [6203, 0]
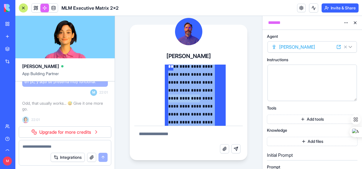
drag, startPoint x: 155, startPoint y: 92, endPoint x: 163, endPoint y: 55, distance: 37.3
click at [163, 55] on div "**********" at bounding box center [189, 103] width 118 height 112
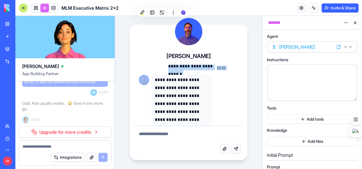
scroll to position [6207, 0]
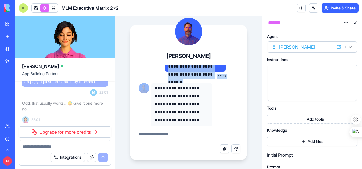
click at [155, 87] on p "**********" at bounding box center [182, 147] width 54 height 127
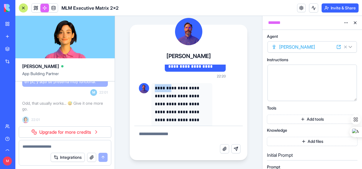
drag, startPoint x: 155, startPoint y: 87, endPoint x: 161, endPoint y: 89, distance: 6.0
click at [155, 87] on p "**********" at bounding box center [182, 147] width 54 height 127
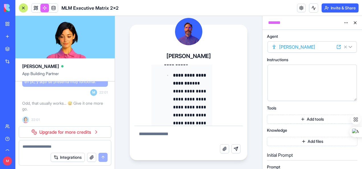
scroll to position [7242, 0]
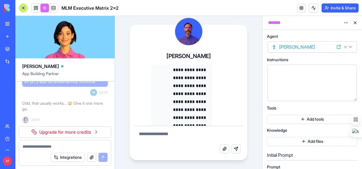
drag, startPoint x: 161, startPoint y: 89, endPoint x: 197, endPoint y: 111, distance: 41.8
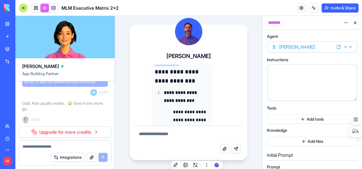
scroll to position [6332, 0]
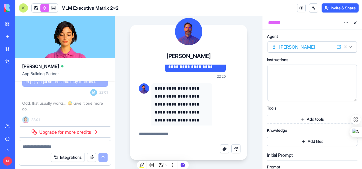
scroll to position [6218, 0]
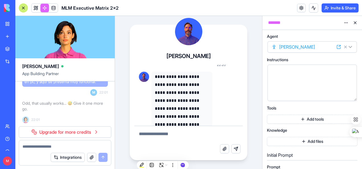
click at [155, 77] on p "**********" at bounding box center [182, 136] width 54 height 127
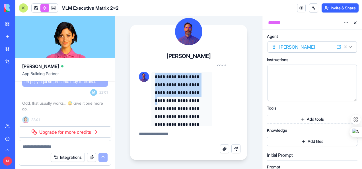
drag, startPoint x: 157, startPoint y: 79, endPoint x: 165, endPoint y: 108, distance: 30.5
click at [165, 106] on p "**********" at bounding box center [182, 136] width 54 height 127
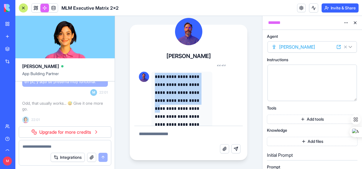
scroll to position [6222, 0]
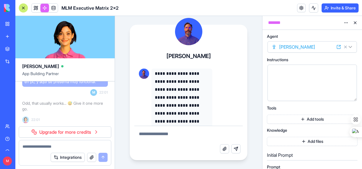
click at [155, 73] on p "**********" at bounding box center [182, 133] width 54 height 127
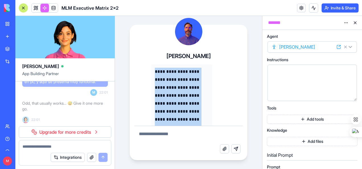
scroll to position [8506, 0]
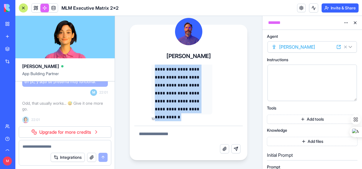
drag, startPoint x: 158, startPoint y: 76, endPoint x: 205, endPoint y: 108, distance: 56.9
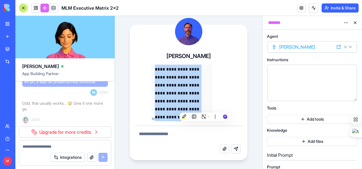
copy div "**********"
click at [346, 22] on html "BETA My Workspace New app Marketplace Integrations Recent New App New App AI Lo…" at bounding box center [181, 84] width 362 height 169
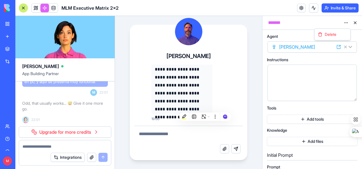
click at [350, 46] on html "BETA My Workspace New app Marketplace Integrations Recent New App New App AI Lo…" at bounding box center [181, 84] width 362 height 169
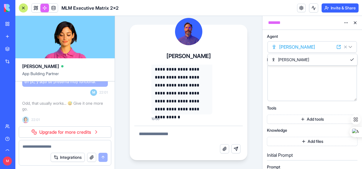
click at [350, 46] on html "BETA My Workspace New app Marketplace Integrations Recent New App New App AI Lo…" at bounding box center [181, 84] width 362 height 169
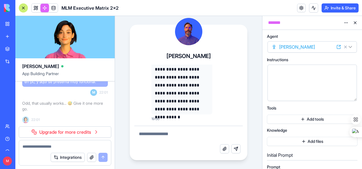
click at [250, 65] on html "BETA My Workspace New app Marketplace Integrations Recent New App New App AI Lo…" at bounding box center [181, 84] width 362 height 169
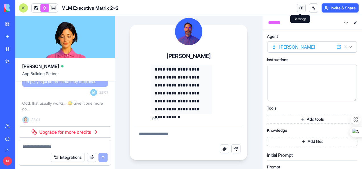
click at [300, 9] on link at bounding box center [301, 8] width 9 height 9
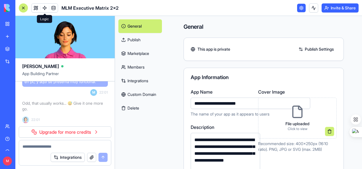
click at [300, 9] on link at bounding box center [301, 8] width 9 height 9
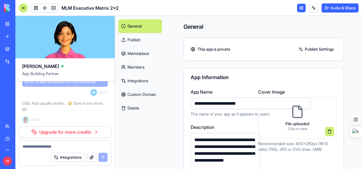
click at [132, 40] on link "Publish" at bounding box center [139, 40] width 43 height 14
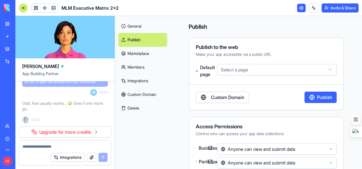
click at [139, 26] on link "General" at bounding box center [142, 26] width 49 height 14
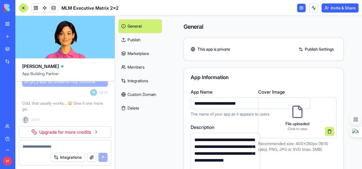
click at [134, 53] on link "Marketplace" at bounding box center [139, 54] width 43 height 14
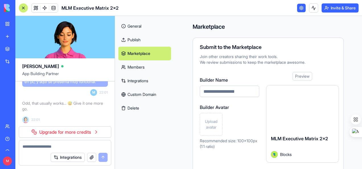
click at [136, 66] on link "Members" at bounding box center [144, 67] width 53 height 14
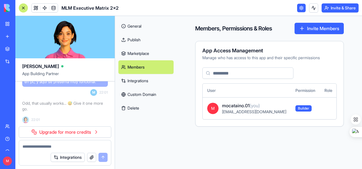
click at [134, 79] on link "Integrations" at bounding box center [145, 81] width 55 height 14
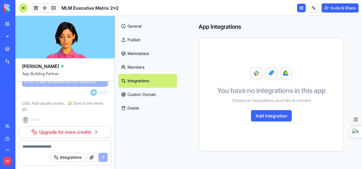
click at [139, 93] on link "Custom Domain" at bounding box center [147, 95] width 59 height 14
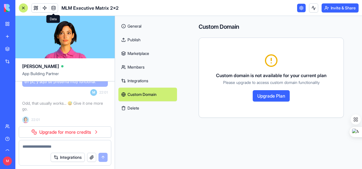
click at [55, 9] on span at bounding box center [53, 8] width 16 height 16
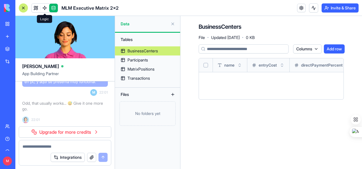
click at [45, 8] on link at bounding box center [44, 8] width 9 height 9
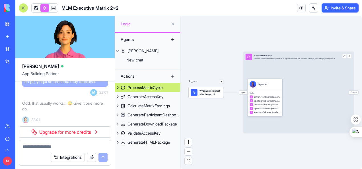
click at [173, 39] on button at bounding box center [172, 39] width 9 height 9
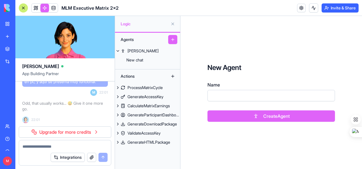
click at [234, 95] on input "Name" at bounding box center [270, 95] width 127 height 11
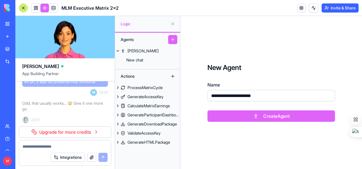
type input "**********"
click at [285, 118] on button "Create Agent" at bounding box center [270, 115] width 127 height 11
click at [285, 118] on div "Create Agent" at bounding box center [270, 115] width 127 height 11
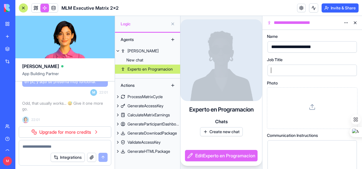
drag, startPoint x: 285, startPoint y: 118, endPoint x: 281, endPoint y: 71, distance: 47.1
click at [281, 71] on div at bounding box center [307, 70] width 76 height 9
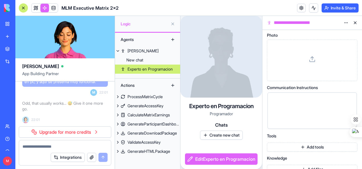
scroll to position [57, 0]
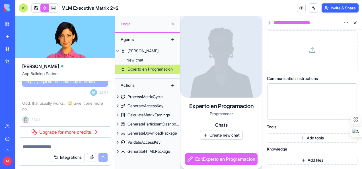
click at [303, 137] on button "Add tools" at bounding box center [312, 137] width 90 height 9
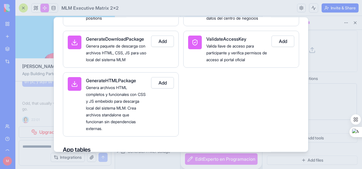
scroll to position [171, 0]
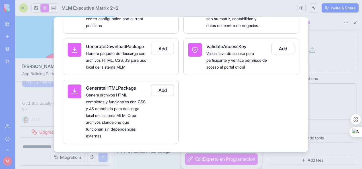
click at [166, 54] on button "Add" at bounding box center [162, 48] width 23 height 11
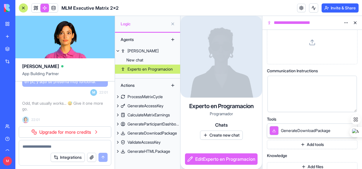
scroll to position [71, 0]
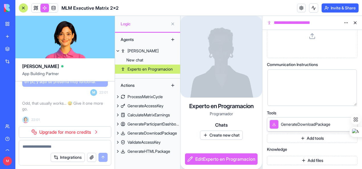
click at [301, 138] on button "Add tools" at bounding box center [312, 138] width 90 height 9
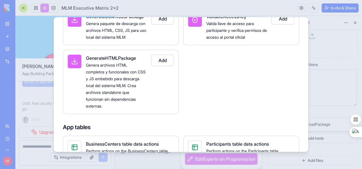
scroll to position [227, 0]
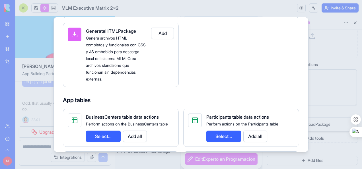
click at [167, 39] on button "Add" at bounding box center [162, 33] width 23 height 11
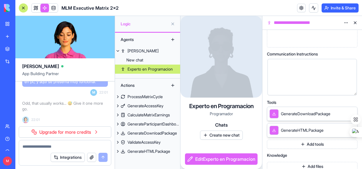
scroll to position [87, 0]
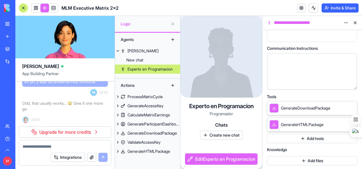
click at [301, 138] on button "Add tools" at bounding box center [312, 138] width 90 height 9
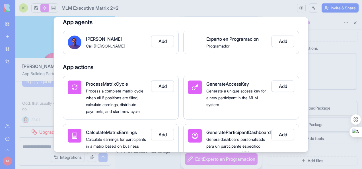
scroll to position [28, 0]
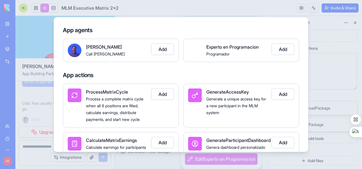
click at [166, 96] on button "Add" at bounding box center [162, 93] width 23 height 11
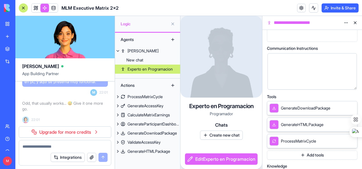
click at [323, 154] on button "Add tools" at bounding box center [312, 154] width 90 height 9
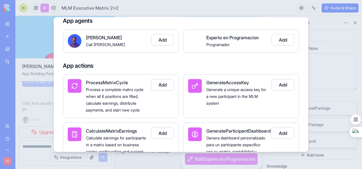
scroll to position [114, 0]
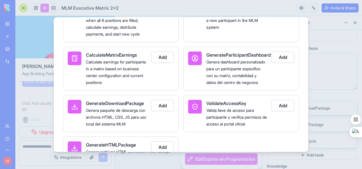
click at [161, 63] on button "Add" at bounding box center [162, 56] width 23 height 11
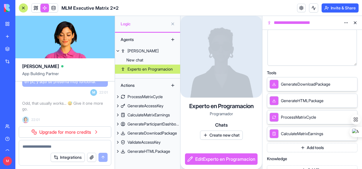
scroll to position [120, 0]
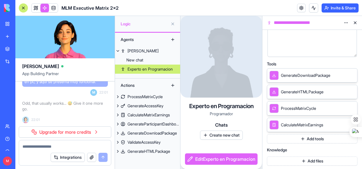
click at [311, 138] on button "Add tools" at bounding box center [312, 138] width 90 height 9
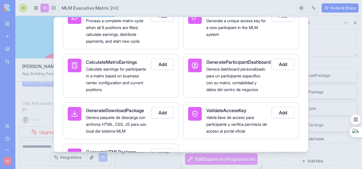
scroll to position [114, 0]
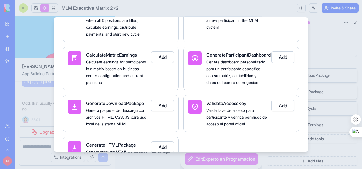
click at [285, 63] on button "Add" at bounding box center [282, 56] width 23 height 11
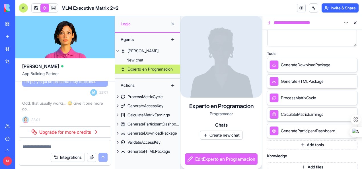
scroll to position [136, 0]
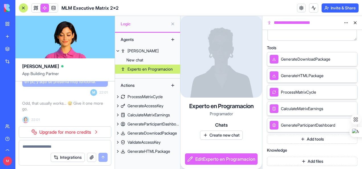
click at [310, 161] on button "Add files" at bounding box center [312, 161] width 90 height 9
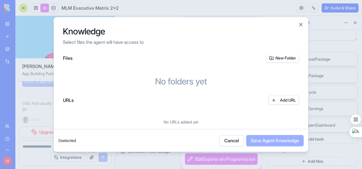
scroll to position [0, 0]
click at [299, 24] on button "Close" at bounding box center [301, 25] width 6 height 6
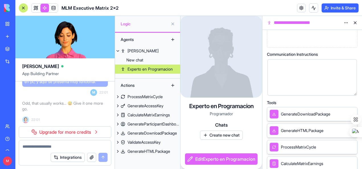
scroll to position [51, 0]
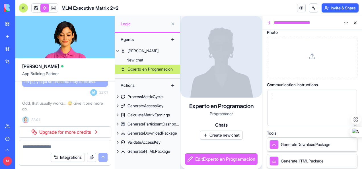
click at [294, 98] on div at bounding box center [307, 96] width 76 height 6
click at [218, 132] on button "Create new chat" at bounding box center [221, 134] width 43 height 9
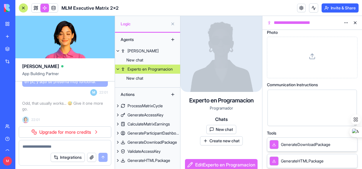
click at [217, 126] on button "New chat" at bounding box center [221, 129] width 30 height 9
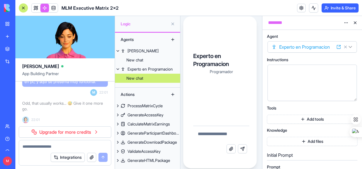
click at [217, 126] on textarea at bounding box center [221, 135] width 56 height 18
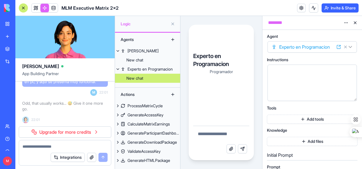
click at [208, 132] on textarea at bounding box center [221, 135] width 56 height 18
type textarea "**********"
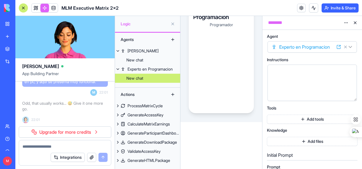
scroll to position [28, 0]
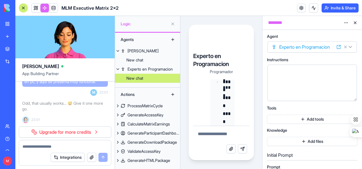
scroll to position [7953, 0]
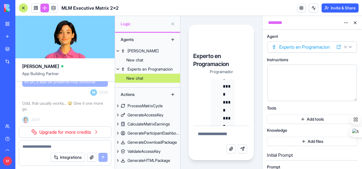
click at [356, 23] on button at bounding box center [354, 22] width 9 height 9
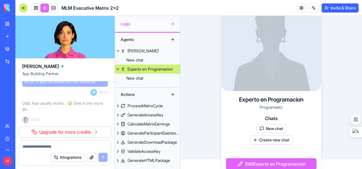
scroll to position [15, 0]
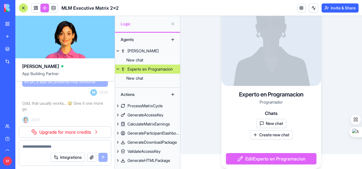
click at [154, 68] on div "Experto en Programacion" at bounding box center [149, 69] width 45 height 6
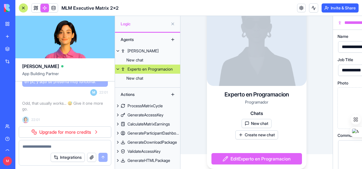
scroll to position [4, 0]
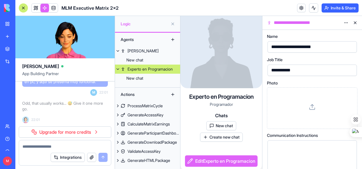
click at [117, 69] on button at bounding box center [118, 69] width 6 height 9
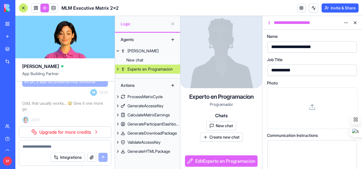
click at [117, 69] on button at bounding box center [118, 69] width 6 height 9
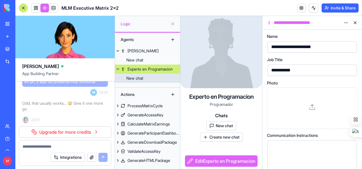
click at [140, 78] on div "New chat" at bounding box center [134, 78] width 17 height 6
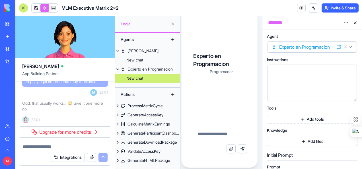
scroll to position [0, 0]
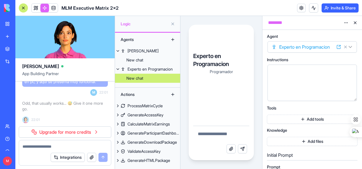
click at [229, 73] on span "Programador" at bounding box center [221, 71] width 23 height 5
click at [225, 136] on textarea at bounding box center [221, 135] width 56 height 18
click at [138, 59] on div "New chat" at bounding box center [134, 60] width 17 height 6
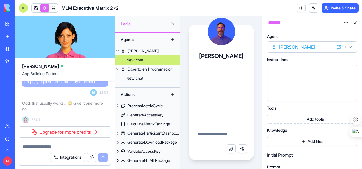
click at [213, 132] on textarea at bounding box center [221, 135] width 56 height 18
paste textarea "**********"
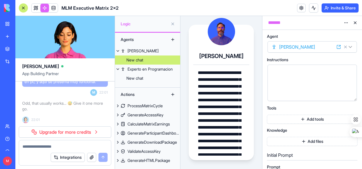
scroll to position [2376, 0]
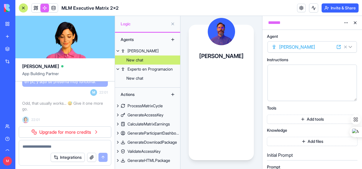
drag, startPoint x: 234, startPoint y: 71, endPoint x: 197, endPoint y: 69, distance: 37.0
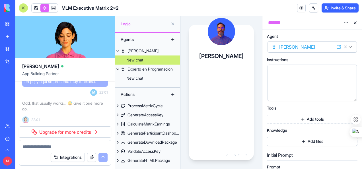
type textarea "**********"
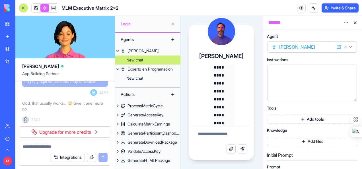
scroll to position [10768, 0]
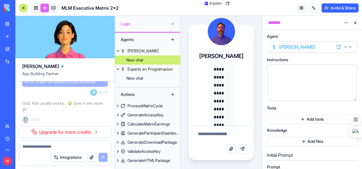
drag, startPoint x: 223, startPoint y: 116, endPoint x: 220, endPoint y: 111, distance: 6.1
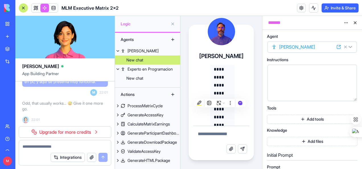
click at [172, 23] on button at bounding box center [172, 23] width 9 height 9
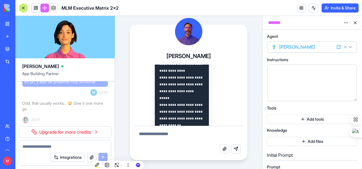
scroll to position [2173, 0]
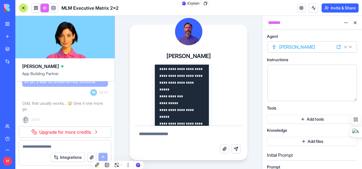
click at [159, 133] on textarea at bounding box center [188, 135] width 109 height 18
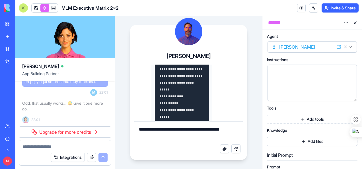
type textarea "**********"
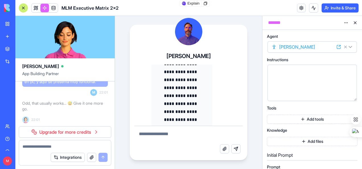
scroll to position [5445, 0]
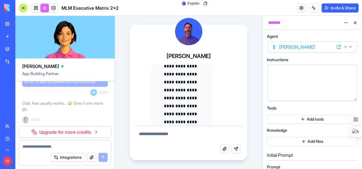
drag, startPoint x: 159, startPoint y: 86, endPoint x: 193, endPoint y: 93, distance: 34.1
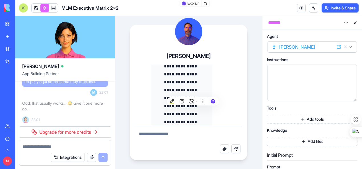
copy code "**********"
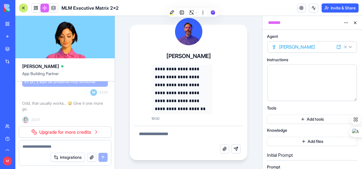
scroll to position [5903, 0]
click at [154, 132] on textarea at bounding box center [188, 135] width 109 height 18
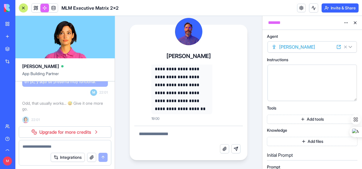
click at [154, 132] on textarea at bounding box center [188, 135] width 109 height 18
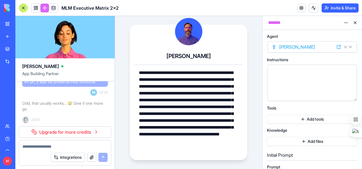
scroll to position [2, 0]
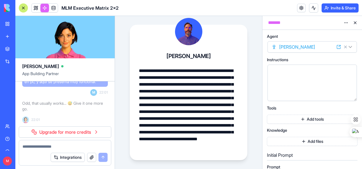
type textarea "**********"
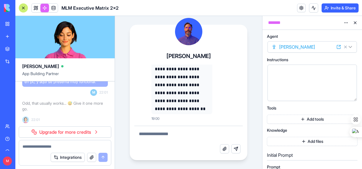
scroll to position [11403, 0]
click at [165, 137] on textarea at bounding box center [188, 135] width 109 height 18
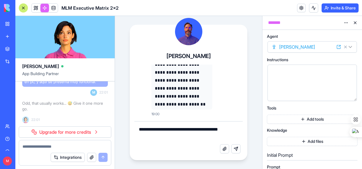
scroll to position [11407, 0]
type textarea "**********"
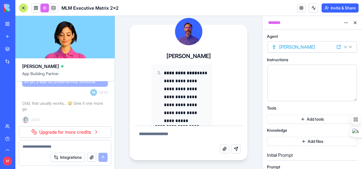
scroll to position [15139, 0]
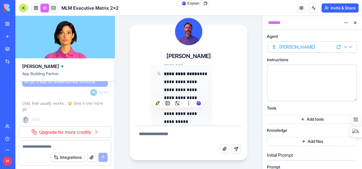
copy code "**********"
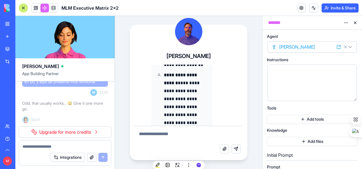
scroll to position [15054, 0]
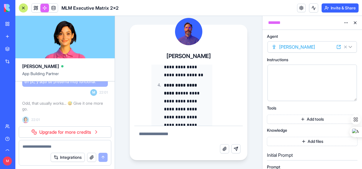
click at [174, 137] on textarea at bounding box center [188, 135] width 109 height 18
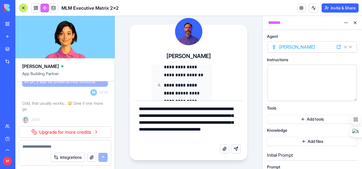
type textarea "**********"
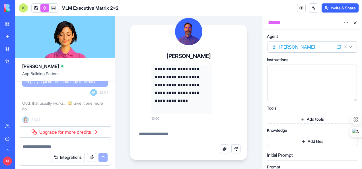
scroll to position [22727, 0]
click at [175, 133] on textarea at bounding box center [188, 135] width 109 height 18
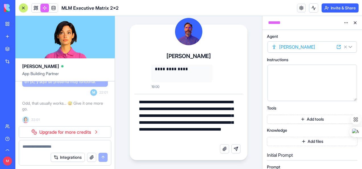
scroll to position [22766, 0]
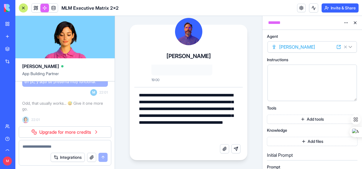
type textarea "**********"
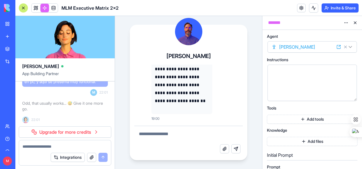
scroll to position [24468, 0]
click at [172, 134] on textarea at bounding box center [188, 135] width 109 height 18
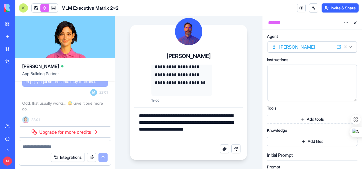
type textarea "**********"
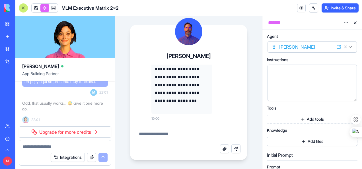
scroll to position [27876, 0]
click at [355, 22] on button at bounding box center [354, 22] width 9 height 9
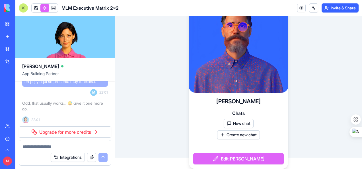
scroll to position [0, 0]
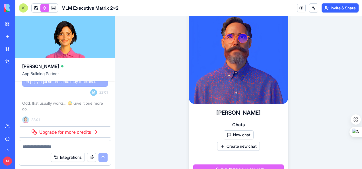
click at [45, 8] on link at bounding box center [44, 8] width 9 height 9
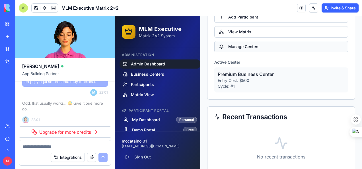
scroll to position [437, 0]
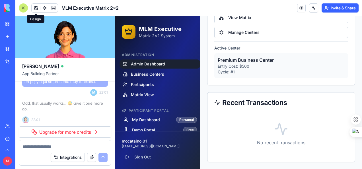
click at [35, 7] on button at bounding box center [36, 8] width 9 height 9
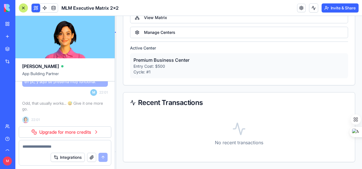
scroll to position [559, 0]
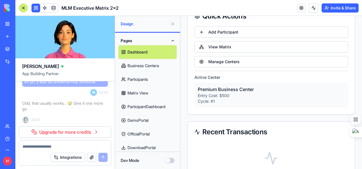
click at [52, 7] on link at bounding box center [53, 8] width 9 height 9
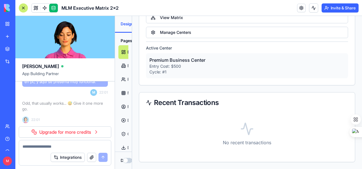
scroll to position [432, 0]
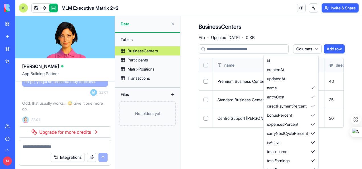
click at [317, 49] on html "BETA My Workspace New app Marketplace Integrations Recent New App New App AI Lo…" at bounding box center [181, 84] width 362 height 169
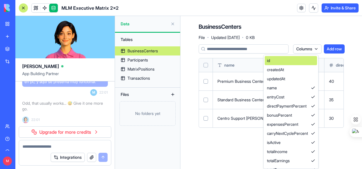
click at [298, 60] on div "id" at bounding box center [290, 60] width 52 height 9
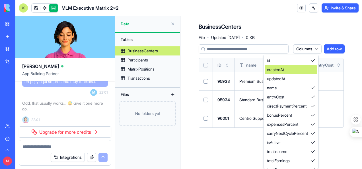
click at [302, 70] on div "createdAt" at bounding box center [290, 69] width 52 height 9
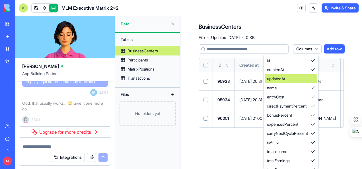
click at [309, 81] on div "updatedAt" at bounding box center [290, 78] width 52 height 9
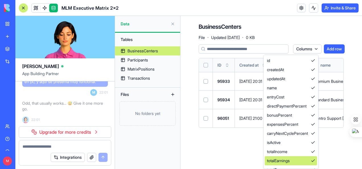
scroll to position [25, 0]
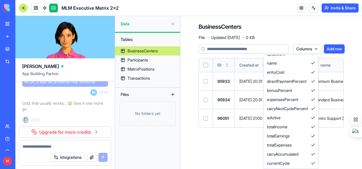
click at [211, 150] on html "BETA My Workspace New app Marketplace Integrations Recent New App New App AI Lo…" at bounding box center [181, 84] width 362 height 169
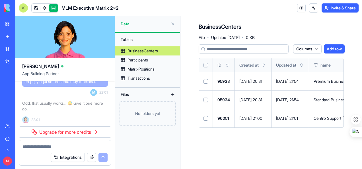
click at [281, 117] on td "15/09/2025 21:01" at bounding box center [290, 118] width 38 height 18
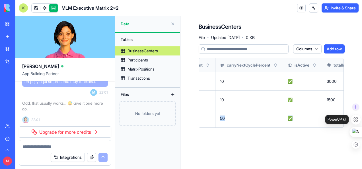
scroll to position [0, 378]
drag, startPoint x: 282, startPoint y: 117, endPoint x: 331, endPoint y: 116, distance: 49.2
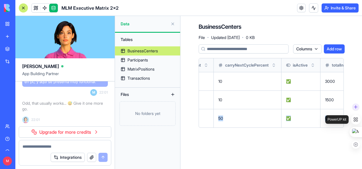
click at [331, 116] on body "BETA My Workspace New app Marketplace Integrations Recent New App New App AI Lo…" at bounding box center [181, 84] width 362 height 169
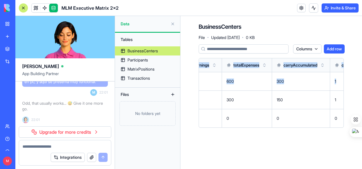
scroll to position [0, 626]
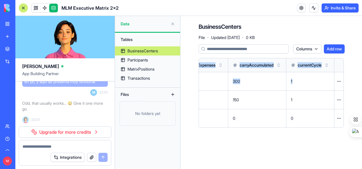
drag, startPoint x: 242, startPoint y: 94, endPoint x: 355, endPoint y: 96, distance: 113.2
click at [355, 96] on div "BusinessCenters File · Updated Sep 15, 2025 · 0 KB Columns Add row ID Created a…" at bounding box center [270, 77] width 181 height 123
click at [339, 81] on html "BETA My Workspace New app Marketplace Integrations Recent New App New App AI Lo…" at bounding box center [181, 84] width 362 height 169
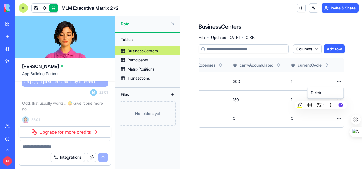
click at [339, 81] on html "BETA My Workspace New app Marketplace Integrations Recent New App New App AI Lo…" at bounding box center [181, 84] width 362 height 169
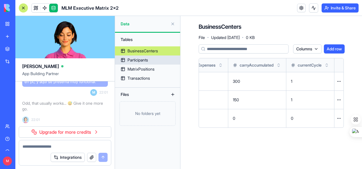
click at [136, 59] on div "Participants" at bounding box center [137, 60] width 20 height 6
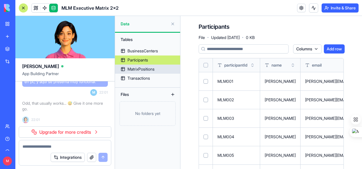
click at [134, 68] on div "MatrixPositions" at bounding box center [140, 69] width 27 height 6
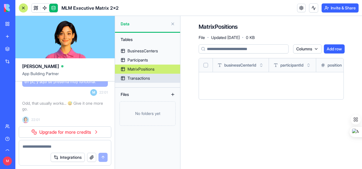
click at [134, 76] on div "Transactions" at bounding box center [138, 78] width 22 height 6
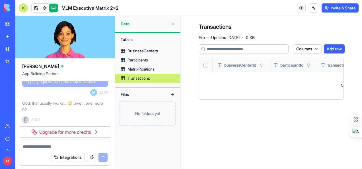
click at [140, 95] on div "Files" at bounding box center [140, 94] width 45 height 9
click at [173, 94] on button at bounding box center [172, 94] width 9 height 9
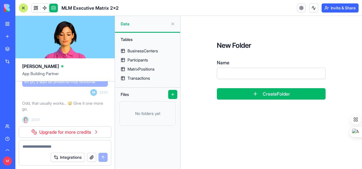
click at [213, 108] on form "New Folder Name Create Folder" at bounding box center [270, 70] width 145 height 95
click at [172, 23] on button at bounding box center [172, 23] width 9 height 9
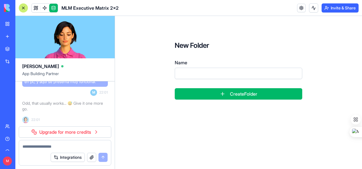
click at [24, 6] on div at bounding box center [23, 7] width 9 height 9
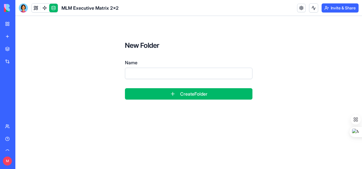
click at [20, 9] on div at bounding box center [23, 7] width 9 height 9
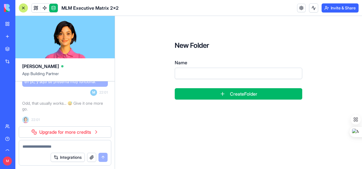
click at [36, 8] on link at bounding box center [36, 8] width 9 height 9
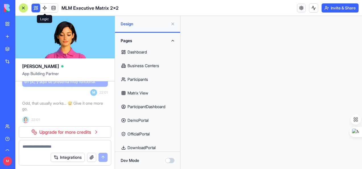
click at [43, 8] on link at bounding box center [44, 8] width 9 height 9
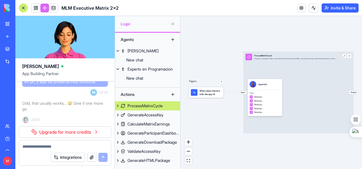
scroll to position [0, 0]
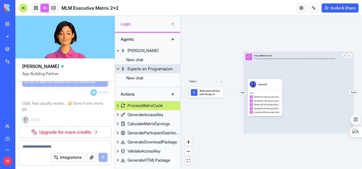
click at [164, 67] on div "Experto en Programacion" at bounding box center [149, 69] width 45 height 6
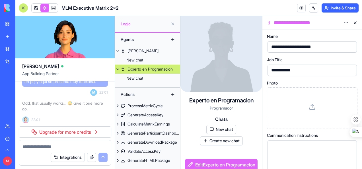
click at [217, 126] on button "New chat" at bounding box center [221, 129] width 30 height 9
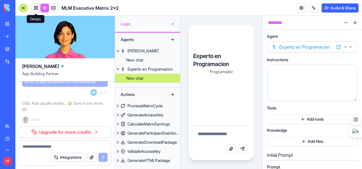
click at [35, 6] on link at bounding box center [36, 8] width 9 height 9
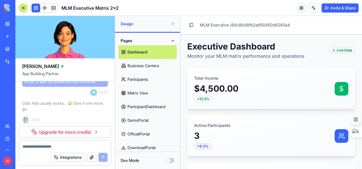
click at [20, 6] on div at bounding box center [23, 7] width 9 height 9
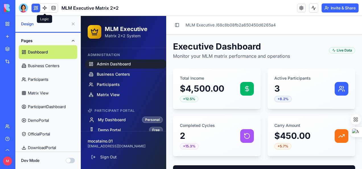
click at [42, 7] on link at bounding box center [44, 8] width 9 height 9
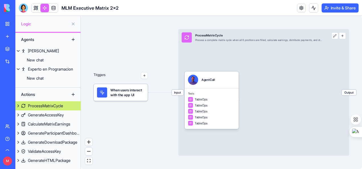
scroll to position [0, 0]
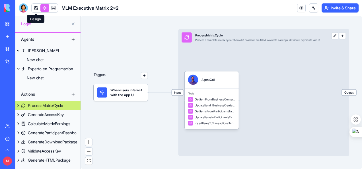
click at [34, 9] on link at bounding box center [36, 8] width 9 height 9
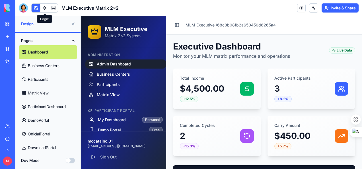
click at [43, 8] on link at bounding box center [44, 8] width 9 height 9
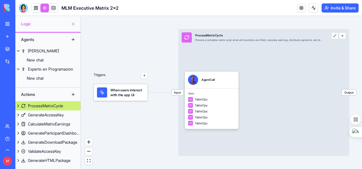
scroll to position [0, 0]
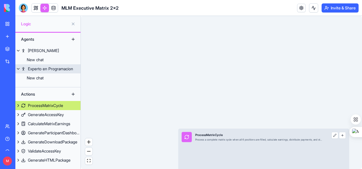
click at [63, 68] on div "Experto en Programacion" at bounding box center [50, 69] width 45 height 6
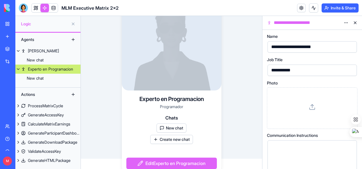
scroll to position [15, 0]
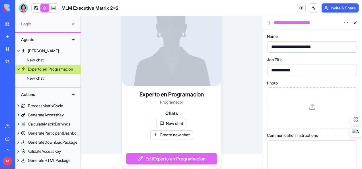
click at [37, 10] on link at bounding box center [36, 8] width 9 height 9
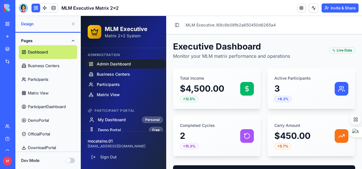
click at [36, 8] on button at bounding box center [36, 8] width 9 height 9
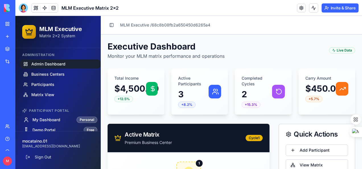
click at [36, 8] on button at bounding box center [36, 8] width 9 height 9
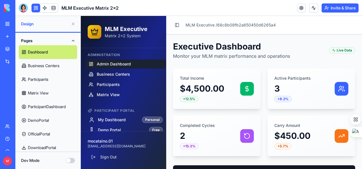
click at [45, 8] on link at bounding box center [44, 8] width 9 height 9
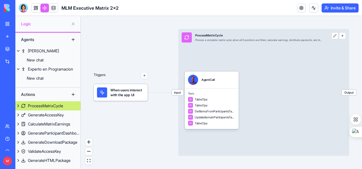
scroll to position [0, 0]
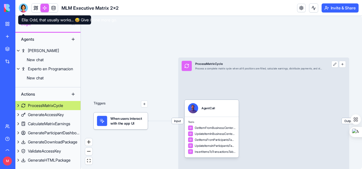
click at [23, 10] on div at bounding box center [23, 7] width 9 height 9
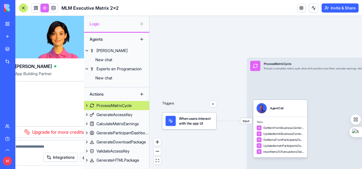
scroll to position [0, 0]
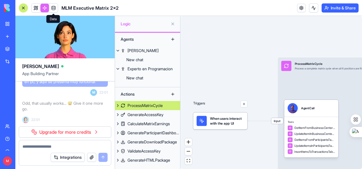
click at [53, 8] on link at bounding box center [53, 8] width 9 height 9
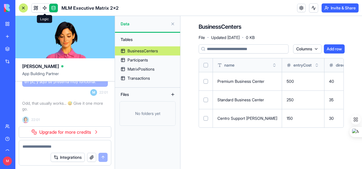
click at [43, 9] on link at bounding box center [44, 8] width 9 height 9
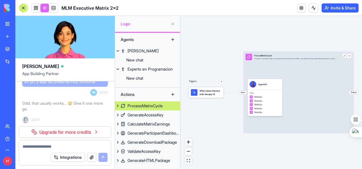
scroll to position [0, 0]
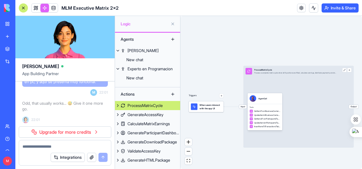
click at [35, 7] on link at bounding box center [36, 8] width 9 height 9
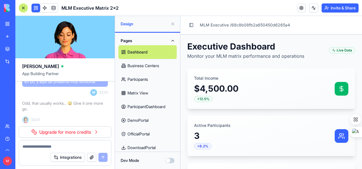
click at [171, 161] on button "Dev Mode" at bounding box center [169, 160] width 9 height 5
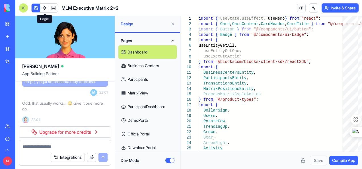
click at [44, 8] on link at bounding box center [44, 8] width 9 height 9
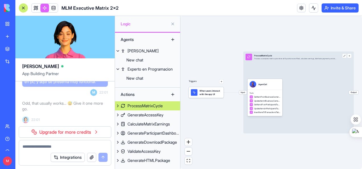
scroll to position [0, 0]
click at [37, 8] on link at bounding box center [36, 8] width 9 height 9
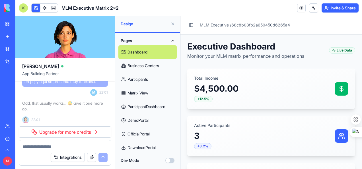
click at [174, 163] on div "Dev Mode" at bounding box center [148, 160] width 54 height 6
click at [171, 162] on button "Dev Mode" at bounding box center [169, 160] width 9 height 5
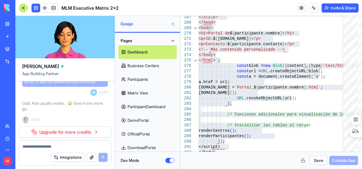
drag, startPoint x: 133, startPoint y: 25, endPoint x: 188, endPoint y: 76, distance: 74.8
click at [146, 28] on div "Design" at bounding box center [147, 24] width 65 height 16
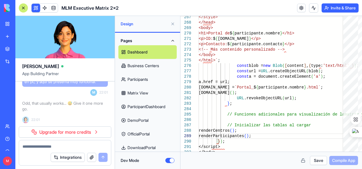
click at [133, 65] on link "Business Centers" at bounding box center [147, 66] width 58 height 14
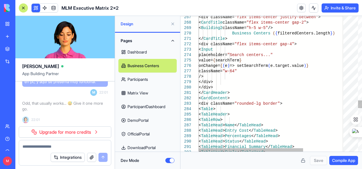
scroll to position [0, 2]
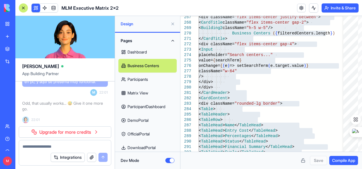
click at [132, 79] on link "Participants" at bounding box center [147, 79] width 58 height 14
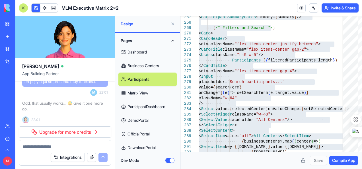
click at [135, 90] on link "Matrix View" at bounding box center [147, 93] width 58 height 14
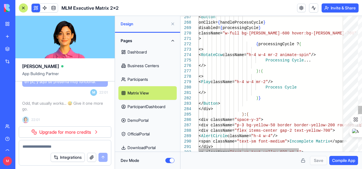
scroll to position [0, 2]
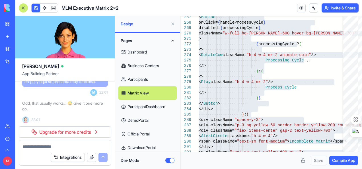
click at [143, 105] on link "ParticipantDashboard" at bounding box center [147, 107] width 58 height 14
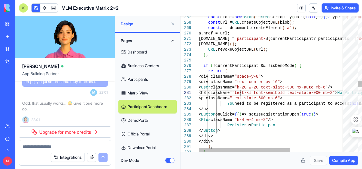
scroll to position [0, 2]
click at [240, 92] on div "const a = document.createElement ( 'a' ) ; a.href = url; a.download = `particip…" at bounding box center [315, 71] width 234 height 2987
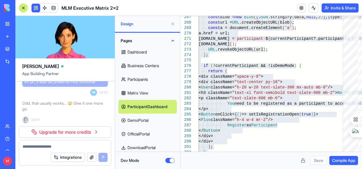
click at [134, 119] on link "DemoPortal" at bounding box center [147, 120] width 58 height 14
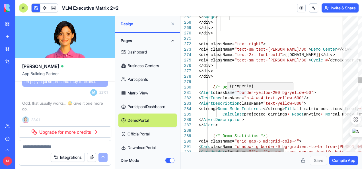
scroll to position [0, 2]
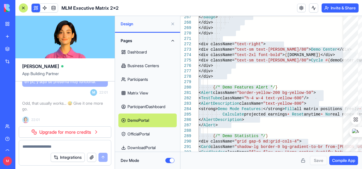
click at [142, 132] on link "OfficialPortal" at bounding box center [147, 134] width 58 height 14
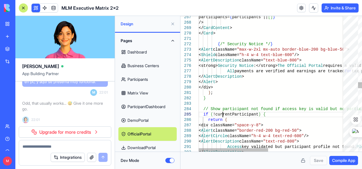
click at [223, 114] on div "</ CardContent > </ Card > { /* Security Notice */ } < Alert className= "max-w-…" at bounding box center [352, 55] width 308 height 2955
click at [243, 121] on div "</ CardContent > </ Card > { /* Security Notice */ } < Alert className= "max-w-…" at bounding box center [352, 55] width 308 height 2955
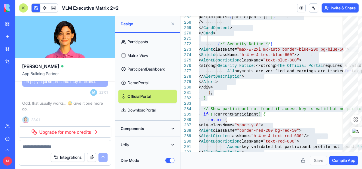
scroll to position [38, 0]
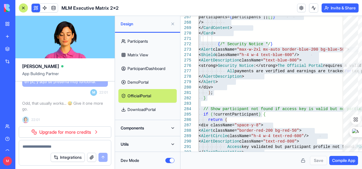
click at [135, 108] on link "DownloadPortal" at bounding box center [147, 110] width 58 height 14
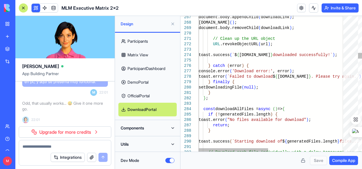
scroll to position [0, 2]
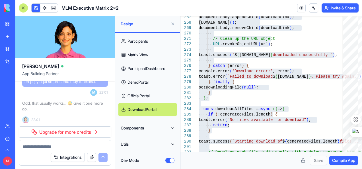
click at [153, 125] on button "Components" at bounding box center [147, 127] width 58 height 9
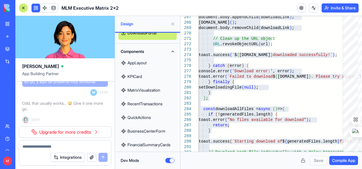
scroll to position [123, 0]
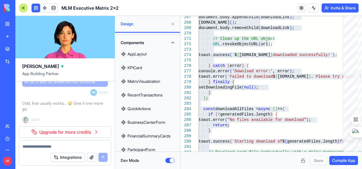
click at [146, 52] on link "AppLayout" at bounding box center [147, 54] width 58 height 14
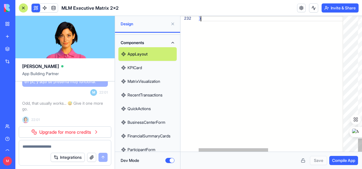
scroll to position [0, 2]
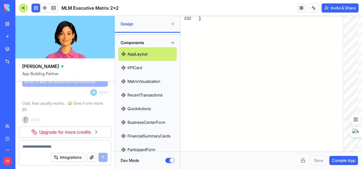
click at [132, 66] on link "KPICard" at bounding box center [147, 68] width 58 height 14
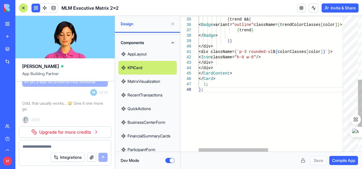
click at [232, 67] on div "} ; </ CardContent > </ Card > ) ; < Icon className= "h-6 w-6" /> </div> </div>…" at bounding box center [352, 27] width 308 height 389
click at [233, 67] on div "} ; </ CardContent > </ Card > ) ; < Icon className= "h-6 w-6" /> </div> </div>…" at bounding box center [352, 27] width 308 height 389
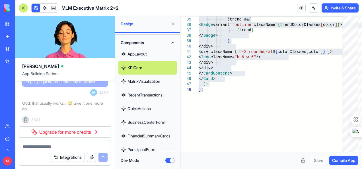
click at [140, 80] on link "MatrixVisualization" at bounding box center [147, 81] width 58 height 14
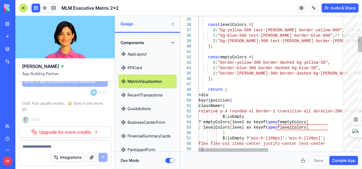
scroll to position [0, 4]
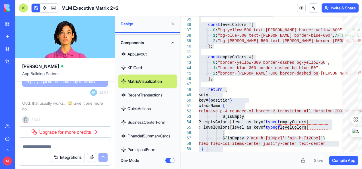
click at [138, 95] on link "RecentTransactions" at bounding box center [147, 95] width 58 height 14
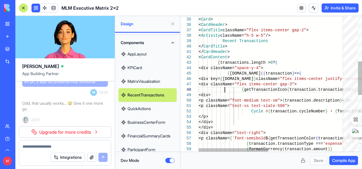
scroll to position [0, 4]
click at [224, 91] on div "{ getTransactionIcon ( transaction.transactionType ) } { transactions.map ( ( t…" at bounding box center [352, 106] width 308 height 546
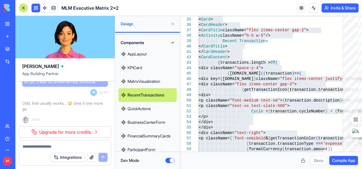
click at [144, 107] on link "QuickActions" at bounding box center [147, 109] width 58 height 14
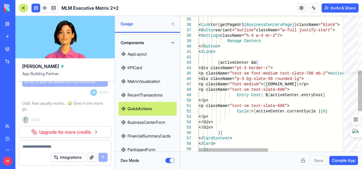
scroll to position [0, 4]
click at [231, 85] on div "<p className= "text-sm text-slate-600" > <p className= "text-sm font-medium tex…" at bounding box center [352, 60] width 308 height 454
type textarea "**********"
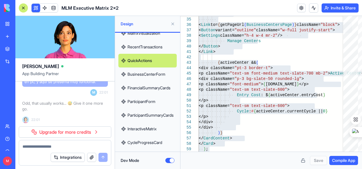
scroll to position [180, 0]
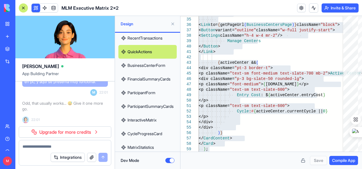
click at [146, 65] on link "BusinessCenterForm" at bounding box center [147, 66] width 58 height 14
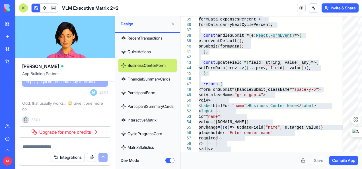
click at [147, 78] on link "FinancialSummaryCards" at bounding box center [147, 79] width 58 height 14
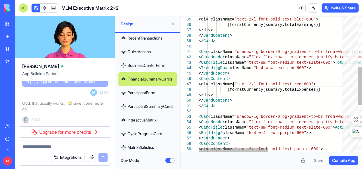
scroll to position [0, 4]
click at [233, 82] on div "{ formatCurrency ( summary.totalExpenses ) } </ CardHeader > < CardContent > <d…" at bounding box center [352, 76] width 308 height 487
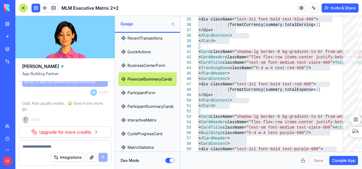
click at [136, 91] on link "ParticipantForm" at bounding box center [147, 93] width 58 height 14
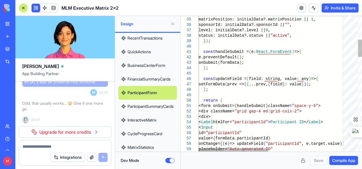
scroll to position [0, 4]
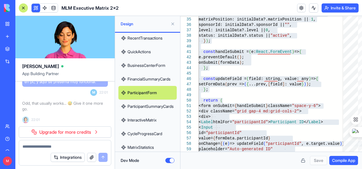
click at [147, 105] on link "ParticipantSummaryCards" at bounding box center [147, 106] width 58 height 14
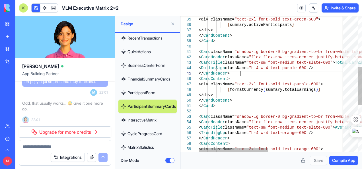
click at [240, 75] on div "{ formatCurrency ( summary.totalEarnings ) } </ CardHeader > < CardContent > <d…" at bounding box center [352, 76] width 308 height 487
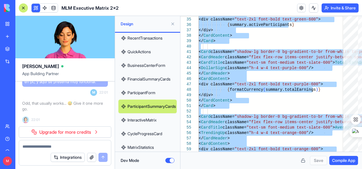
drag, startPoint x: 144, startPoint y: 118, endPoint x: 148, endPoint y: 118, distance: 3.4
click at [144, 118] on link "InteractiveMatrix" at bounding box center [147, 120] width 58 height 14
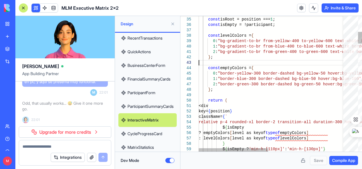
scroll to position [0, 4]
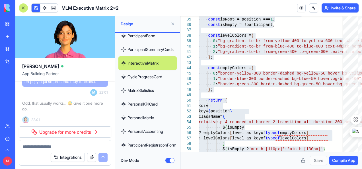
scroll to position [266, 0]
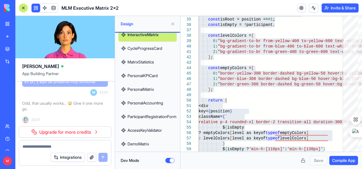
click at [146, 48] on link "CycleProgressCard" at bounding box center [147, 49] width 58 height 14
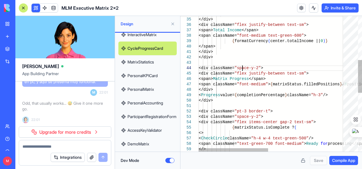
scroll to position [0, 4]
click at [243, 67] on div "</div> <div className= "flex justify-between text-sm" > <span> Matrix Progress …" at bounding box center [352, 114] width 308 height 562
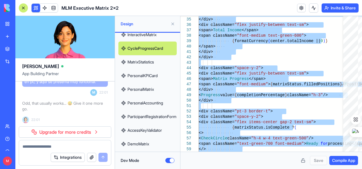
drag, startPoint x: 147, startPoint y: 61, endPoint x: 152, endPoint y: 62, distance: 5.2
click at [147, 61] on link "MatrixStatistics" at bounding box center [147, 62] width 58 height 14
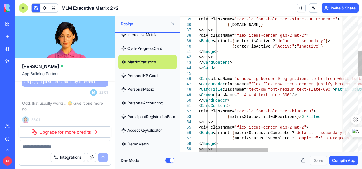
scroll to position [0, 4]
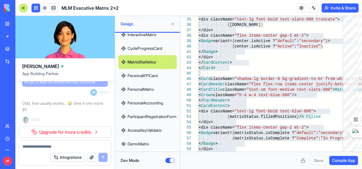
click at [142, 73] on link "PersonalKPICard" at bounding box center [147, 76] width 58 height 14
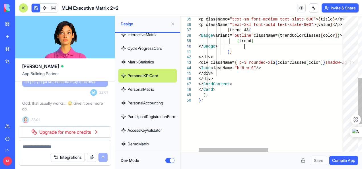
scroll to position [0, 4]
click at [243, 49] on div "</ Card > </div> </div> </ CardContent > </div> <div className= { `p-3 rounded-…" at bounding box center [352, 33] width 308 height 400
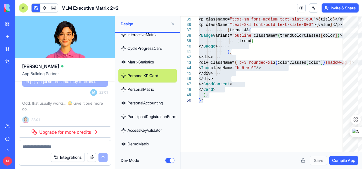
click at [135, 87] on link "PersonalMatrix" at bounding box center [147, 89] width 58 height 14
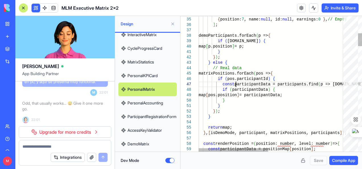
scroll to position [0, 4]
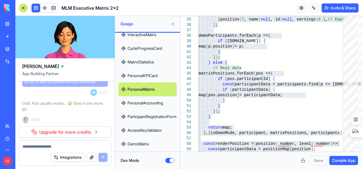
click at [139, 101] on link "PersonalAccounting" at bounding box center [147, 103] width 58 height 14
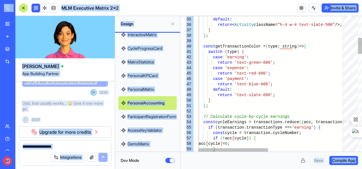
scroll to position [0, 4]
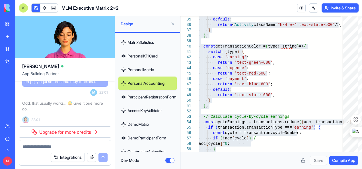
scroll to position [322, 0]
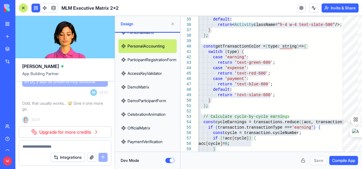
click at [151, 57] on link "ParticipantRegistrationForm" at bounding box center [147, 60] width 58 height 14
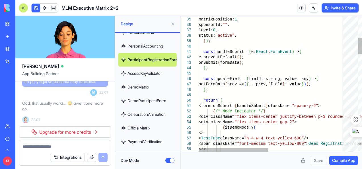
drag, startPoint x: 196, startPoint y: 66, endPoint x: 250, endPoint y: 70, distance: 54.7
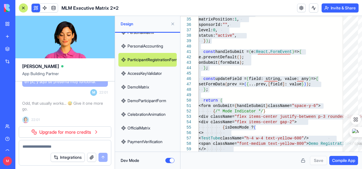
drag, startPoint x: 145, startPoint y: 72, endPoint x: 166, endPoint y: 74, distance: 20.8
click at [145, 72] on link "AccessKeyValidator" at bounding box center [147, 74] width 58 height 14
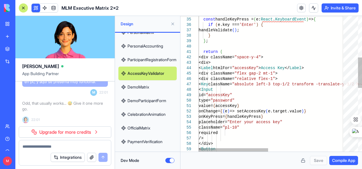
scroll to position [0, 4]
click at [237, 69] on div "< Input <div className= "flex gap-2 mt-1" > <div className= "relative flex-1" >…" at bounding box center [352, 133] width 308 height 600
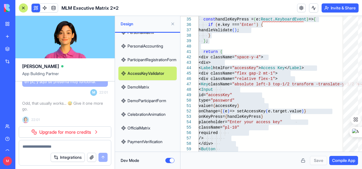
click at [132, 86] on link "DemoMatrix" at bounding box center [147, 87] width 58 height 14
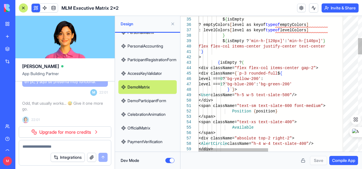
scroll to position [0, 4]
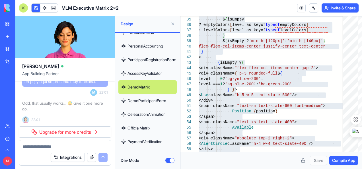
click at [141, 100] on link "DemoParticipantForm" at bounding box center [147, 101] width 58 height 14
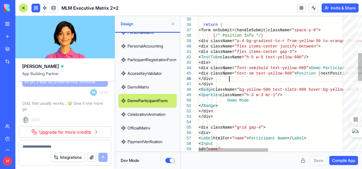
scroll to position [0, 4]
click at [229, 79] on div "< Badge className= "bg-yellow-500 text-slate-900 hover:bg-yellow-400" > <div cl…" at bounding box center [352, 165] width 308 height 665
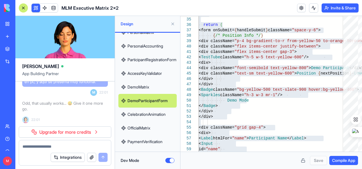
click at [141, 114] on link "CelebrationAnimation" at bounding box center [147, 114] width 58 height 14
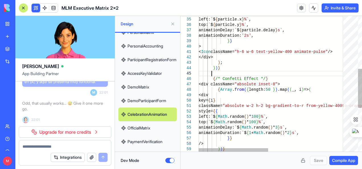
scroll to position [0, 4]
click at [238, 72] on div "{ Array . from ( { length: 50 } ) .map ( ( _, i ) => ( { /* Confetti Effect */ …" at bounding box center [352, 68] width 308 height 470
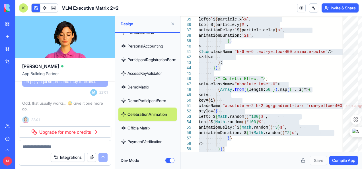
click at [139, 125] on link "OfficialMatrix" at bounding box center [147, 128] width 58 height 14
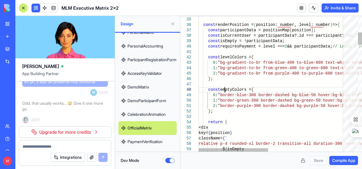
scroll to position [0, 4]
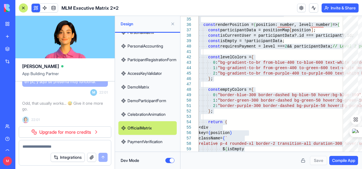
click at [146, 139] on link "PaymentVerification" at bounding box center [147, 142] width 58 height 14
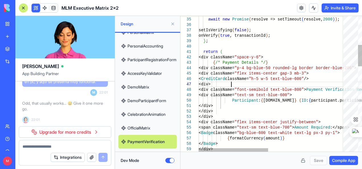
scroll to position [0, 4]
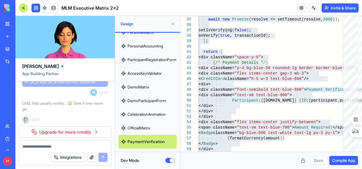
click at [164, 6] on header "MLM Executive Matrix 2x2 Invite & Share" at bounding box center [188, 8] width 346 height 16
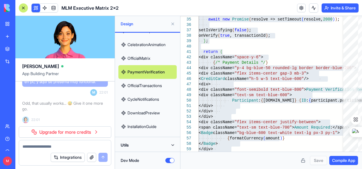
scroll to position [393, 0]
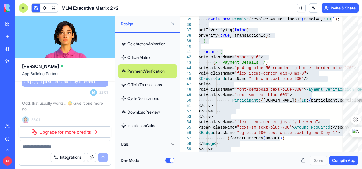
click at [147, 83] on link "OfficialTransactions" at bounding box center [147, 85] width 58 height 14
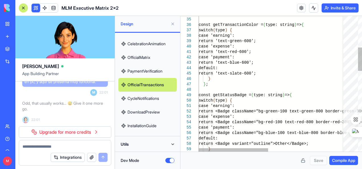
click at [147, 84] on link "OfficialTransactions" at bounding box center [147, 85] width 58 height 14
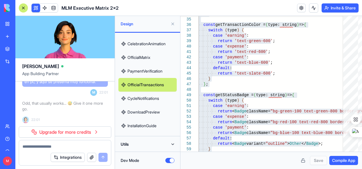
click at [148, 98] on link "CycleNotifications" at bounding box center [147, 99] width 58 height 14
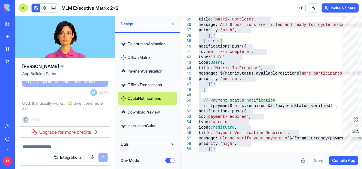
click at [144, 113] on link "DownloadPreview" at bounding box center [147, 112] width 58 height 14
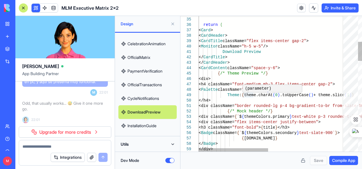
click at [246, 92] on div "(parameter) theme: string" at bounding box center [272, 88] width 60 height 8
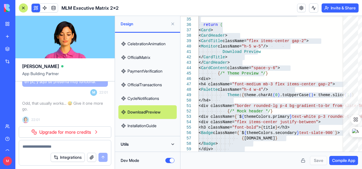
click at [146, 123] on link "InstallationGuide" at bounding box center [147, 126] width 58 height 14
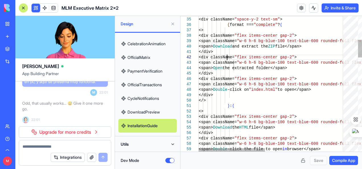
scroll to position [0, 4]
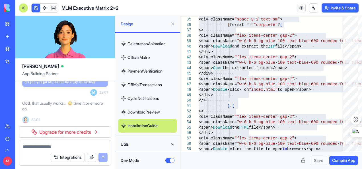
click at [156, 11] on header "MLM Executive Matrix 2x2 Invite & Share" at bounding box center [188, 8] width 346 height 16
click at [171, 142] on button "Utils" at bounding box center [147, 144] width 58 height 9
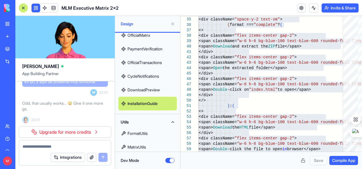
scroll to position [447, 0]
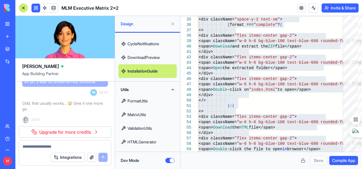
click at [140, 99] on link "FormatUtils" at bounding box center [147, 101] width 58 height 14
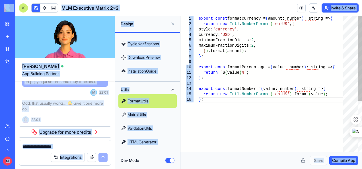
scroll to position [0, 4]
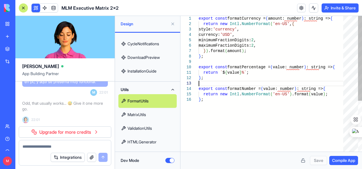
click at [211, 82] on div "} ; export const formatNumber = ( value: number ) : string => { return new Intl…" at bounding box center [272, 124] width 148 height 217
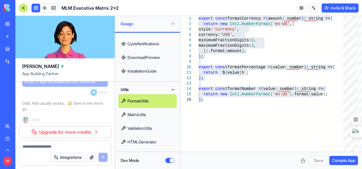
drag, startPoint x: 137, startPoint y: 113, endPoint x: 154, endPoint y: 114, distance: 17.4
click at [137, 113] on link "MatrixUtils" at bounding box center [147, 115] width 58 height 14
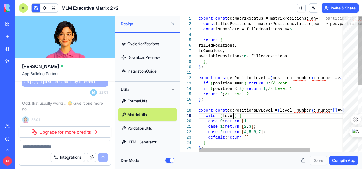
scroll to position [0, 4]
click at [233, 113] on div "} ; if ( position === 1 ) return 0 ; // Root if ( position <= 3 ) return 1 ; //…" at bounding box center [294, 148] width 192 height 265
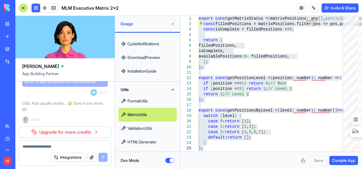
drag, startPoint x: 140, startPoint y: 126, endPoint x: 173, endPoint y: 120, distance: 33.6
click at [140, 126] on link "ValidationUtils" at bounding box center [147, 128] width 58 height 14
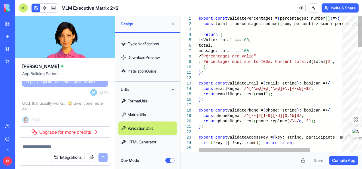
scroll to position [0, 4]
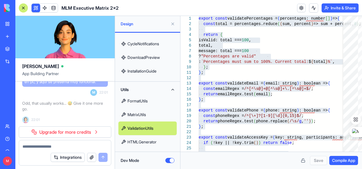
click at [143, 138] on link "HTMLGenerator" at bounding box center [147, 142] width 58 height 14
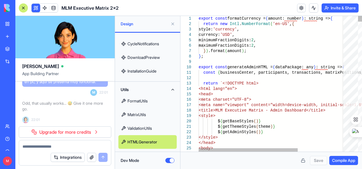
type textarea "**********"
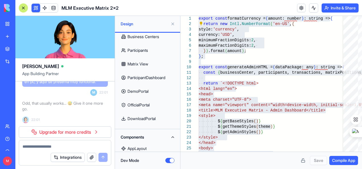
scroll to position [28, 0]
click at [54, 7] on link at bounding box center [53, 8] width 9 height 9
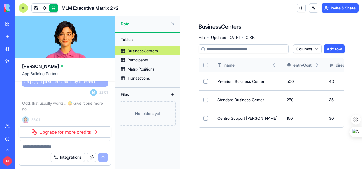
drag, startPoint x: 148, startPoint y: 49, endPoint x: 131, endPoint y: 136, distance: 88.5
click at [131, 136] on div "Tables BusinessCenters Participants MatrixPositions Transactions Files No folde…" at bounding box center [147, 101] width 65 height 136
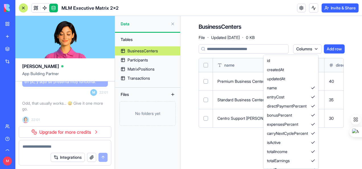
click at [318, 50] on html "BETA My Workspace New app Marketplace Integrations Recent New App New App AI Lo…" at bounding box center [181, 84] width 362 height 169
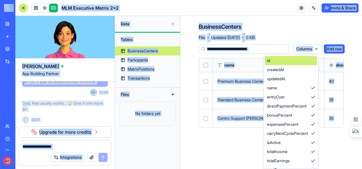
click at [279, 64] on div "id" at bounding box center [290, 60] width 52 height 9
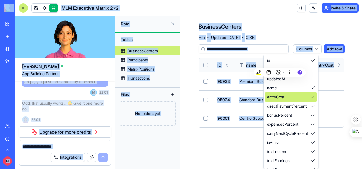
click at [285, 95] on div "entryCost" at bounding box center [290, 96] width 52 height 9
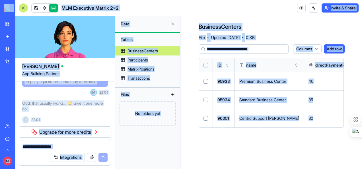
click at [236, 142] on html "BETA My Workspace New app Marketplace Integrations Recent New App New App AI Lo…" at bounding box center [181, 84] width 362 height 169
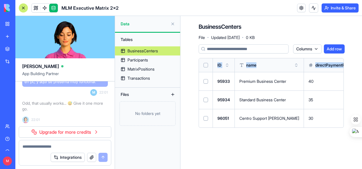
drag, startPoint x: 216, startPoint y: 63, endPoint x: 217, endPoint y: 90, distance: 27.0
click at [213, 64] on th "ID" at bounding box center [224, 65] width 22 height 14
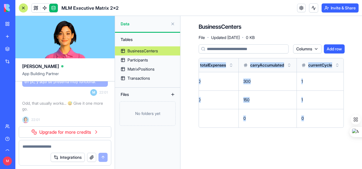
scroll to position [0, 499]
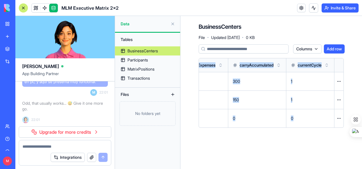
drag, startPoint x: 217, startPoint y: 69, endPoint x: 335, endPoint y: 123, distance: 129.2
click at [335, 123] on table "ID name directPaymentPercent bonusPercent expensesPercent carryNextCyclePercent…" at bounding box center [22, 92] width 642 height 69
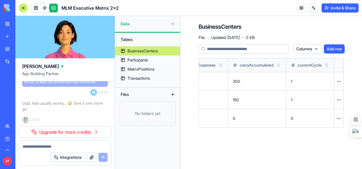
click at [335, 123] on td "Open menu" at bounding box center [338, 118] width 9 height 18
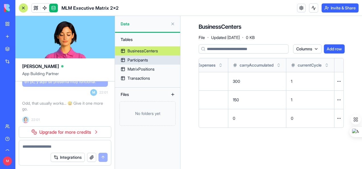
click at [132, 59] on div "Participants" at bounding box center [137, 60] width 20 height 6
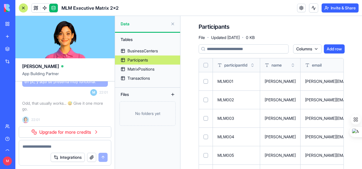
click at [201, 60] on th at bounding box center [206, 65] width 14 height 14
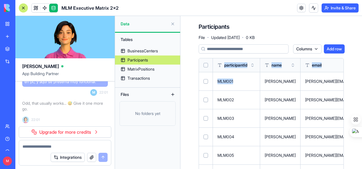
drag, startPoint x: 201, startPoint y: 60, endPoint x: 244, endPoint y: 85, distance: 50.2
click at [215, 69] on th "participantId" at bounding box center [236, 65] width 47 height 14
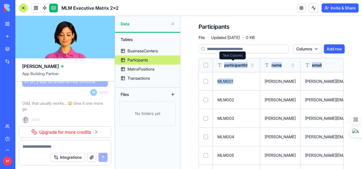
drag, startPoint x: 212, startPoint y: 65, endPoint x: 252, endPoint y: 76, distance: 41.2
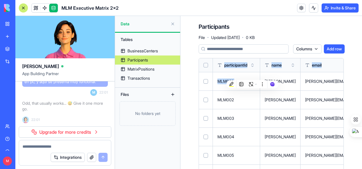
drag, startPoint x: 252, startPoint y: 76, endPoint x: 319, endPoint y: 116, distance: 78.1
click at [319, 117] on body "BETA My Workspace New app Marketplace Integrations Recent New App New App AI Lo…" at bounding box center [181, 84] width 362 height 169
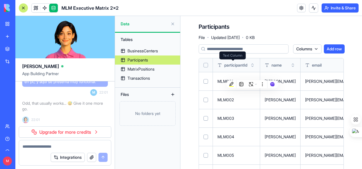
click at [218, 69] on th "participantId" at bounding box center [236, 65] width 47 height 14
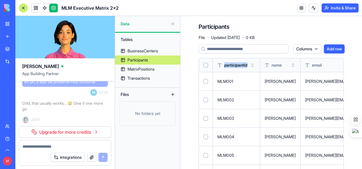
click at [218, 69] on th "participantId" at bounding box center [236, 65] width 47 height 14
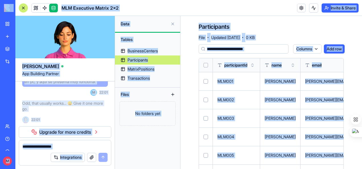
click at [218, 69] on th "participantId" at bounding box center [236, 65] width 47 height 14
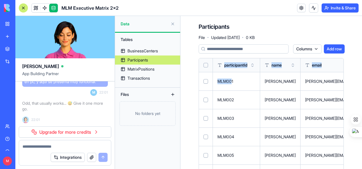
drag, startPoint x: 216, startPoint y: 68, endPoint x: 239, endPoint y: 80, distance: 26.2
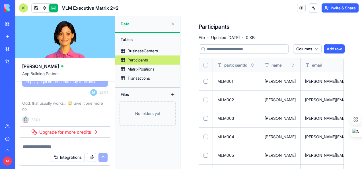
drag, startPoint x: 210, startPoint y: 69, endPoint x: 213, endPoint y: 72, distance: 3.6
drag, startPoint x: 213, startPoint y: 72, endPoint x: 226, endPoint y: 90, distance: 22.7
click at [226, 90] on td "MLM001" at bounding box center [236, 81] width 47 height 18
drag, startPoint x: 226, startPoint y: 90, endPoint x: 294, endPoint y: 60, distance: 73.6
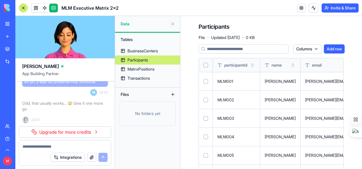
click at [294, 60] on th "name" at bounding box center [280, 65] width 40 height 14
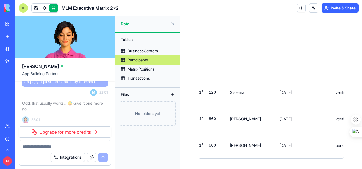
scroll to position [0, 878]
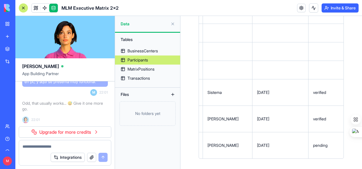
drag, startPoint x: 212, startPoint y: 65, endPoint x: 338, endPoint y: 171, distance: 164.2
click at [338, 169] on html "BETA My Workspace New app Marketplace Integrations Recent New App New App AI Lo…" at bounding box center [181, 84] width 362 height 169
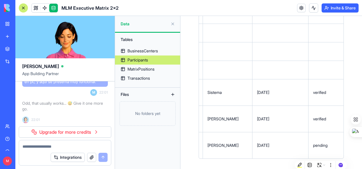
copy thead
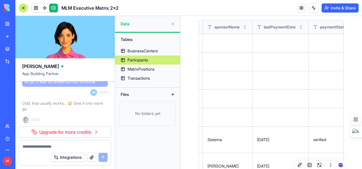
scroll to position [28, 0]
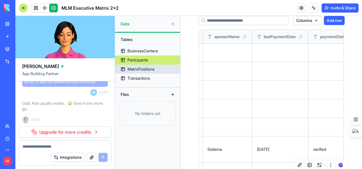
click at [134, 68] on div "MatrixPositions" at bounding box center [140, 69] width 27 height 6
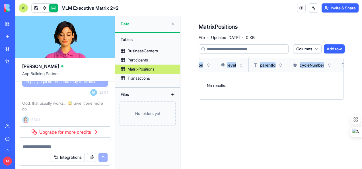
scroll to position [0, 174]
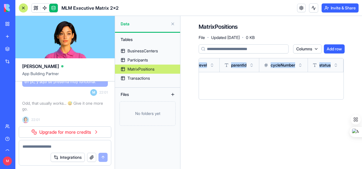
drag, startPoint x: 215, startPoint y: 60, endPoint x: 338, endPoint y: 98, distance: 128.6
click at [338, 98] on table "businessCenterId participantId position level parentId cycleNumber status No re…" at bounding box center [187, 78] width 312 height 41
copy table "businessCenterId participantId position level parentId cycleNumber status No re…"
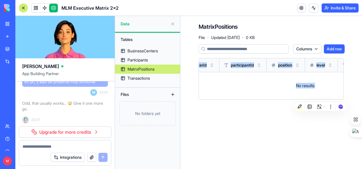
scroll to position [0, 49]
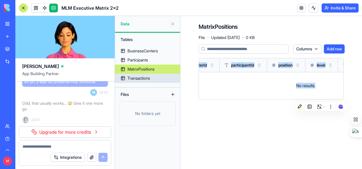
click at [134, 76] on div "Transactions" at bounding box center [138, 78] width 22 height 6
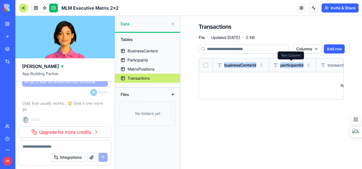
drag, startPoint x: 213, startPoint y: 64, endPoint x: 336, endPoint y: 65, distance: 122.8
click at [335, 65] on tr "businessCenterId participantId transactionType amount description cycleNumber" at bounding box center [350, 65] width 302 height 14
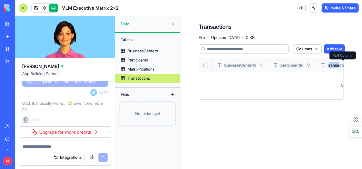
drag, startPoint x: 336, startPoint y: 65, endPoint x: 331, endPoint y: 67, distance: 4.9
click at [331, 67] on div "Transactions File · Updated Sep 15, 2025 · 0 KB Columns Add row businessCenterI…" at bounding box center [270, 63] width 181 height 95
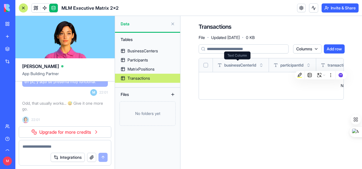
drag, startPoint x: 224, startPoint y: 64, endPoint x: 227, endPoint y: 64, distance: 3.1
click at [226, 64] on span "businessCenterId" at bounding box center [240, 65] width 32 height 6
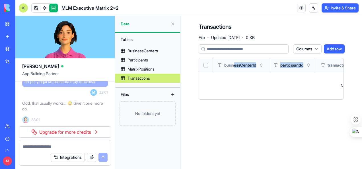
drag, startPoint x: 227, startPoint y: 64, endPoint x: 306, endPoint y: 68, distance: 78.6
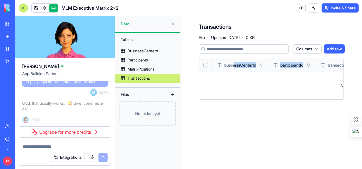
click at [306, 68] on tr "businessCenterId participantId transactionType amount description cycleNumber" at bounding box center [350, 65] width 302 height 14
drag, startPoint x: 214, startPoint y: 64, endPoint x: 234, endPoint y: 69, distance: 20.1
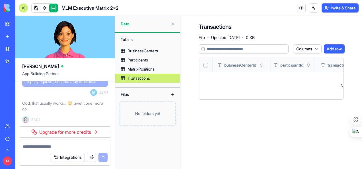
click at [214, 65] on th "businessCenterId" at bounding box center [241, 65] width 56 height 14
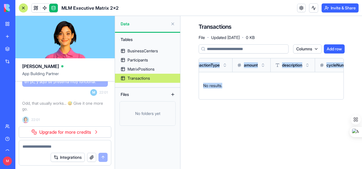
scroll to position [0, 165]
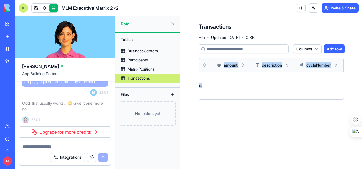
drag, startPoint x: 234, startPoint y: 69, endPoint x: 341, endPoint y: 96, distance: 111.1
click at [341, 96] on table "businessCenterId participantId transactionType amount description cycleNumber N…" at bounding box center [192, 78] width 302 height 41
copy table "businessCenterId participantId transactionType amount description cycleNumber N…"
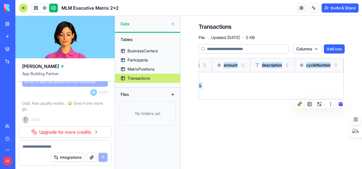
click at [172, 94] on button at bounding box center [172, 94] width 9 height 9
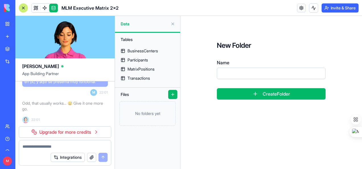
click at [172, 94] on button at bounding box center [172, 94] width 9 height 9
click at [187, 92] on div "New Folder Name Create Folder" at bounding box center [270, 70] width 181 height 109
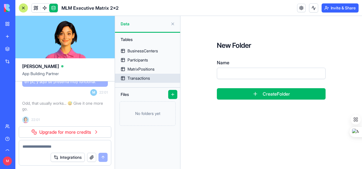
click at [142, 78] on div "Transactions" at bounding box center [138, 78] width 22 height 6
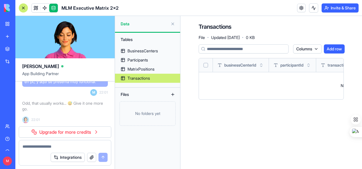
click at [123, 24] on span "Data" at bounding box center [144, 24] width 47 height 6
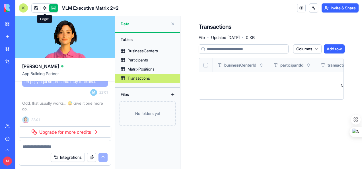
click at [43, 7] on link at bounding box center [44, 8] width 9 height 9
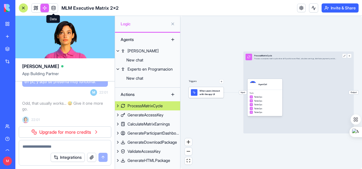
scroll to position [0, 0]
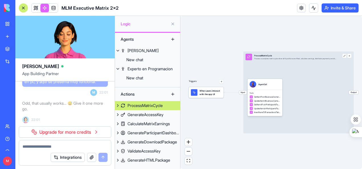
click at [117, 105] on button at bounding box center [118, 105] width 6 height 9
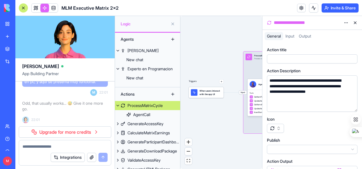
click at [146, 104] on div "ProcessMatrixCycle" at bounding box center [144, 106] width 35 height 6
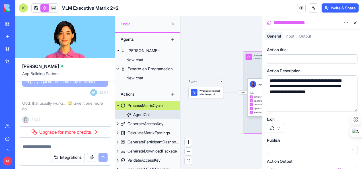
click at [142, 113] on div "AgentCall" at bounding box center [141, 115] width 17 height 6
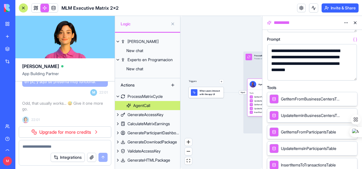
scroll to position [57, 0]
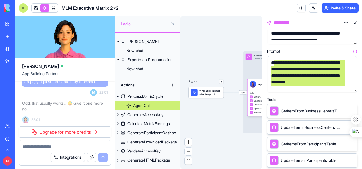
drag, startPoint x: 272, startPoint y: 63, endPoint x: 337, endPoint y: 85, distance: 68.8
click at [197, 48] on div "Triggers When users interact with the app UI Input ProcessMatrixCycle Process a…" at bounding box center [221, 92] width 82 height 153
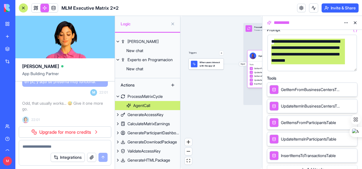
scroll to position [114, 0]
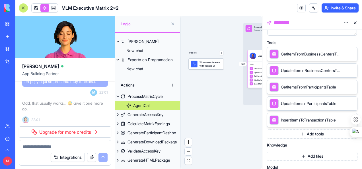
click at [344, 53] on icon at bounding box center [344, 53] width 5 height 5
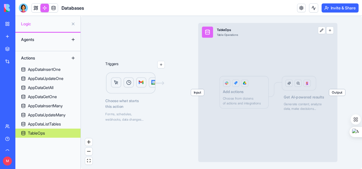
click at [239, 99] on div "Input TableOps Table Operations Output Add actions Choose from dozens of action…" at bounding box center [267, 92] width 139 height 139
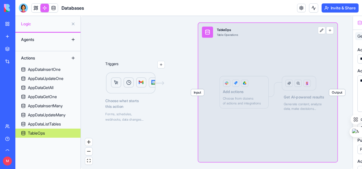
click at [239, 99] on div "Input TableOps Table Operations Output Add actions Choose from dozens of action…" at bounding box center [267, 92] width 139 height 139
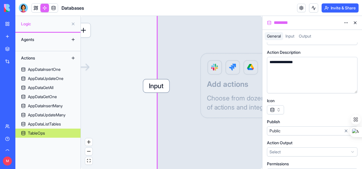
scroll to position [31, 0]
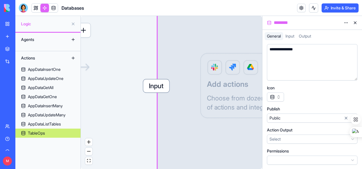
click at [279, 97] on button "button" at bounding box center [275, 96] width 17 height 9
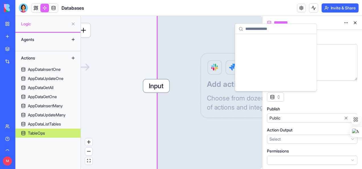
scroll to position [5628, 0]
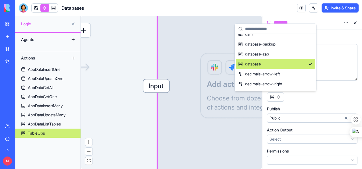
click at [308, 98] on div at bounding box center [312, 96] width 90 height 9
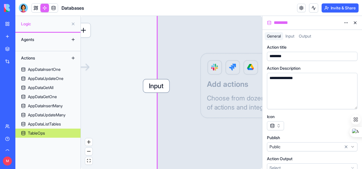
scroll to position [0, 0]
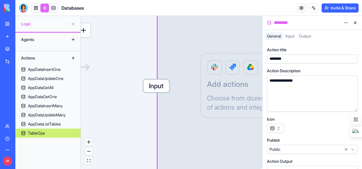
click at [293, 38] on span "Input" at bounding box center [289, 36] width 9 height 5
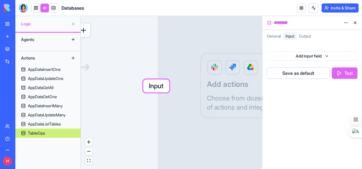
click at [307, 35] on span "Output" at bounding box center [304, 36] width 12 height 5
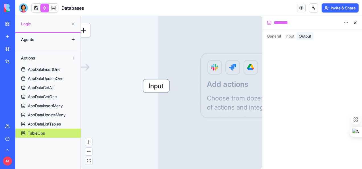
click at [355, 22] on button at bounding box center [354, 22] width 9 height 9
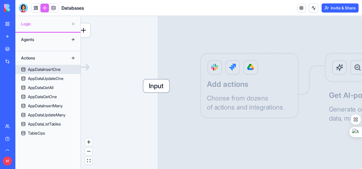
click at [48, 69] on div "AppDataInsertOne" at bounding box center [44, 70] width 33 height 6
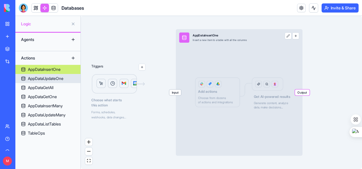
click at [46, 77] on div "AppDataUpdateOne" at bounding box center [46, 79] width 36 height 6
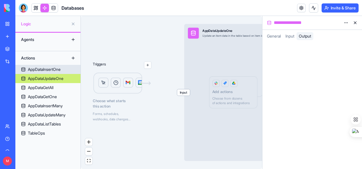
click at [44, 69] on div "AppDataInsertOne" at bounding box center [44, 70] width 33 height 6
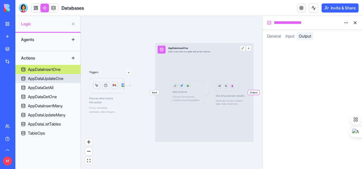
click at [40, 78] on div "AppDataUpdateOne" at bounding box center [46, 79] width 36 height 6
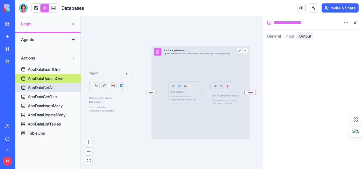
click at [36, 87] on div "AppDataGetAll" at bounding box center [41, 88] width 26 height 6
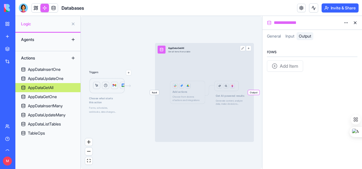
click at [249, 51] on div "Input AppDataGetAll Get all items from a table Output Add actions Choose from d…" at bounding box center [204, 92] width 99 height 99
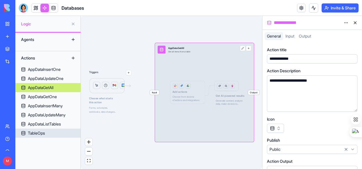
click at [37, 132] on div "TableOps" at bounding box center [36, 133] width 17 height 6
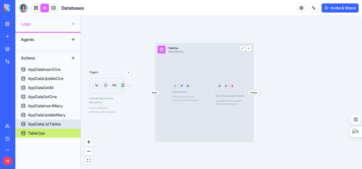
click at [43, 122] on div "AppDataListTables" at bounding box center [44, 124] width 33 height 6
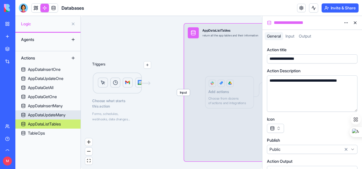
click at [44, 116] on div "AppDataUpdateMany" at bounding box center [47, 115] width 38 height 6
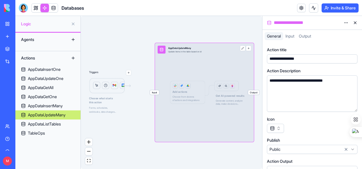
click at [73, 23] on button at bounding box center [73, 23] width 9 height 9
click at [73, 23] on div "**********" at bounding box center [188, 92] width 346 height 153
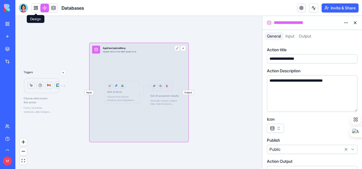
click at [36, 7] on link at bounding box center [36, 8] width 9 height 9
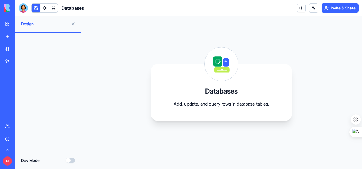
click at [74, 24] on button at bounding box center [73, 23] width 9 height 9
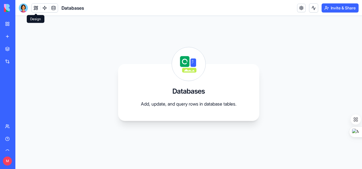
click at [35, 7] on button at bounding box center [36, 8] width 9 height 9
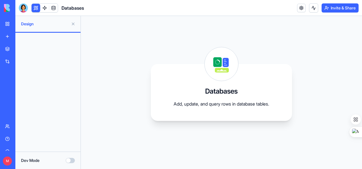
click at [73, 160] on button "Dev Mode" at bounding box center [70, 160] width 9 height 5
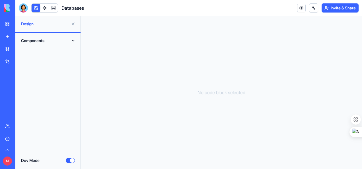
click at [72, 40] on button "Components" at bounding box center [48, 40] width 58 height 9
click at [49, 51] on link "DB Actions Common Settings" at bounding box center [48, 52] width 58 height 14
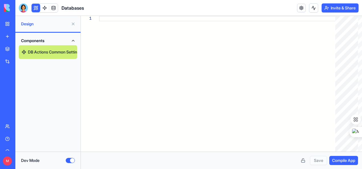
click at [42, 51] on link "DB Actions Common Settings" at bounding box center [48, 52] width 58 height 14
click at [72, 23] on button at bounding box center [73, 23] width 9 height 9
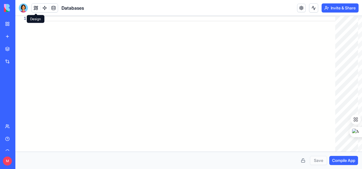
click at [35, 7] on button at bounding box center [36, 8] width 9 height 9
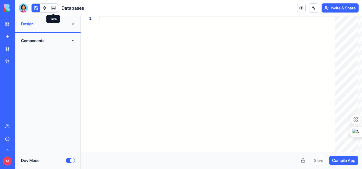
click at [51, 8] on link at bounding box center [53, 8] width 9 height 9
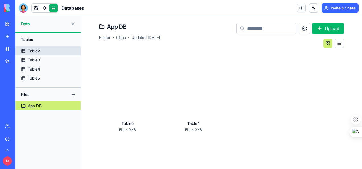
click at [37, 51] on div "Table2" at bounding box center [34, 51] width 12 height 6
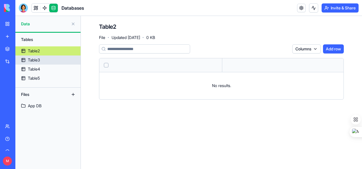
click at [37, 60] on div "Table3" at bounding box center [34, 60] width 12 height 6
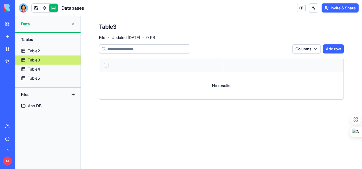
click at [35, 64] on link "Table3" at bounding box center [47, 59] width 65 height 9
click at [34, 71] on div "Table4" at bounding box center [34, 69] width 12 height 6
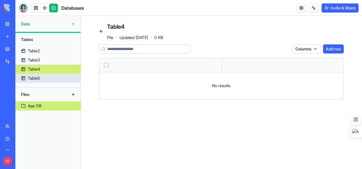
click at [34, 78] on div "Table5" at bounding box center [34, 78] width 12 height 6
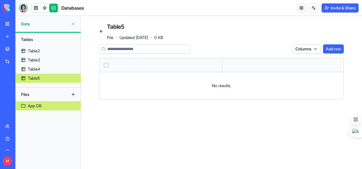
click at [36, 105] on div "App DB" at bounding box center [35, 106] width 14 height 6
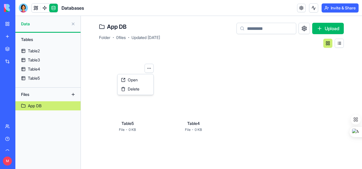
click at [150, 68] on html "BETA My Workspace New app Marketplace Integrations Recent New App MLM Executive…" at bounding box center [181, 84] width 362 height 169
click at [133, 79] on span "Open" at bounding box center [133, 80] width 10 height 6
click at [33, 46] on div "Tables" at bounding box center [47, 40] width 65 height 14
click at [31, 40] on div "Tables" at bounding box center [47, 39] width 59 height 9
click at [341, 44] on button at bounding box center [338, 43] width 9 height 9
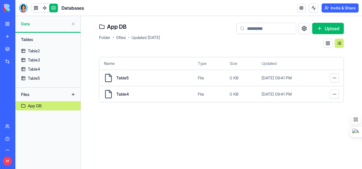
click at [341, 44] on button at bounding box center [338, 43] width 9 height 9
click at [37, 49] on div "Table2" at bounding box center [34, 51] width 12 height 6
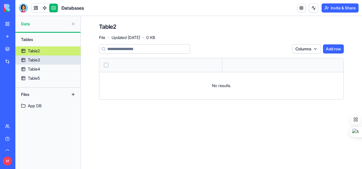
click at [34, 63] on link "Table3" at bounding box center [47, 59] width 65 height 9
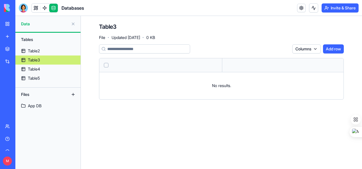
click at [73, 21] on button at bounding box center [73, 23] width 9 height 9
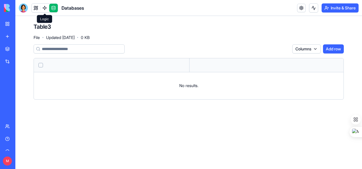
click at [44, 8] on link at bounding box center [44, 8] width 9 height 9
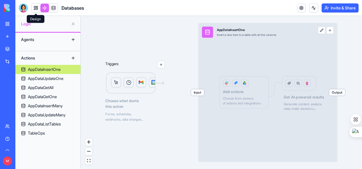
click at [36, 7] on link at bounding box center [36, 8] width 9 height 9
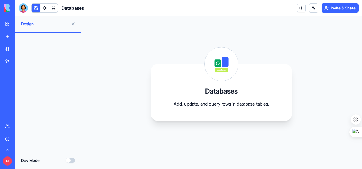
click at [26, 9] on div at bounding box center [23, 7] width 9 height 9
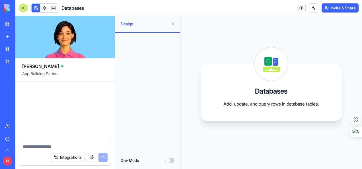
click at [21, 101] on div "MLM Executive Matrix 2x2" at bounding box center [13, 101] width 16 height 6
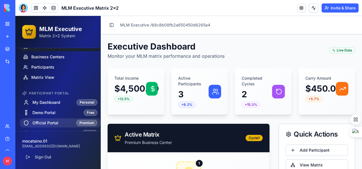
scroll to position [26, 0]
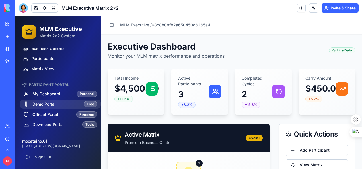
click at [47, 102] on span "Demo Portal" at bounding box center [43, 104] width 23 height 6
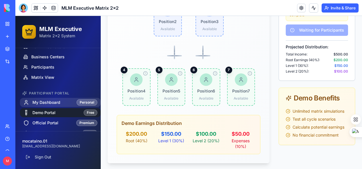
scroll to position [26, 0]
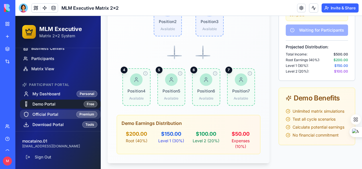
click at [43, 112] on span "Official Portal" at bounding box center [45, 114] width 26 height 6
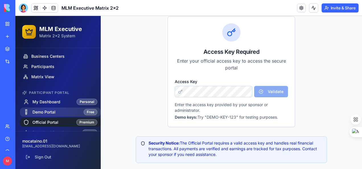
scroll to position [26, 0]
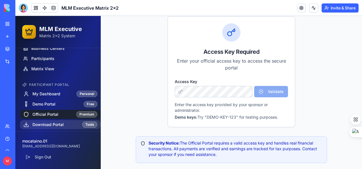
click at [42, 123] on span "Download Portal" at bounding box center [47, 125] width 31 height 6
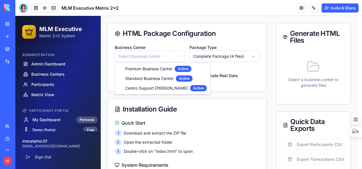
click at [180, 55] on html "MLM Executive Matrix 2x2 System Administration Admin Dashboard Business Centers…" at bounding box center [188, 170] width 346 height 474
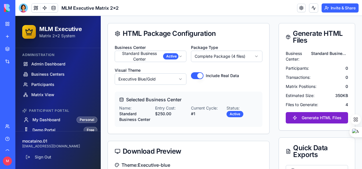
click at [314, 116] on button "Generate HTML Files" at bounding box center [316, 117] width 62 height 11
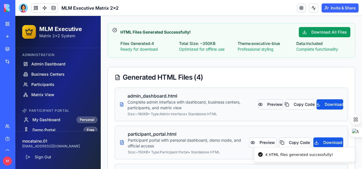
click at [271, 102] on button "Preview" at bounding box center [270, 104] width 25 height 10
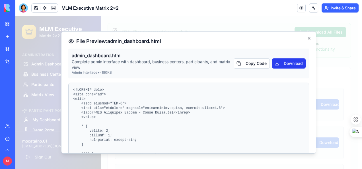
click at [284, 61] on button "Download" at bounding box center [289, 63] width 34 height 10
click at [308, 37] on icon "button" at bounding box center [309, 38] width 2 height 2
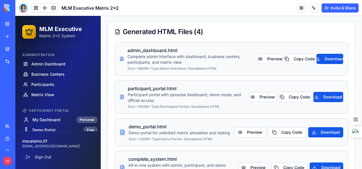
scroll to position [139, 0]
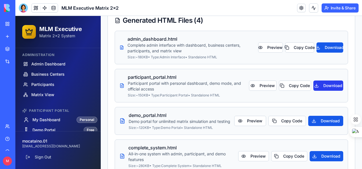
click at [328, 84] on button "Download" at bounding box center [328, 85] width 30 height 10
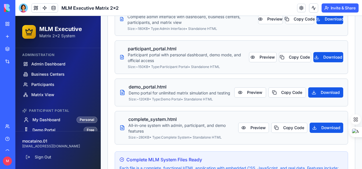
scroll to position [196, 0]
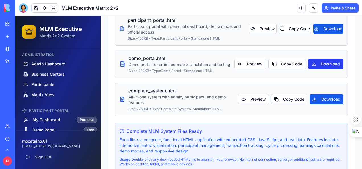
click at [325, 64] on button "Download" at bounding box center [325, 64] width 35 height 10
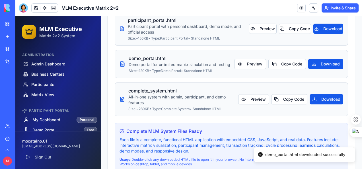
click at [349, 82] on div "admin_dashboard.html Complete admin interface with dashboard, business centers,…" at bounding box center [231, 76] width 247 height 204
click at [326, 102] on button "Download" at bounding box center [326, 99] width 34 height 10
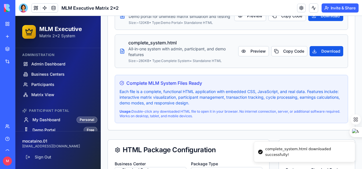
scroll to position [253, 0]
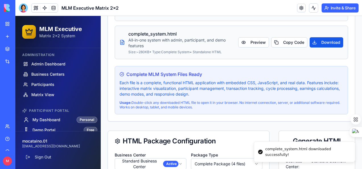
click at [347, 78] on div "admin_dashboard.html Complete admin interface with dashboard, business centers,…" at bounding box center [231, 19] width 247 height 204
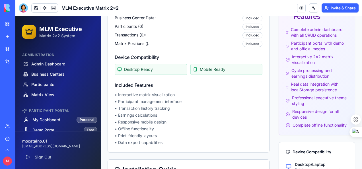
scroll to position [507, 0]
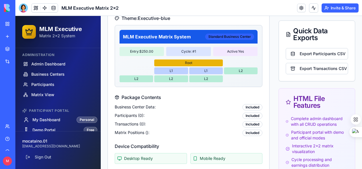
click at [224, 40] on div "Standard Business Center" at bounding box center [229, 37] width 49 height 6
click at [314, 57] on button "Export Participants CSV" at bounding box center [316, 53] width 62 height 11
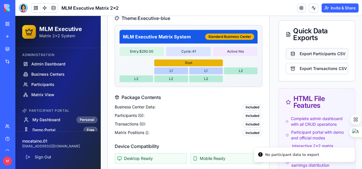
click at [314, 57] on button "Export Participants CSV" at bounding box center [316, 53] width 62 height 11
click at [309, 71] on button "Export Transactions CSV" at bounding box center [316, 68] width 62 height 11
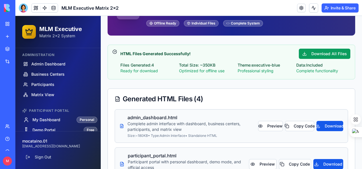
scroll to position [52, 0]
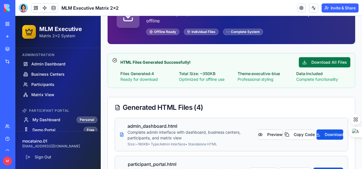
click at [321, 61] on button "Download All Files" at bounding box center [323, 62] width 51 height 10
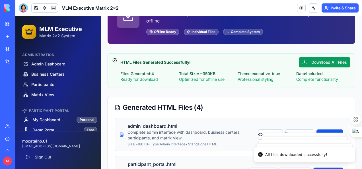
click at [173, 86] on div "HTML Files Generated Successfully! Download All Files Files Generated: 4 Ready …" at bounding box center [230, 70] width 247 height 35
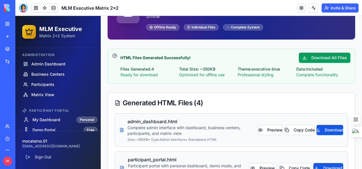
scroll to position [26, 0]
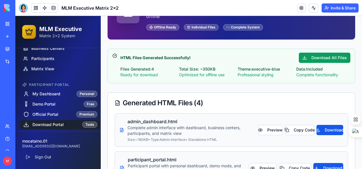
click at [43, 123] on span "Download Portal" at bounding box center [47, 125] width 31 height 6
click at [43, 124] on span "Download Portal" at bounding box center [47, 125] width 31 height 6
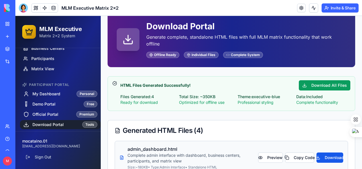
scroll to position [0, 0]
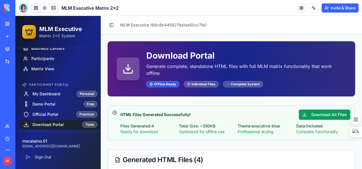
click at [162, 84] on div "Offline Ready" at bounding box center [162, 84] width 33 height 6
drag, startPoint x: 128, startPoint y: 70, endPoint x: 149, endPoint y: 76, distance: 21.1
click at [128, 70] on icon at bounding box center [127, 68] width 11 height 11
drag, startPoint x: 202, startPoint y: 82, endPoint x: 225, endPoint y: 85, distance: 23.8
click at [202, 83] on div "Individual Files" at bounding box center [201, 84] width 35 height 6
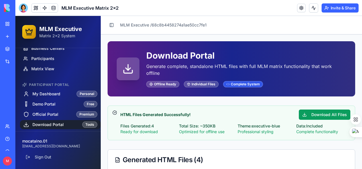
click at [244, 83] on div "Complete System" at bounding box center [243, 84] width 40 height 6
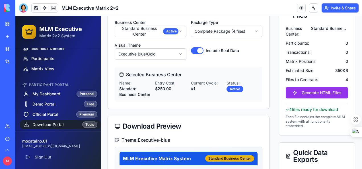
scroll to position [389, 0]
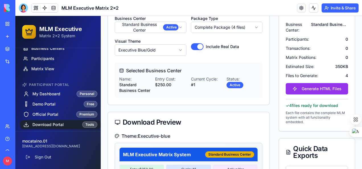
click at [178, 30] on html "MLM Executive Matrix 2x2 System Administration Admin Dashboard Business Centers…" at bounding box center [188, 137] width 346 height 1023
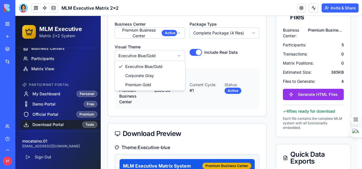
click at [179, 55] on html "MLM Executive Matrix 2x2 System Administration Admin Dashboard Business Centers…" at bounding box center [188, 143] width 346 height 1034
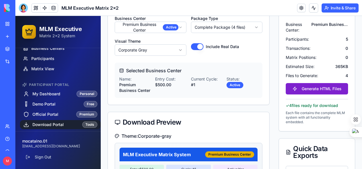
click at [314, 90] on button "Generate HTML Files" at bounding box center [316, 88] width 62 height 11
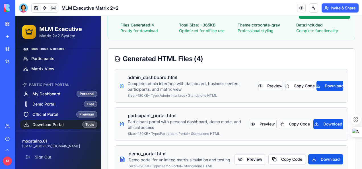
scroll to position [134, 0]
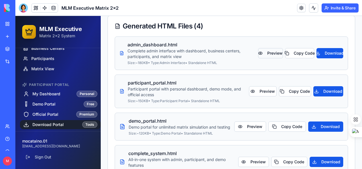
click at [272, 52] on button "Preview" at bounding box center [270, 53] width 25 height 10
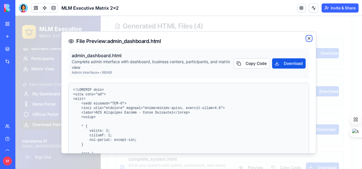
click at [306, 38] on icon "button" at bounding box center [308, 38] width 5 height 5
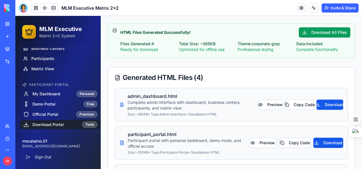
scroll to position [77, 0]
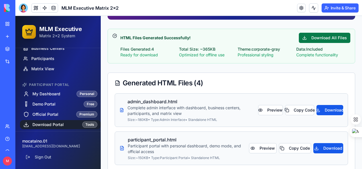
click at [320, 38] on button "Download All Files" at bounding box center [323, 38] width 51 height 10
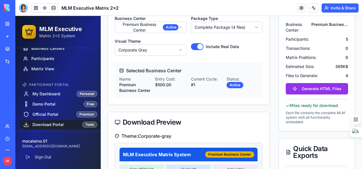
scroll to position [398, 0]
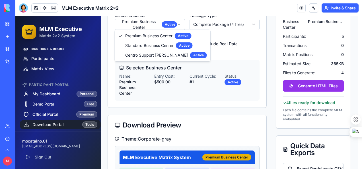
click at [180, 23] on html "MLM Executive Matrix 2x2 System Administration Admin Dashboard Business Centers…" at bounding box center [188, 135] width 346 height 1034
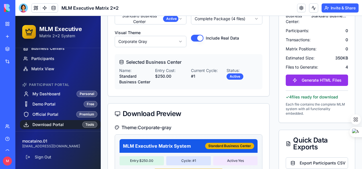
click at [179, 45] on html "MLM Executive Matrix 2x2 System Administration Admin Dashboard Business Centers…" at bounding box center [188, 129] width 346 height 1023
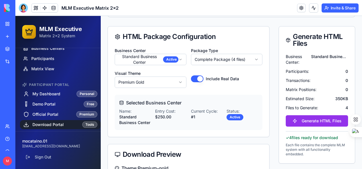
scroll to position [370, 0]
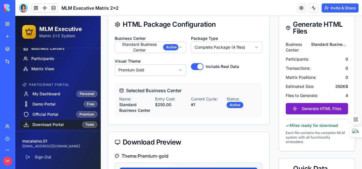
click at [315, 111] on button "Generate HTML Files" at bounding box center [316, 108] width 62 height 11
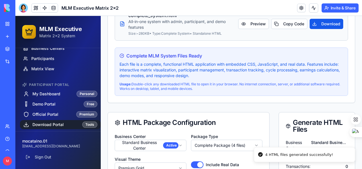
scroll to position [256, 0]
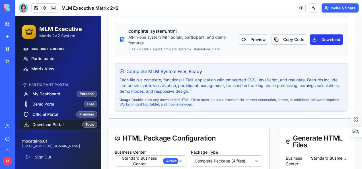
click at [323, 44] on button "Download" at bounding box center [326, 39] width 34 height 10
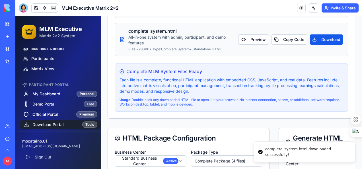
click at [346, 64] on div "admin_dashboard.html Complete admin interface with dashboard, business centers,…" at bounding box center [231, 16] width 247 height 204
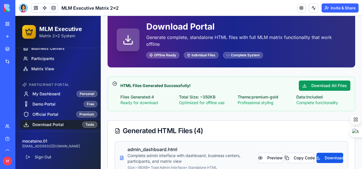
scroll to position [28, 0]
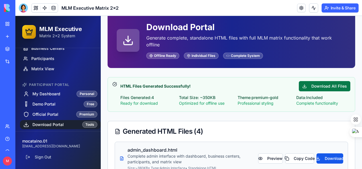
click at [332, 84] on button "Download All Files" at bounding box center [323, 86] width 51 height 10
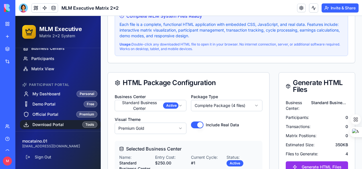
scroll to position [370, 0]
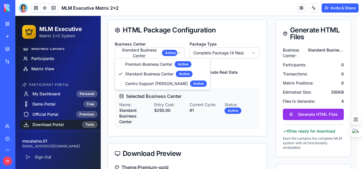
click at [179, 51] on html "MLM Executive Matrix 2x2 System Administration Admin Dashboard Business Centers…" at bounding box center [188, 163] width 346 height 1034
click at [181, 51] on html "MLM Executive Matrix 2x2 System Administration Admin Dashboard Business Centers…" at bounding box center [188, 163] width 346 height 1034
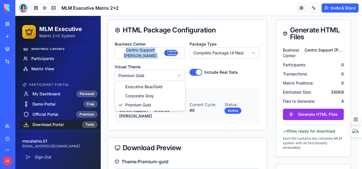
click at [179, 74] on html "MLM Executive Matrix 2x2 System Administration Admin Dashboard Business Centers…" at bounding box center [188, 160] width 346 height 1028
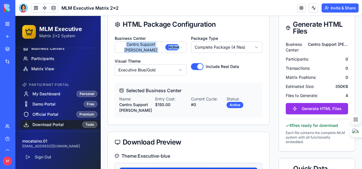
click at [193, 70] on button "Include Real Data" at bounding box center [197, 66] width 13 height 7
click at [199, 70] on button "Include Real Data" at bounding box center [197, 66] width 13 height 7
click at [252, 51] on html "MLM Executive Matrix 2x2 System Administration Admin Dashboard Business Centers…" at bounding box center [188, 157] width 346 height 1023
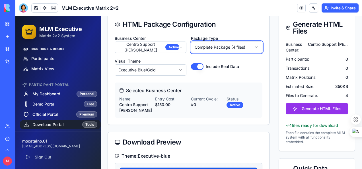
click at [252, 51] on html "MLM Executive Matrix 2x2 System Administration Admin Dashboard Business Centers…" at bounding box center [188, 157] width 346 height 1023
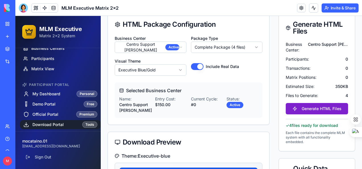
click at [319, 112] on button "Generate HTML Files" at bounding box center [316, 108] width 62 height 11
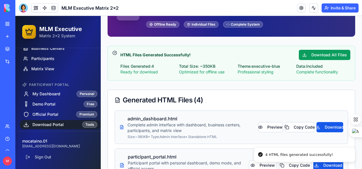
scroll to position [57, 0]
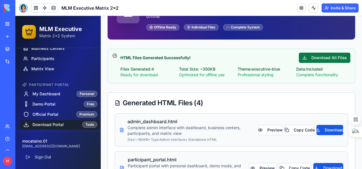
click at [319, 55] on button "Download All Files" at bounding box center [323, 58] width 51 height 10
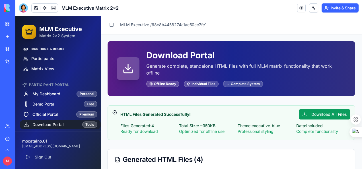
scroll to position [0, 0]
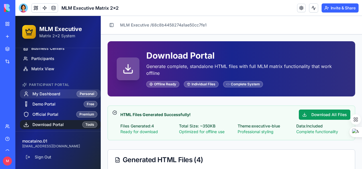
click at [48, 90] on link "My Dashboard Personal" at bounding box center [60, 93] width 81 height 9
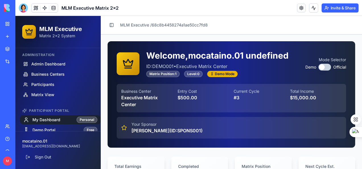
click at [322, 69] on button "button" at bounding box center [324, 67] width 13 height 7
click at [323, 69] on button "button" at bounding box center [324, 67] width 13 height 7
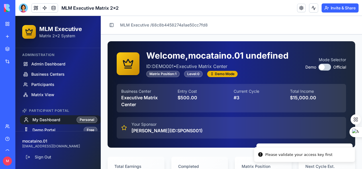
click at [323, 68] on button "button" at bounding box center [324, 67] width 13 height 7
drag, startPoint x: 266, startPoint y: 105, endPoint x: 264, endPoint y: 106, distance: 2.9
click at [264, 106] on div "Current Cycle # 3" at bounding box center [259, 97] width 52 height 19
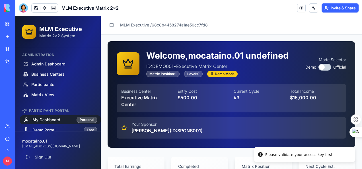
click at [226, 73] on div "Demo Mode" at bounding box center [222, 74] width 30 height 6
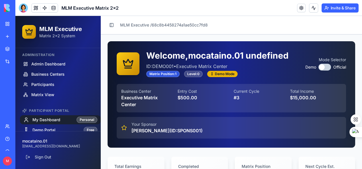
click at [158, 73] on div "Matrix Position: 1" at bounding box center [162, 74] width 33 height 6
click at [45, 120] on span "My Dashboard" at bounding box center [46, 120] width 28 height 6
click at [42, 132] on div "mocataino.01 [EMAIL_ADDRESS][DOMAIN_NAME] Sign Out" at bounding box center [57, 150] width 85 height 38
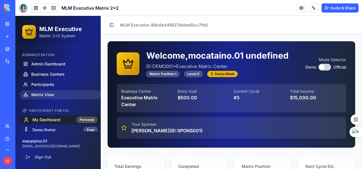
click at [40, 91] on link "Matrix View" at bounding box center [60, 94] width 81 height 9
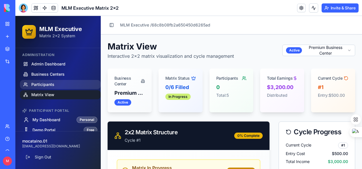
click at [40, 83] on span "Participants" at bounding box center [42, 85] width 23 height 6
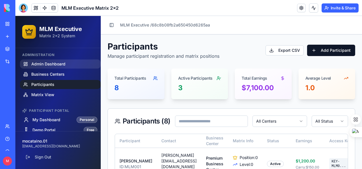
click at [38, 63] on span "Admin Dashboard" at bounding box center [48, 64] width 34 height 6
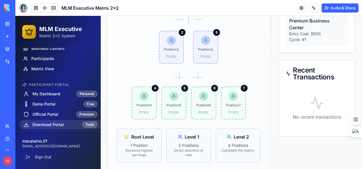
scroll to position [195, 0]
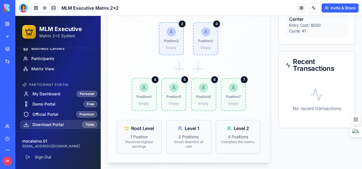
click at [43, 124] on span "Download Portal" at bounding box center [47, 125] width 31 height 6
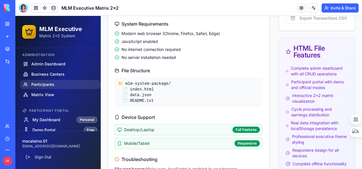
click at [42, 82] on span "Participants" at bounding box center [42, 85] width 23 height 6
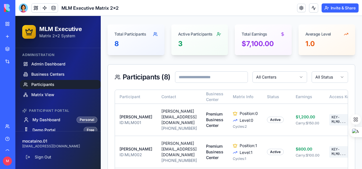
scroll to position [53, 0]
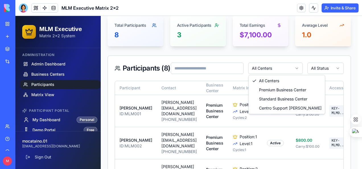
click at [297, 68] on html "MLM Executive Matrix 2x2 System Administration Admin Dashboard Business Centers…" at bounding box center [188, 164] width 346 height 403
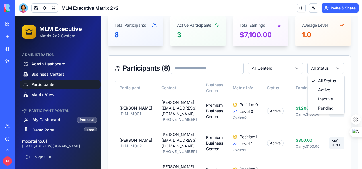
click at [340, 67] on html "MLM Executive Matrix 2x2 System Administration Admin Dashboard Business Centers…" at bounding box center [188, 164] width 346 height 403
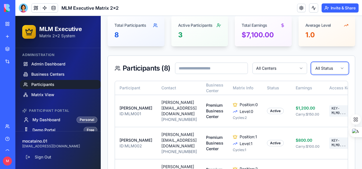
click at [340, 67] on html "MLM Executive Matrix 2x2 System Administration Admin Dashboard Business Centers…" at bounding box center [188, 164] width 346 height 403
click at [21, 99] on div "MLM Executive Matrix 2x2" at bounding box center [13, 101] width 16 height 6
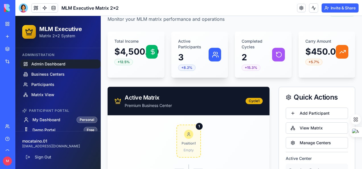
scroll to position [28, 0]
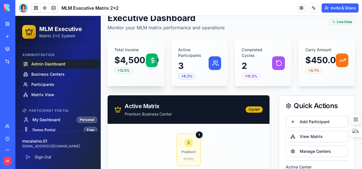
click at [151, 61] on icon at bounding box center [152, 60] width 7 height 7
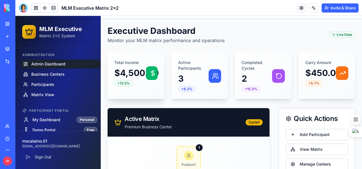
scroll to position [0, 0]
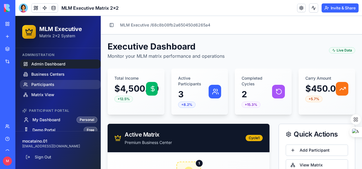
click at [39, 84] on span "Participants" at bounding box center [42, 85] width 23 height 6
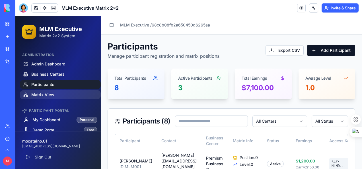
click at [40, 92] on span "Matrix View" at bounding box center [42, 95] width 23 height 6
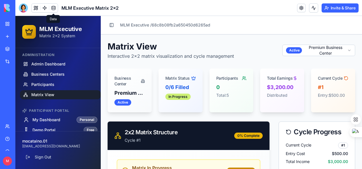
click at [53, 9] on link at bounding box center [53, 8] width 9 height 9
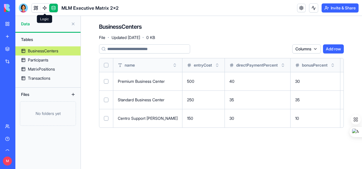
click at [45, 7] on link at bounding box center [44, 8] width 9 height 9
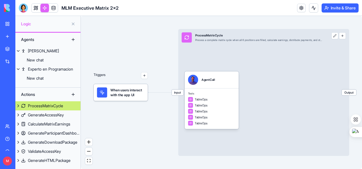
scroll to position [0, 0]
click at [289, 42] on div "ProcessMatrixCycle Process a complete matrix cycle when all 6 positions are fil…" at bounding box center [258, 37] width 127 height 10
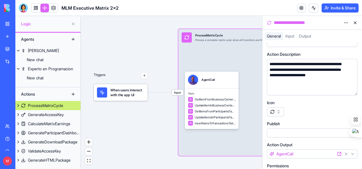
scroll to position [31, 0]
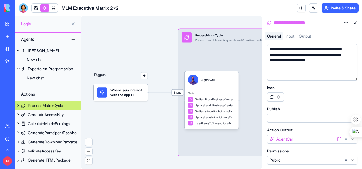
click at [353, 160] on html "**********" at bounding box center [181, 84] width 362 height 169
click at [292, 35] on span "Input" at bounding box center [289, 36] width 9 height 5
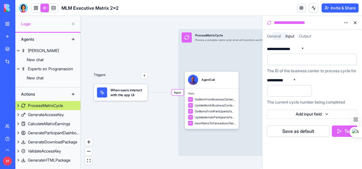
scroll to position [0, 0]
click at [308, 38] on span "Output" at bounding box center [304, 36] width 12 height 5
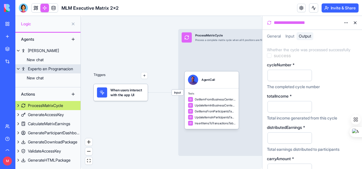
click at [38, 67] on div "Experto en Programacion" at bounding box center [50, 69] width 45 height 6
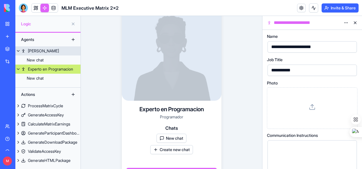
click at [30, 48] on div "[PERSON_NAME]" at bounding box center [43, 51] width 31 height 6
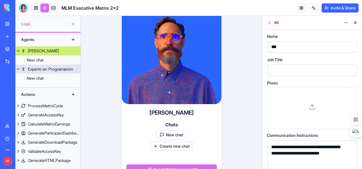
drag, startPoint x: 183, startPoint y: 84, endPoint x: 46, endPoint y: 69, distance: 138.1
click at [46, 69] on div "Experto en Programacion" at bounding box center [50, 69] width 45 height 6
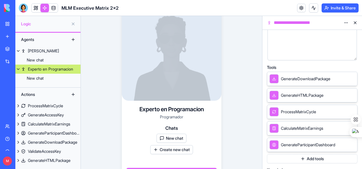
scroll to position [136, 0]
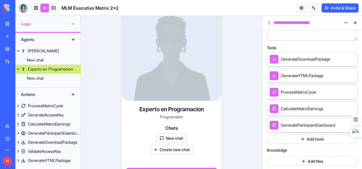
click at [173, 138] on button "New chat" at bounding box center [171, 138] width 30 height 9
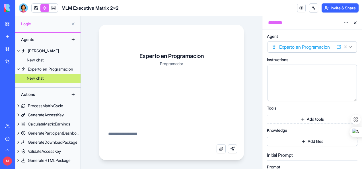
click at [161, 132] on textarea at bounding box center [171, 135] width 136 height 18
type textarea "**********"
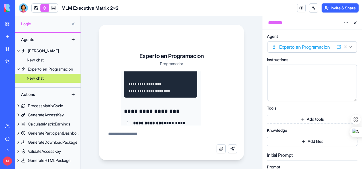
scroll to position [576, 0]
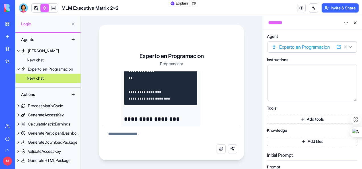
drag, startPoint x: 152, startPoint y: 92, endPoint x: 155, endPoint y: 95, distance: 4.8
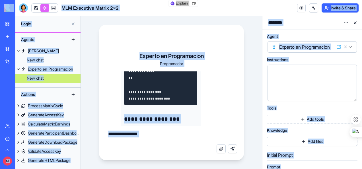
drag, startPoint x: 165, startPoint y: 97, endPoint x: 154, endPoint y: 92, distance: 12.4
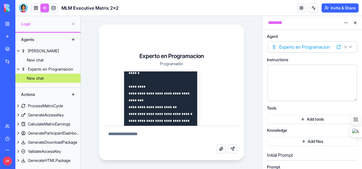
scroll to position [348, 0]
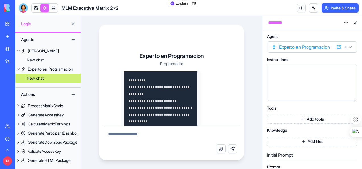
click at [148, 89] on pre at bounding box center [160, 124] width 73 height 416
click at [158, 98] on pre at bounding box center [160, 124] width 73 height 416
click at [180, 81] on pre at bounding box center [160, 124] width 73 height 416
click at [193, 2] on header "MLM Executive Matrix 2x2 Invite & Share" at bounding box center [188, 8] width 346 height 16
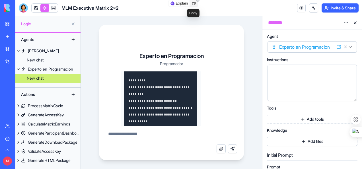
click at [192, 2] on icon at bounding box center [193, 3] width 5 height 5
click at [150, 104] on pre at bounding box center [160, 124] width 73 height 416
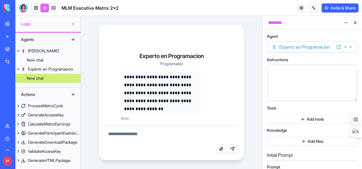
scroll to position [860, 0]
click at [147, 135] on textarea at bounding box center [171, 135] width 136 height 18
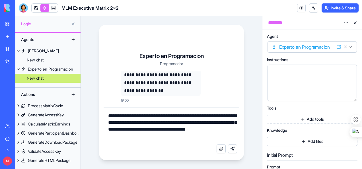
scroll to position [885, 0]
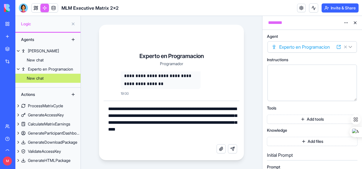
type textarea "**********"
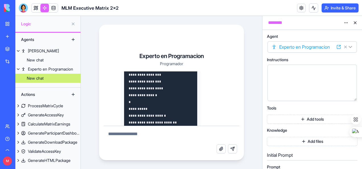
scroll to position [1364, 0]
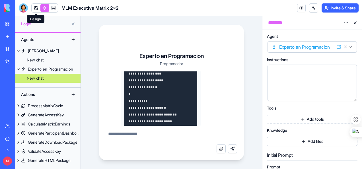
click at [33, 8] on link at bounding box center [36, 8] width 9 height 9
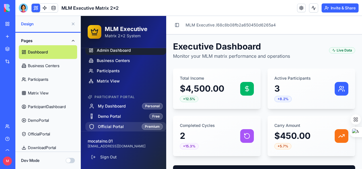
scroll to position [26, 0]
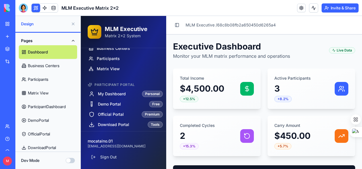
click at [70, 159] on button "Dev Mode" at bounding box center [70, 160] width 9 height 5
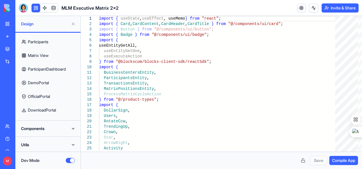
scroll to position [38, 0]
click at [74, 126] on button "Components" at bounding box center [48, 127] width 58 height 9
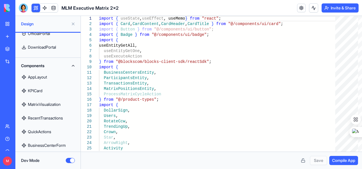
scroll to position [109, 0]
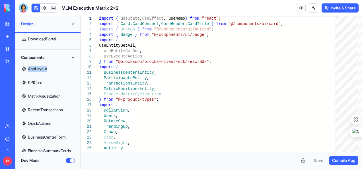
drag, startPoint x: 18, startPoint y: 65, endPoint x: 40, endPoint y: 78, distance: 25.2
click at [20, 69] on link "AppLayout" at bounding box center [48, 69] width 58 height 14
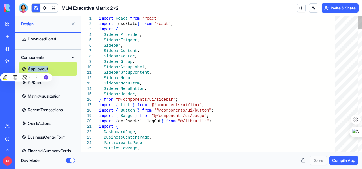
drag, startPoint x: 20, startPoint y: 69, endPoint x: 32, endPoint y: 99, distance: 32.9
drag, startPoint x: 32, startPoint y: 99, endPoint x: 55, endPoint y: 82, distance: 28.2
click at [55, 82] on link "KPICard" at bounding box center [48, 83] width 58 height 14
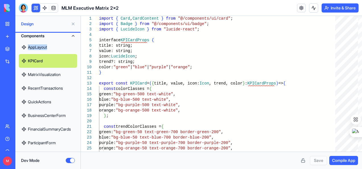
scroll to position [137, 0]
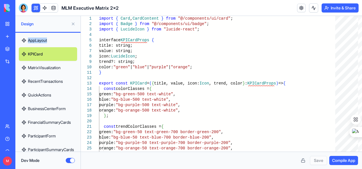
click at [49, 96] on link "QuickActions" at bounding box center [48, 95] width 58 height 14
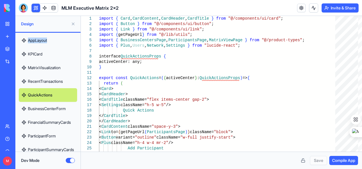
click at [57, 121] on link "FinancialSummaryCards" at bounding box center [48, 122] width 58 height 14
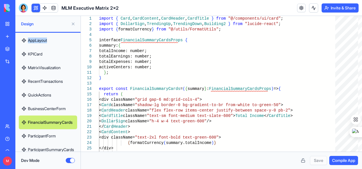
click at [58, 106] on link "BusinessCenterForm" at bounding box center [48, 109] width 58 height 14
type textarea "**********"
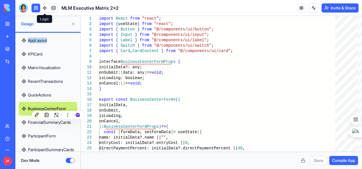
click at [43, 9] on link at bounding box center [44, 8] width 9 height 9
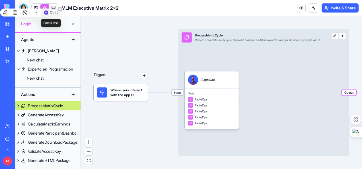
scroll to position [0, 0]
click at [51, 9] on div "Ctrl J" at bounding box center [51, 13] width 21 height 8
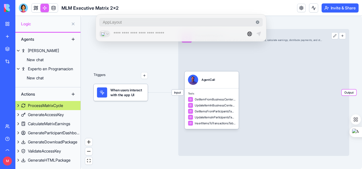
click at [137, 63] on div "Triggers" at bounding box center [121, 80] width 54 height 42
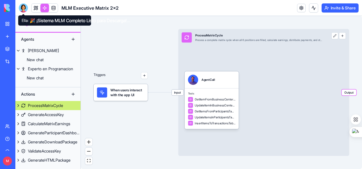
click at [23, 7] on div at bounding box center [23, 7] width 9 height 9
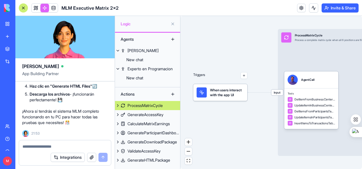
scroll to position [4612, 0]
